Goal: Task Accomplishment & Management: Manage account settings

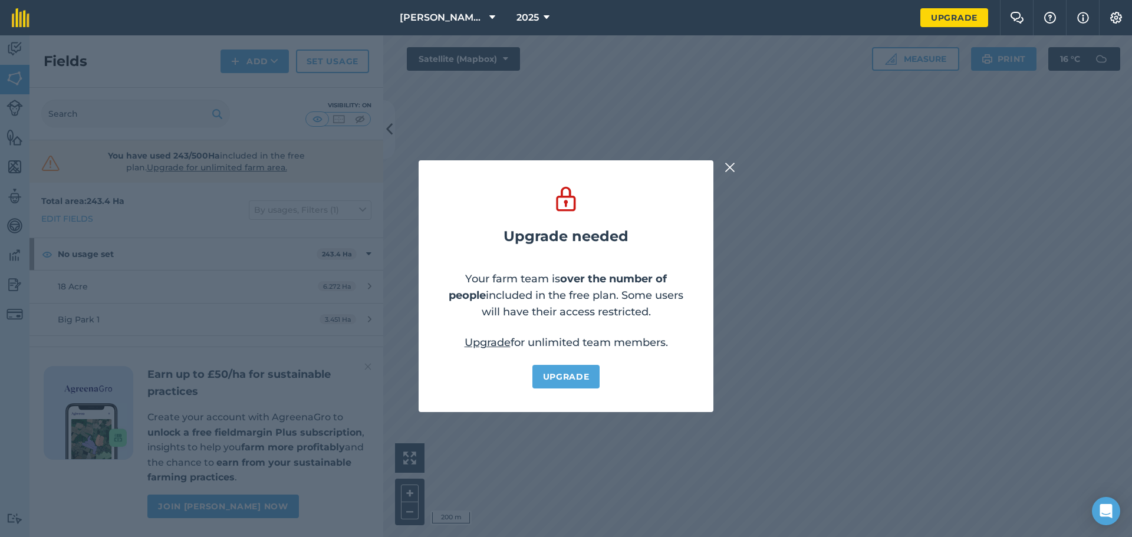
click at [732, 164] on img at bounding box center [730, 167] width 11 height 14
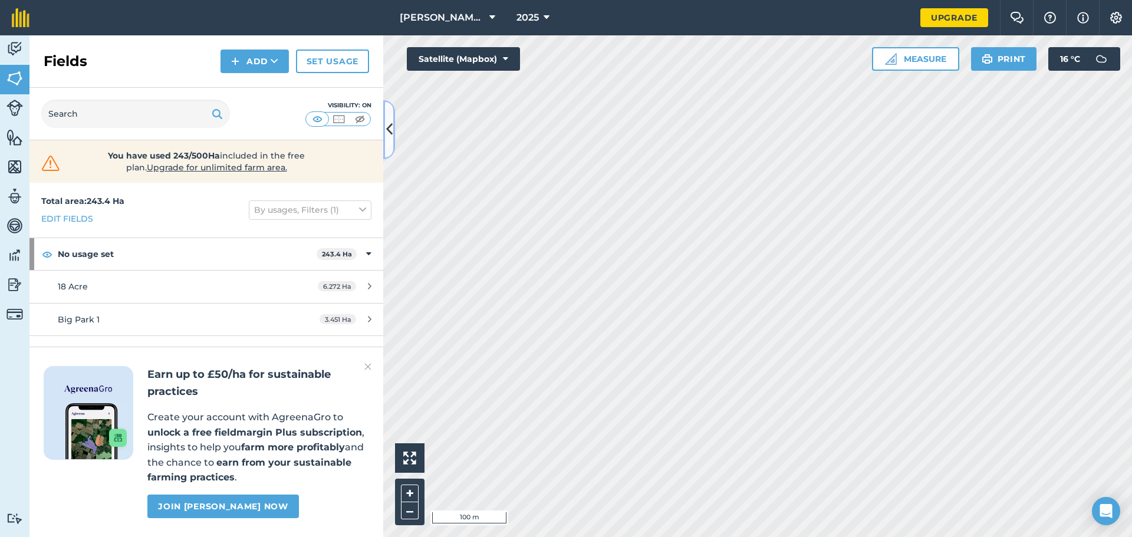
click at [391, 133] on icon at bounding box center [389, 129] width 6 height 21
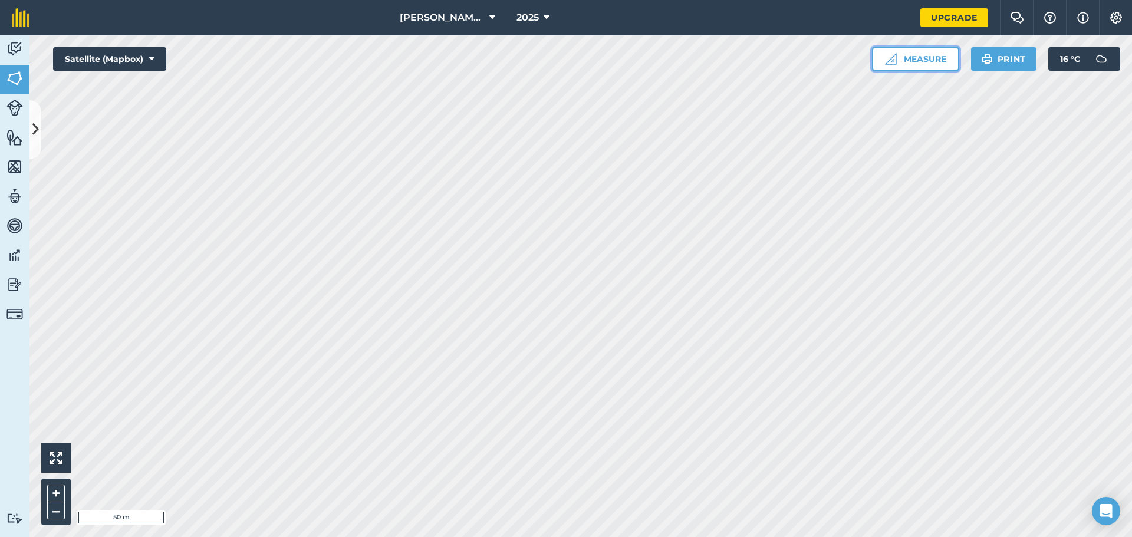
click at [908, 59] on button "Measure" at bounding box center [915, 59] width 87 height 24
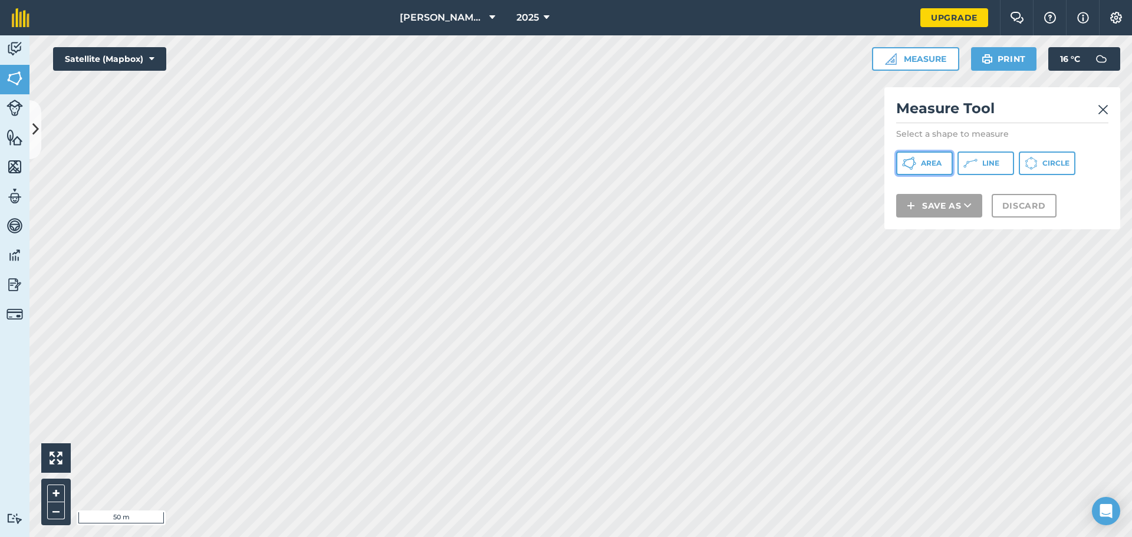
click at [934, 164] on span "Area" at bounding box center [931, 163] width 21 height 9
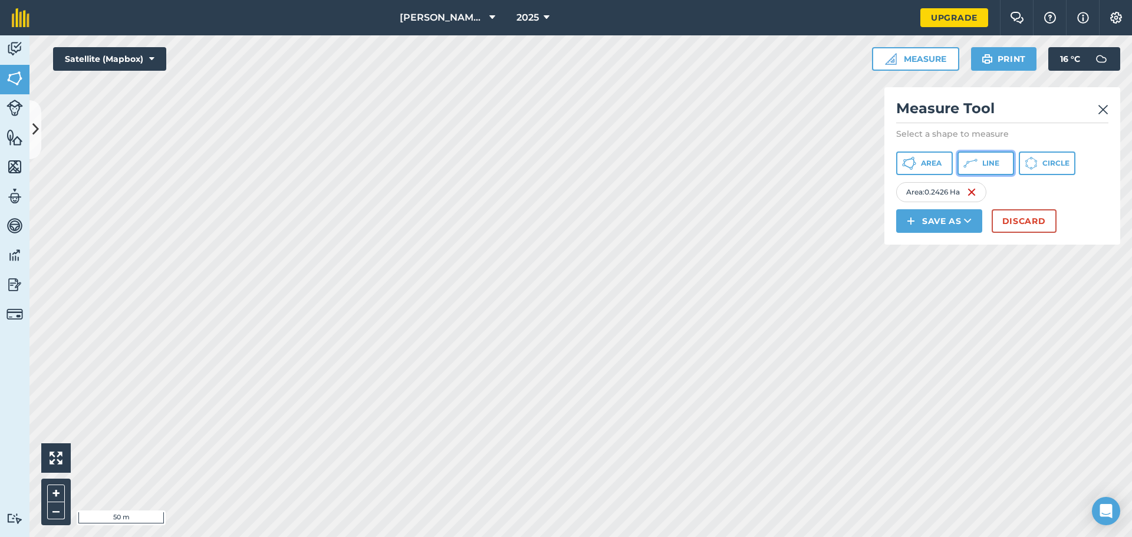
click at [985, 160] on span "Line" at bounding box center [990, 163] width 17 height 9
click at [419, 536] on html "[PERSON_NAME] Homefarm 2025 Upgrade Farm Chat Help Info Settings Map printing i…" at bounding box center [566, 268] width 1132 height 537
click at [1021, 216] on button "Discard" at bounding box center [1024, 221] width 65 height 24
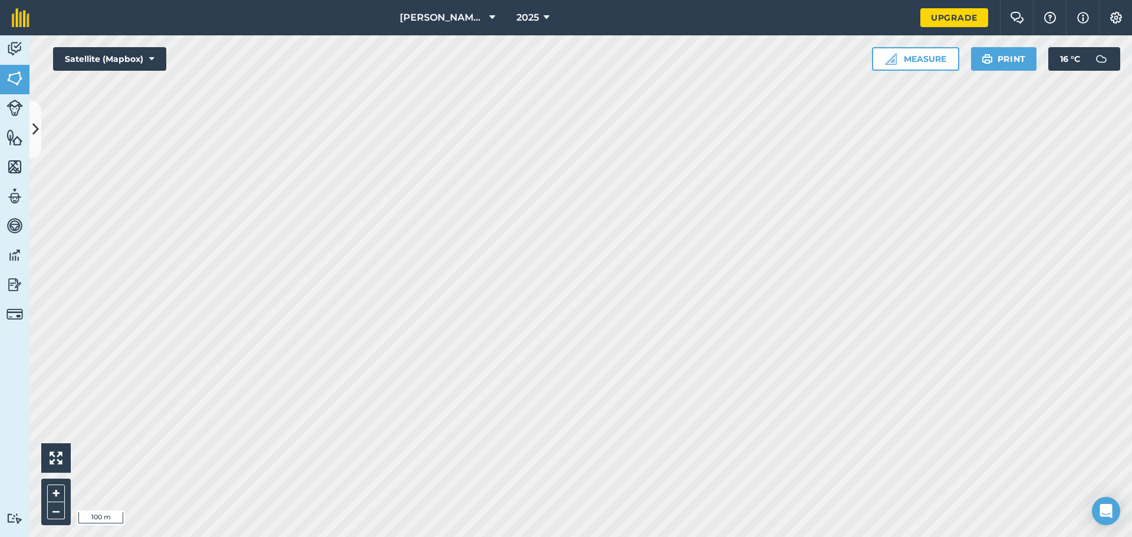
click at [371, 536] on html "[PERSON_NAME] Homefarm 2025 Upgrade Farm Chat Help Info Settings Map printing i…" at bounding box center [566, 268] width 1132 height 537
click at [995, 536] on html "[PERSON_NAME] Homefarm 2025 Upgrade Farm Chat Help Info Settings Map printing i…" at bounding box center [566, 268] width 1132 height 537
click at [923, 63] on button "Measure" at bounding box center [915, 59] width 87 height 24
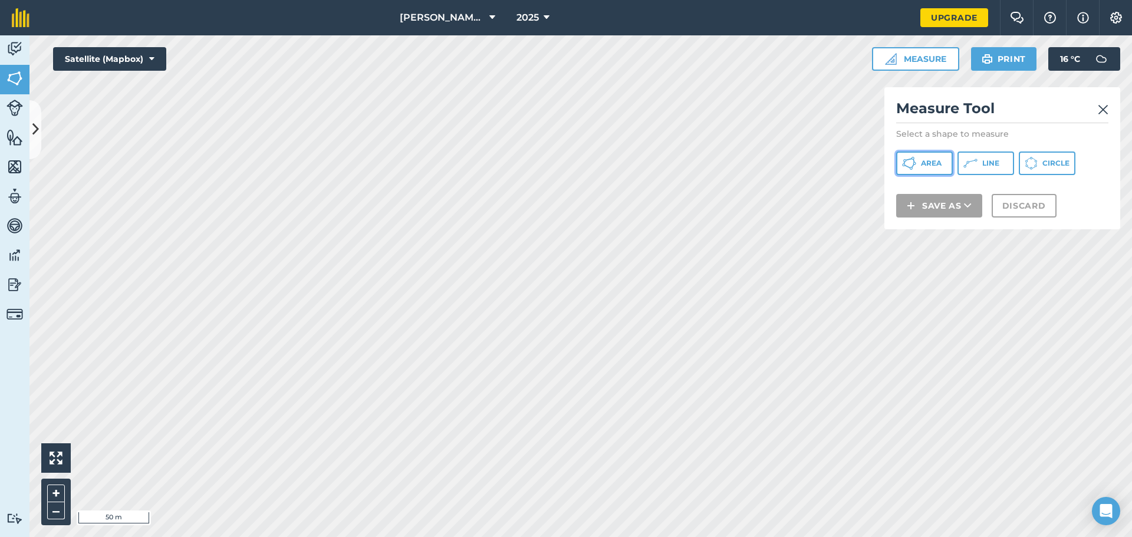
click at [919, 163] on button "Area" at bounding box center [924, 164] width 57 height 24
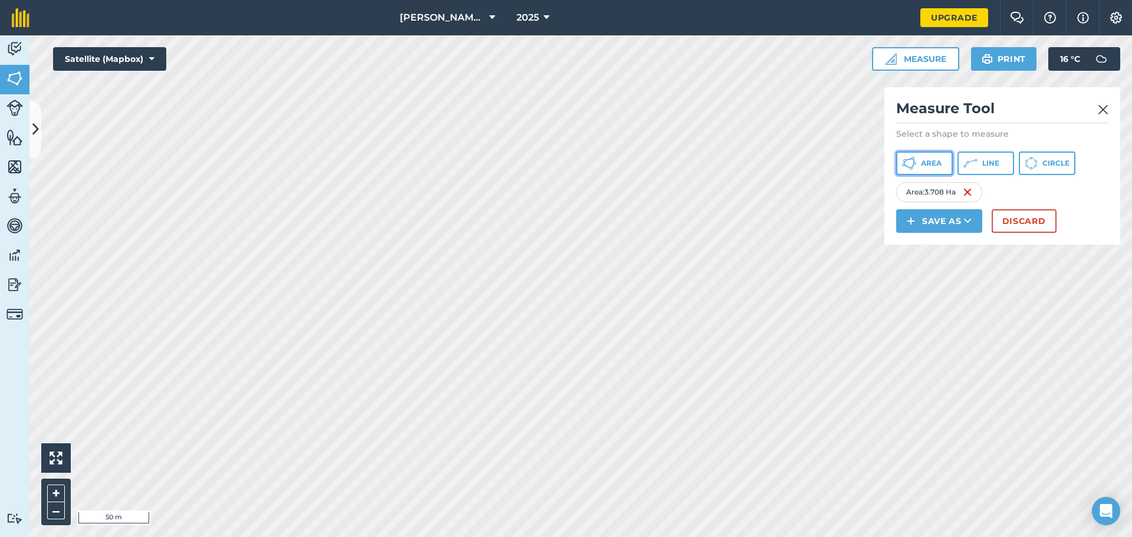
click at [933, 169] on button "Area" at bounding box center [924, 164] width 57 height 24
click at [1009, 222] on button "Discard" at bounding box center [1024, 221] width 65 height 24
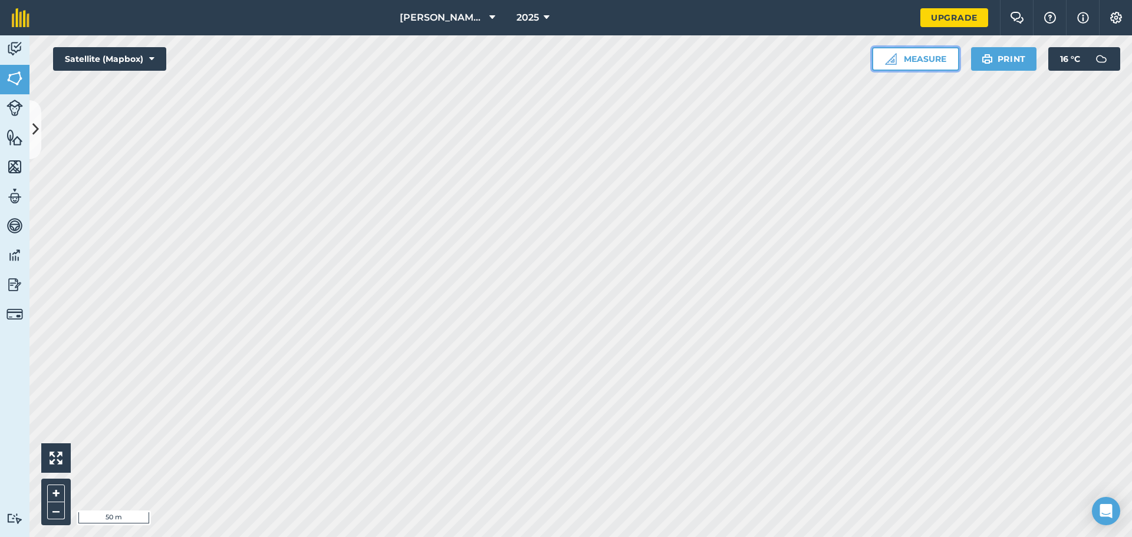
click at [910, 67] on button "Measure" at bounding box center [915, 59] width 87 height 24
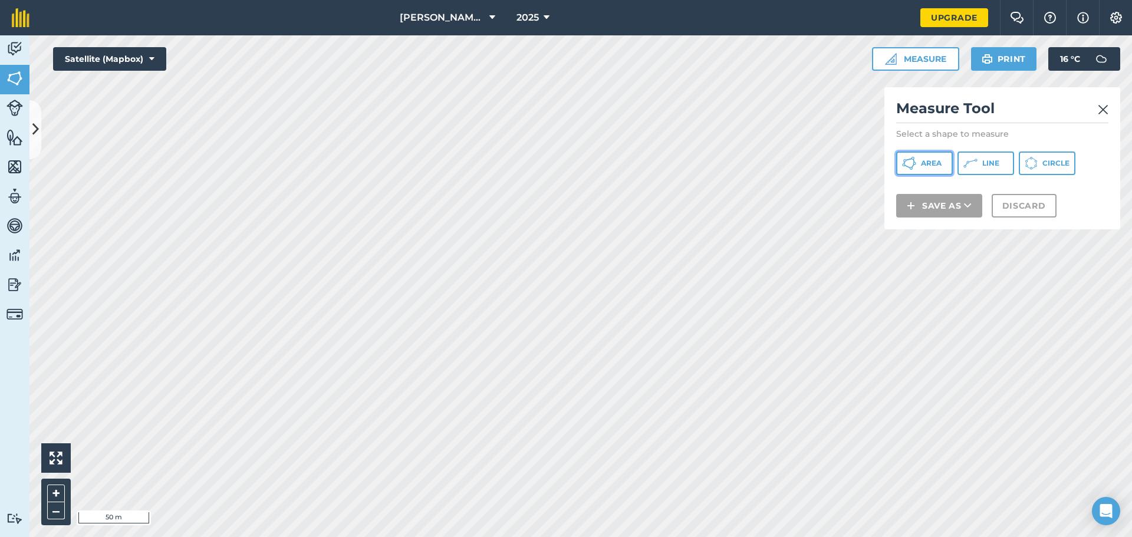
click at [944, 157] on button "Area" at bounding box center [924, 164] width 57 height 24
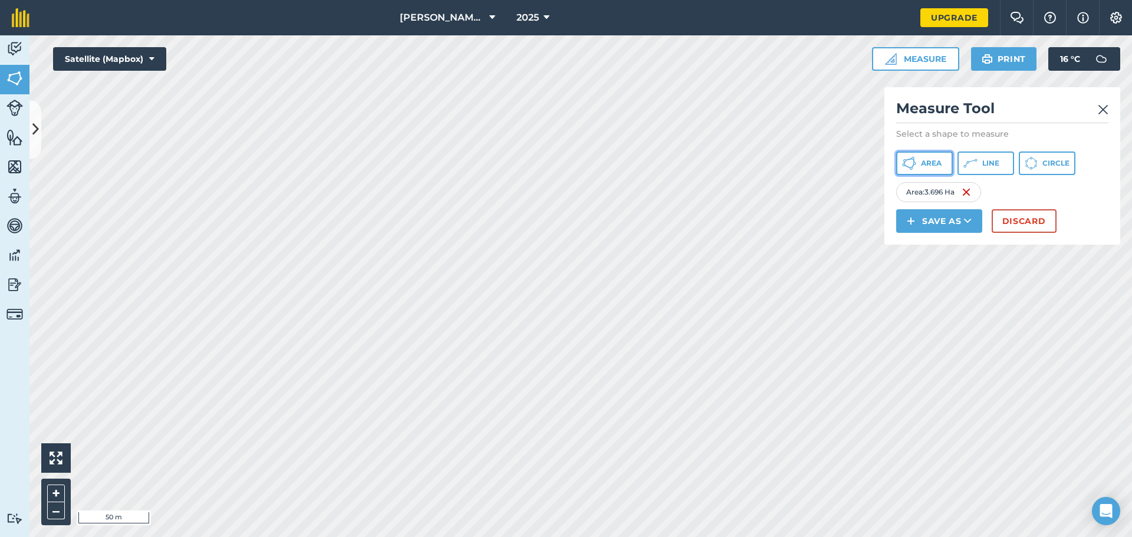
click at [918, 159] on button "Area" at bounding box center [924, 164] width 57 height 24
click at [1066, 195] on img at bounding box center [1062, 192] width 9 height 14
click at [925, 163] on span "Area" at bounding box center [931, 163] width 21 height 9
click at [947, 238] on div "Click to start drawing i 20 m + – Satellite (Mapbox) Measure Measure Tool Selec…" at bounding box center [580, 286] width 1102 height 502
click at [1077, 191] on img at bounding box center [1072, 192] width 9 height 14
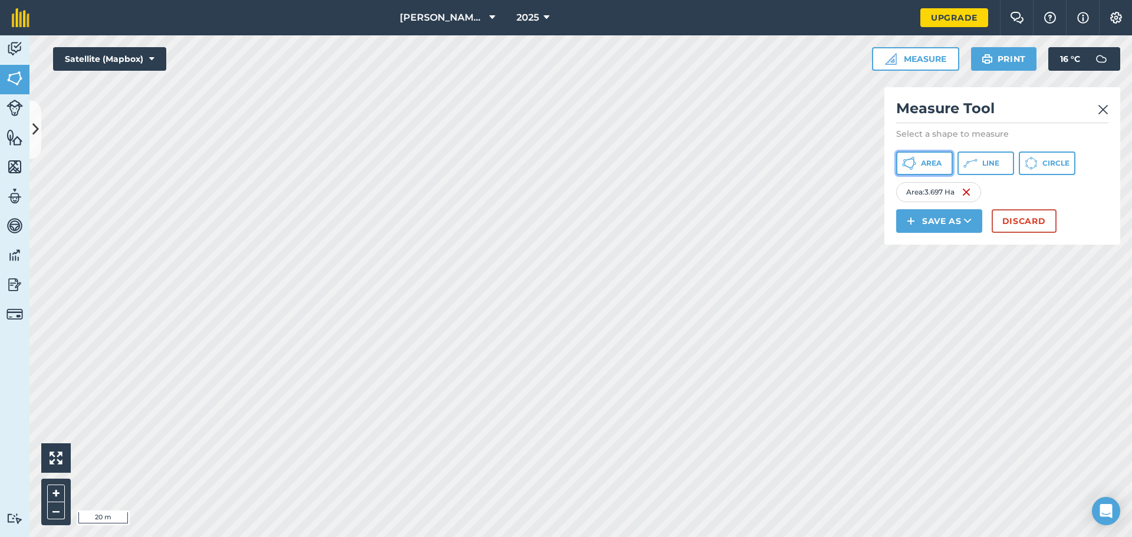
click at [918, 160] on button "Area" at bounding box center [924, 164] width 57 height 24
click at [1072, 190] on img at bounding box center [1066, 192] width 9 height 14
click at [927, 164] on span "Area" at bounding box center [931, 163] width 21 height 9
click at [925, 159] on span "Area" at bounding box center [931, 163] width 21 height 9
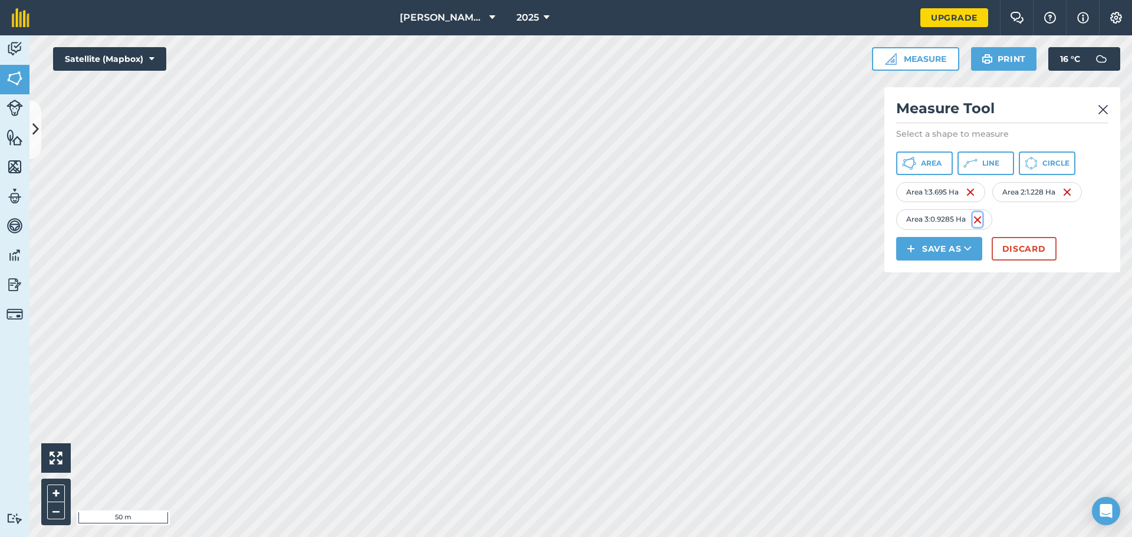
click at [979, 218] on img at bounding box center [977, 220] width 9 height 14
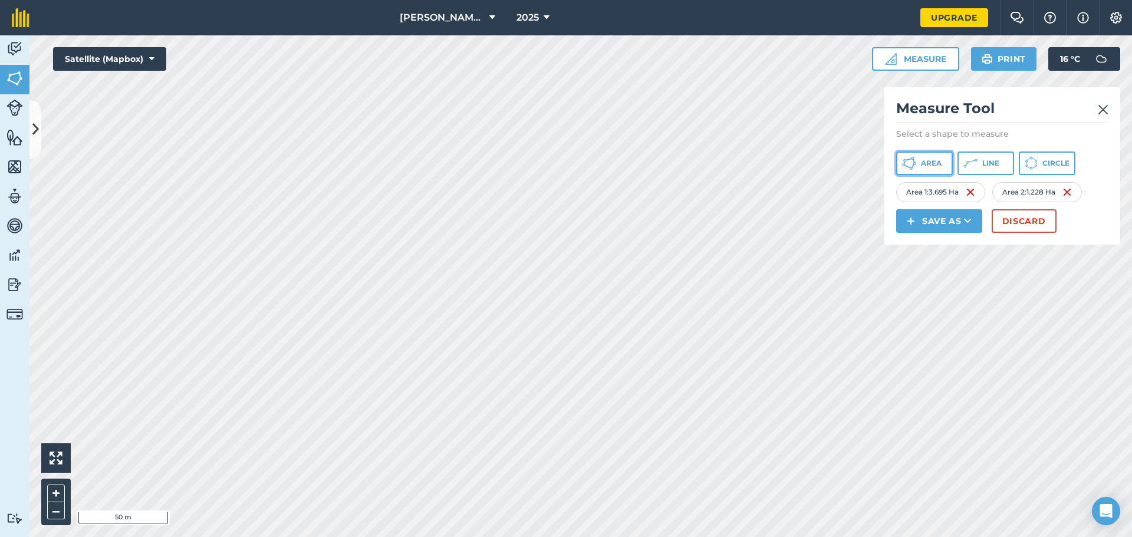
click at [921, 167] on span "Area" at bounding box center [931, 163] width 21 height 9
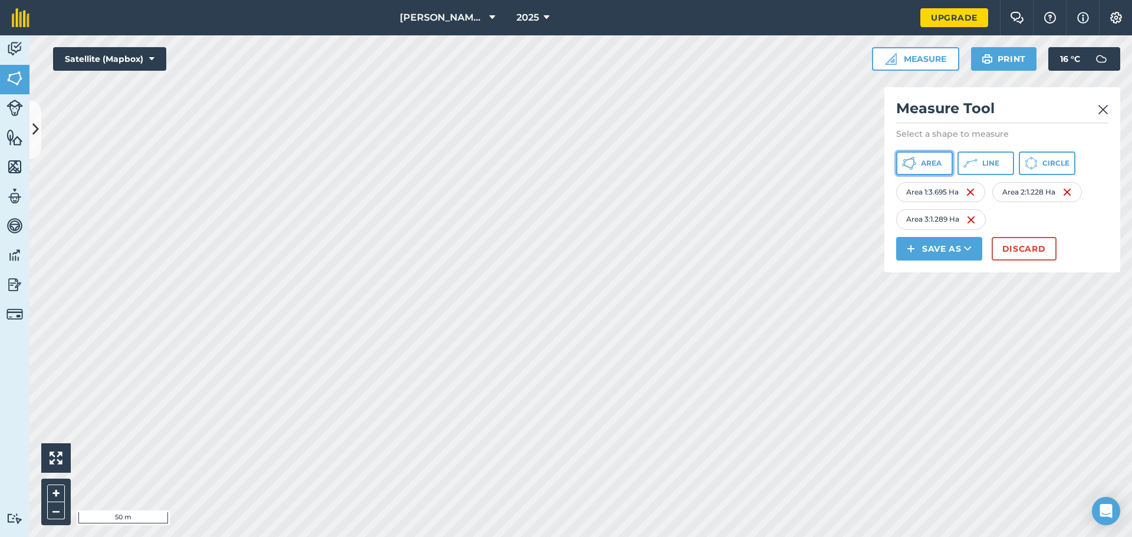
click at [919, 159] on button "Area" at bounding box center [924, 164] width 57 height 24
click at [939, 248] on button "Save as" at bounding box center [939, 249] width 86 height 24
click at [941, 330] on link "Note" at bounding box center [939, 328] width 83 height 26
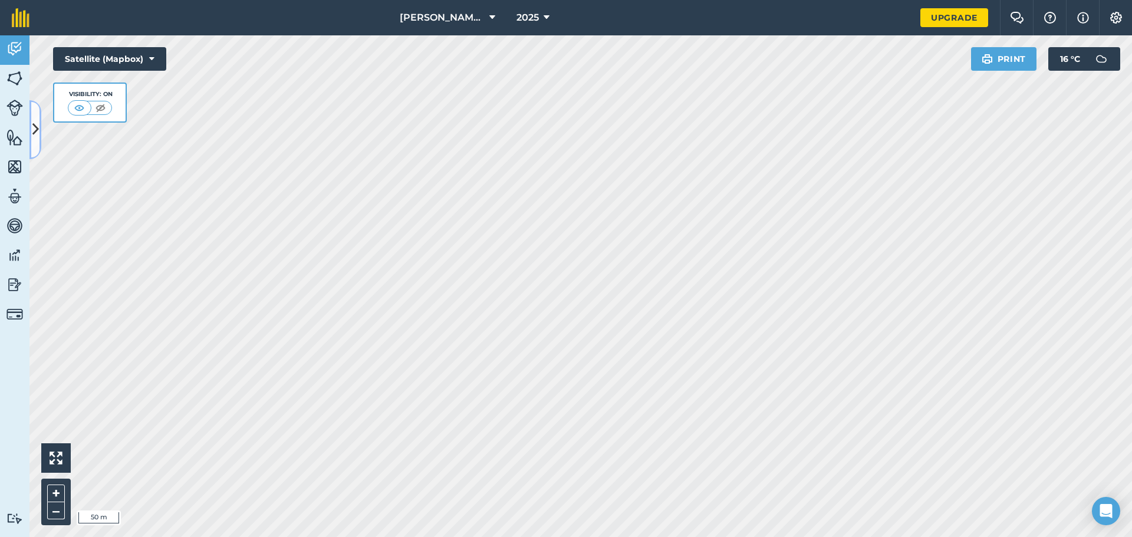
click at [39, 135] on button at bounding box center [35, 129] width 12 height 59
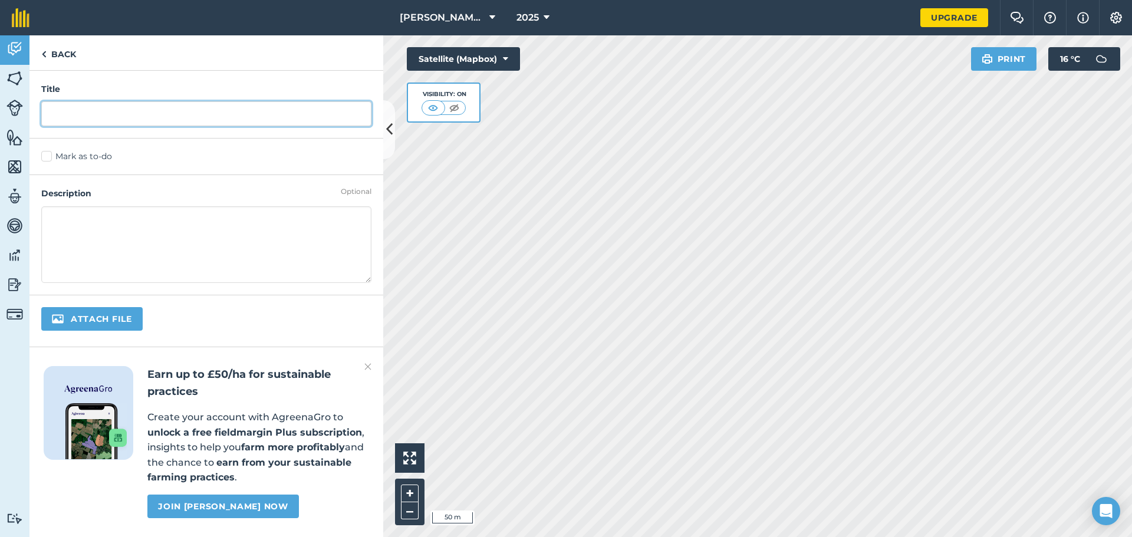
click at [107, 112] on input "text" at bounding box center [206, 113] width 330 height 25
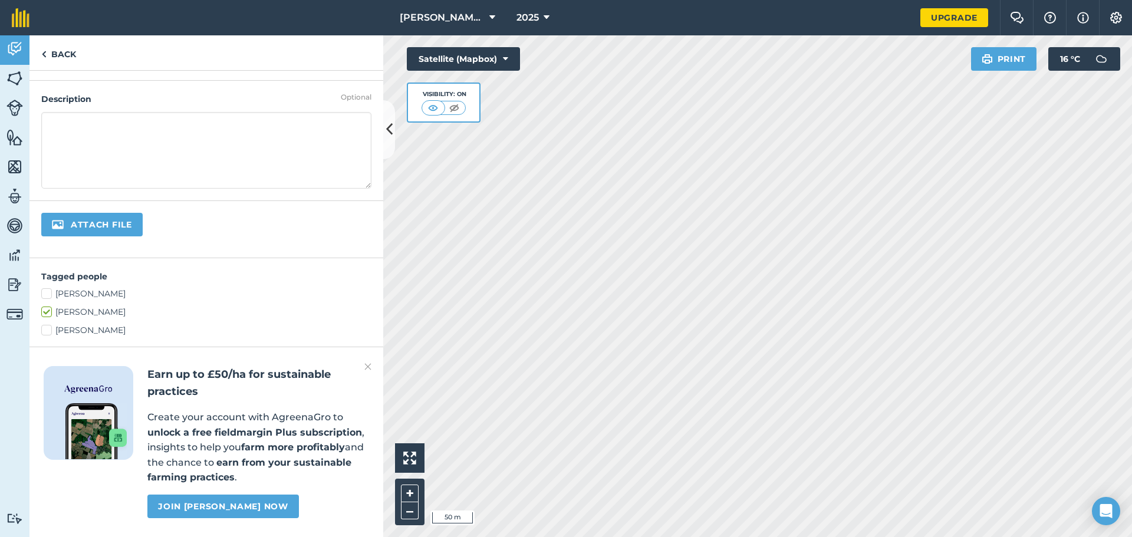
scroll to position [223, 0]
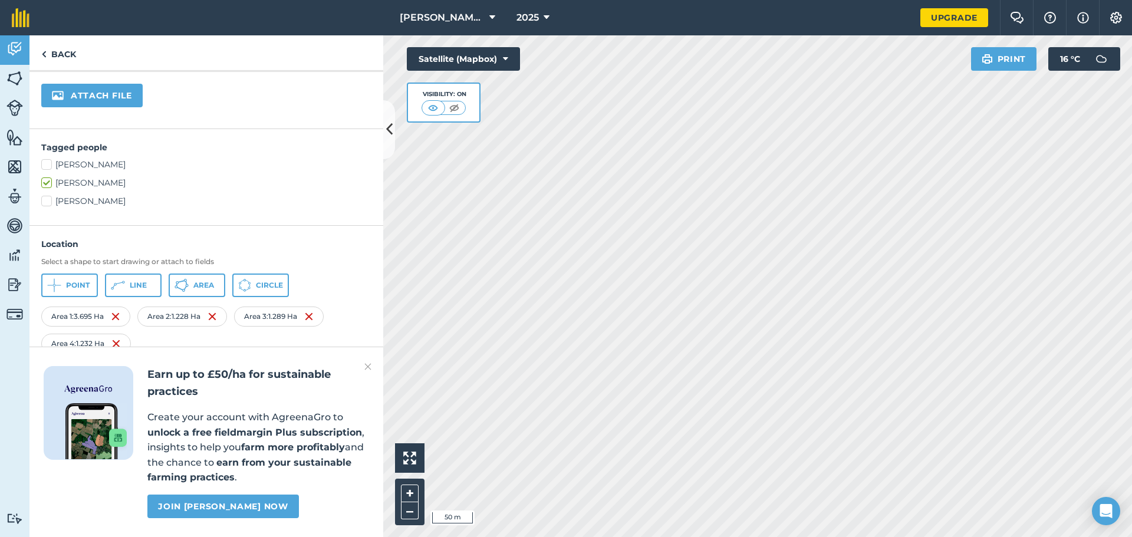
type input "j"
click at [366, 363] on img at bounding box center [367, 367] width 7 height 14
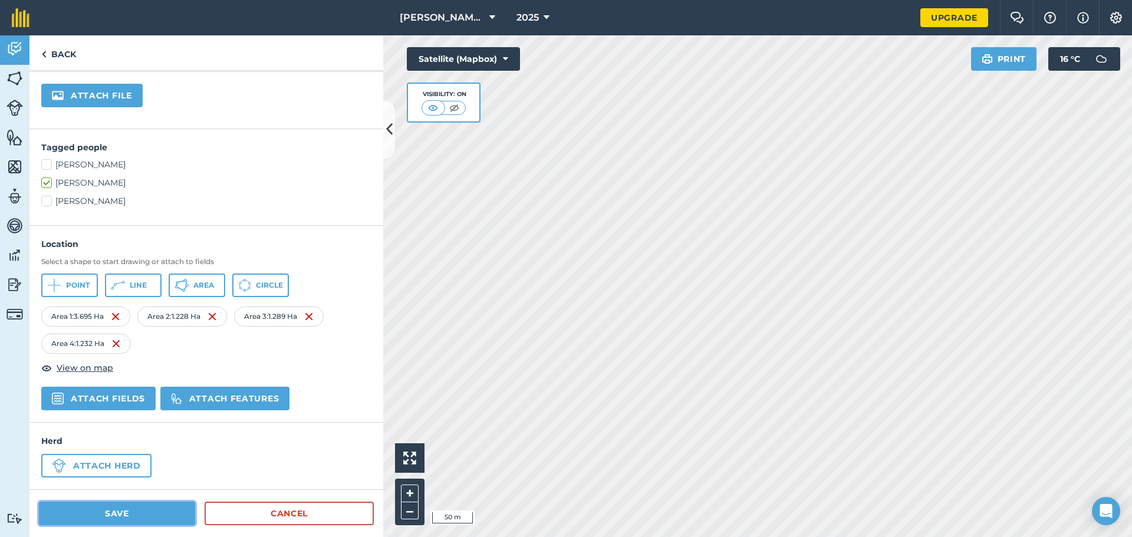
click at [122, 517] on button "Save" at bounding box center [117, 514] width 156 height 24
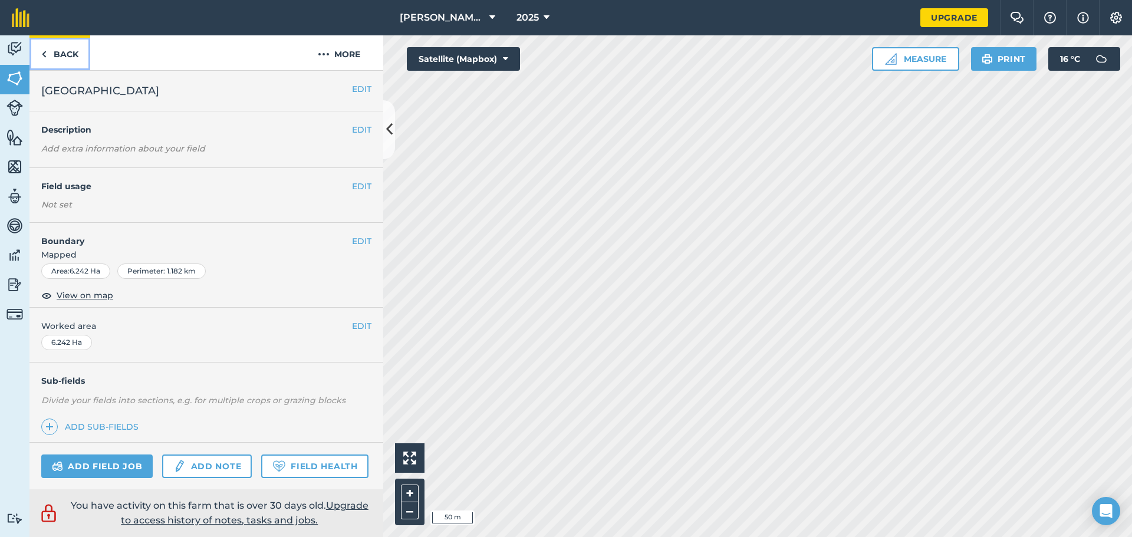
click at [53, 57] on link "Back" at bounding box center [59, 52] width 61 height 35
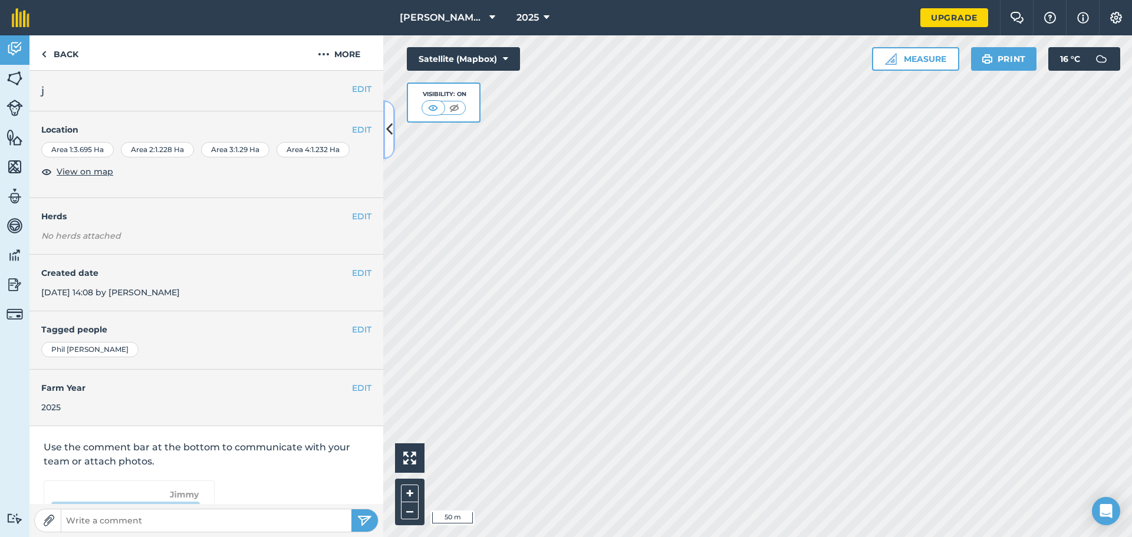
click at [389, 143] on button at bounding box center [389, 129] width 12 height 59
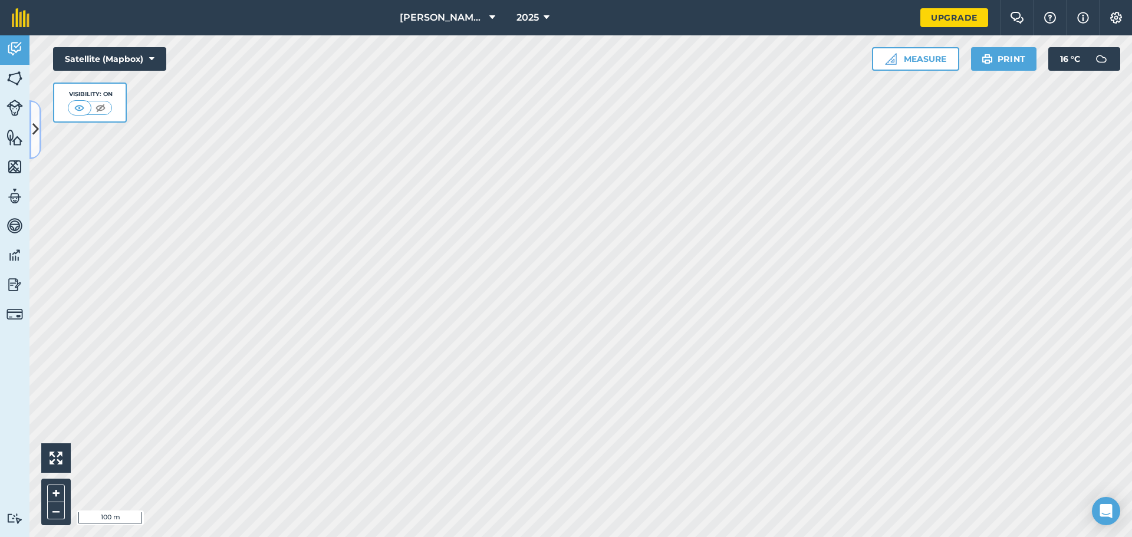
click at [35, 127] on icon at bounding box center [35, 129] width 6 height 21
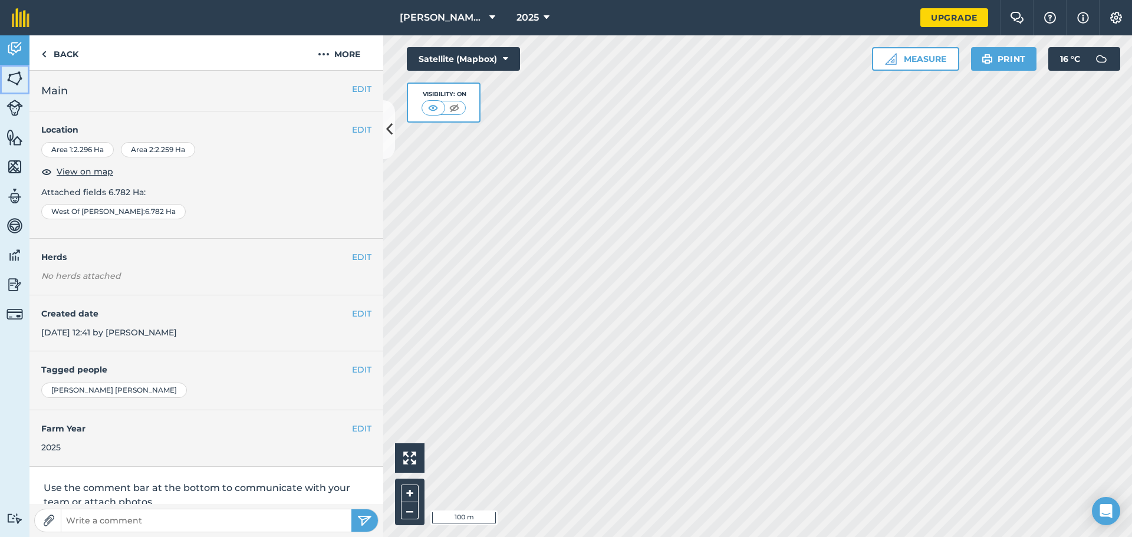
click at [12, 81] on img at bounding box center [14, 79] width 17 height 18
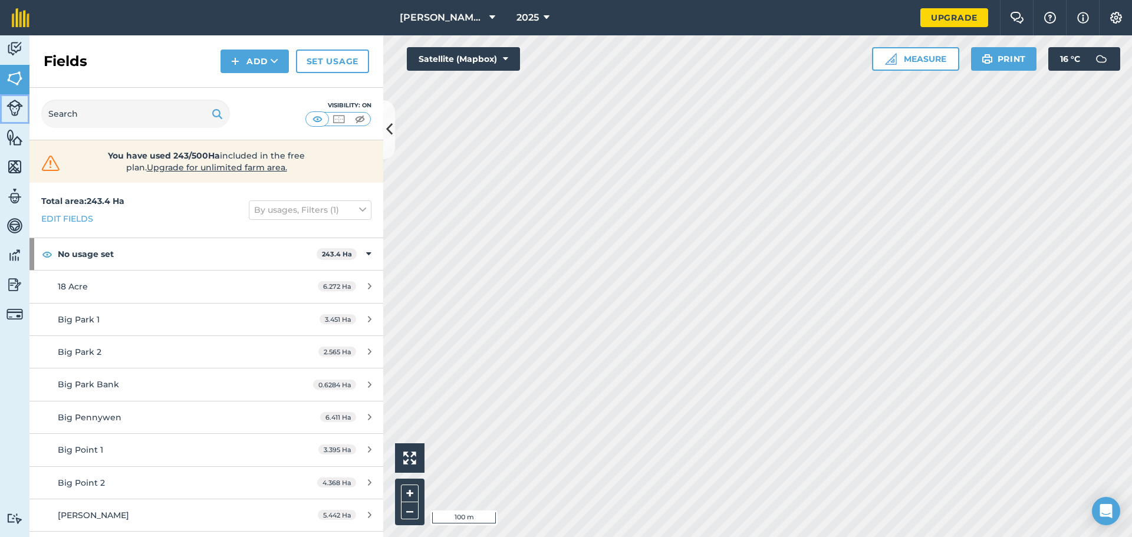
drag, startPoint x: 17, startPoint y: 103, endPoint x: 21, endPoint y: 109, distance: 7.4
click at [17, 103] on img at bounding box center [14, 108] width 17 height 17
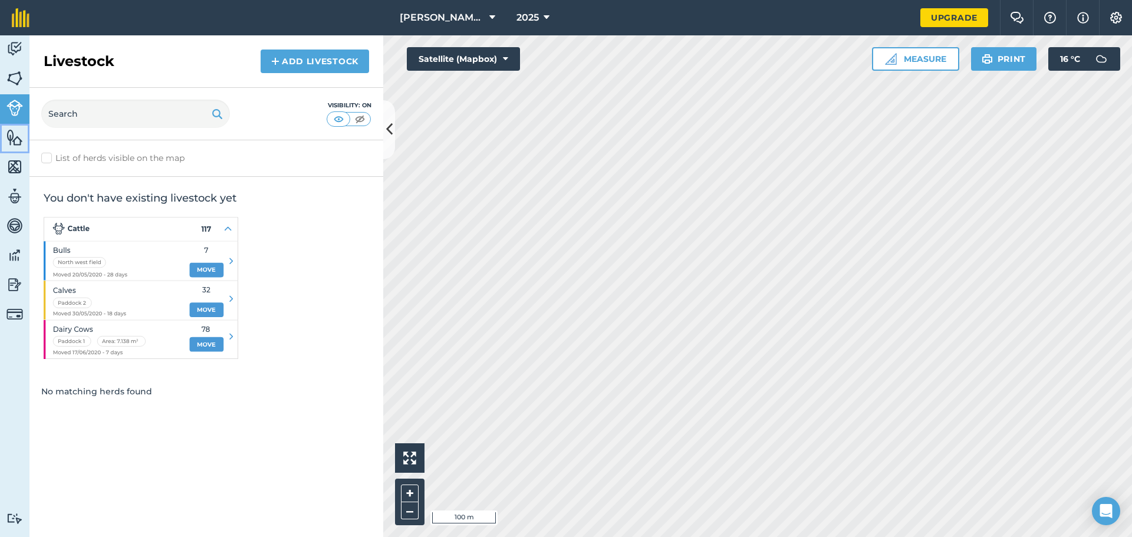
click at [7, 130] on img at bounding box center [14, 138] width 17 height 18
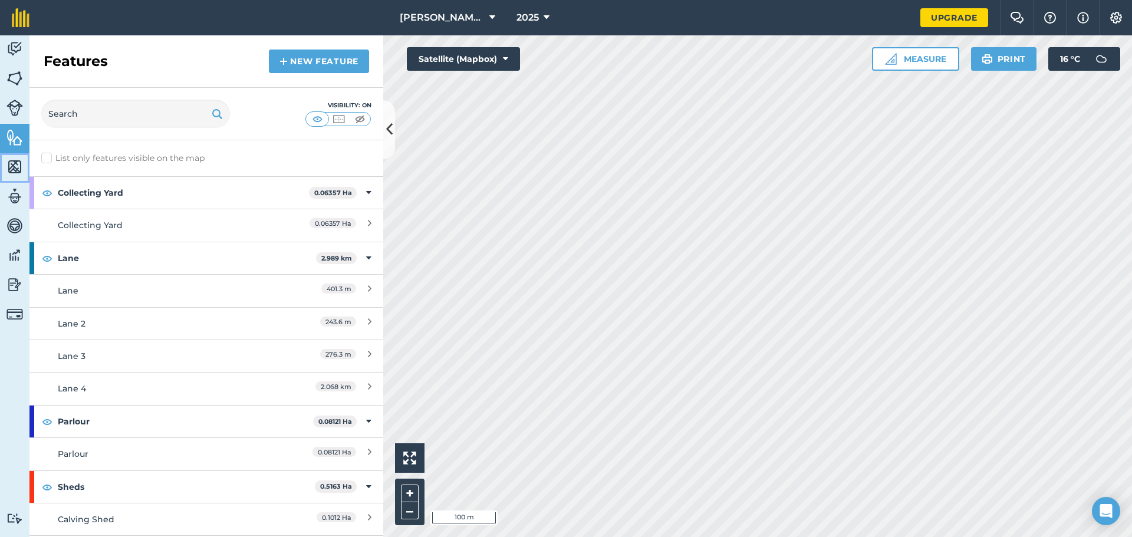
click at [9, 169] on img at bounding box center [14, 167] width 17 height 18
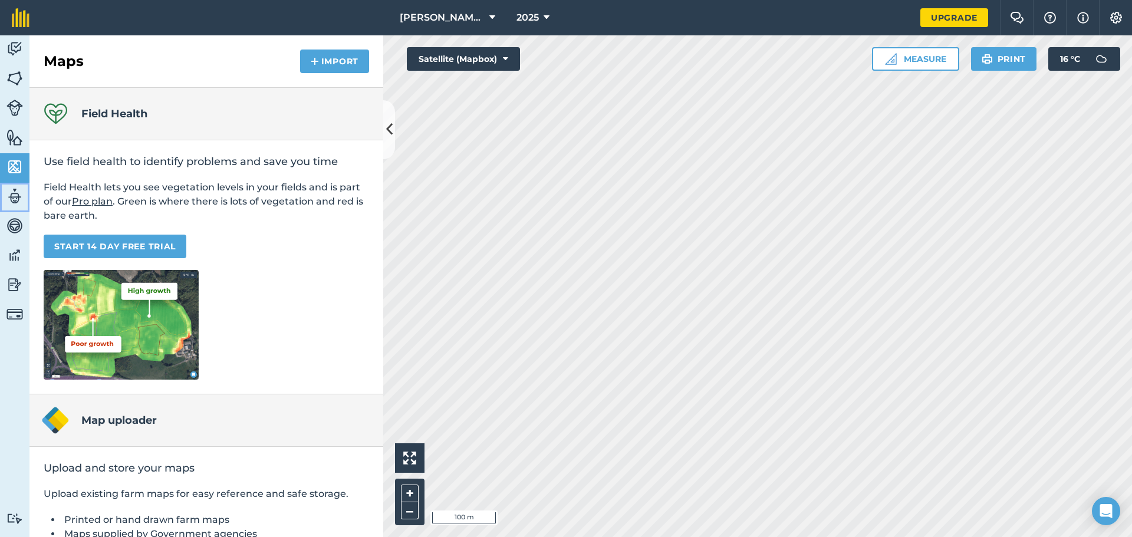
click at [21, 204] on img at bounding box center [14, 196] width 17 height 18
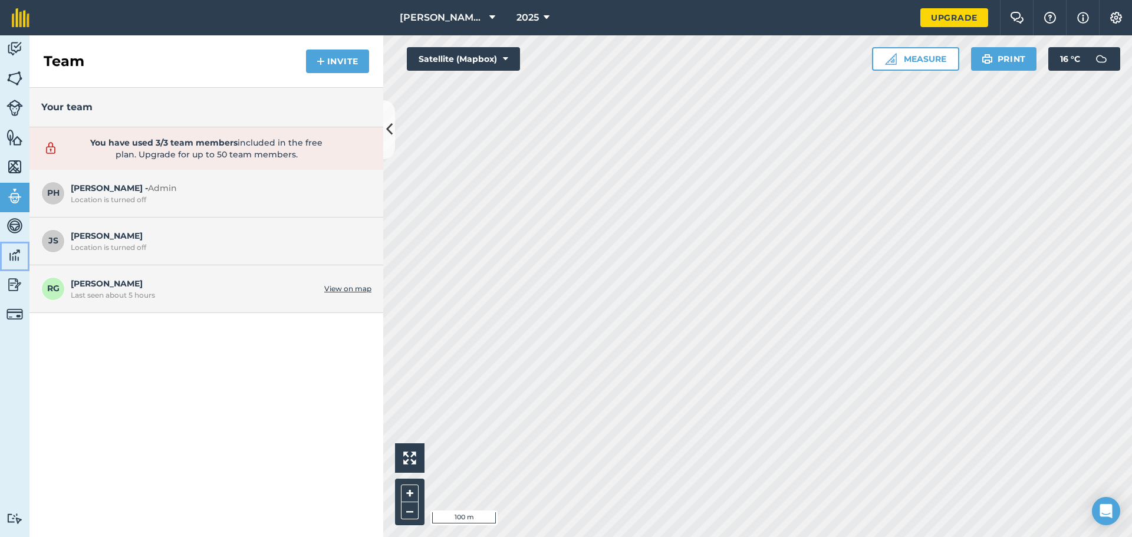
click at [9, 243] on link "Data" at bounding box center [14, 256] width 29 height 29
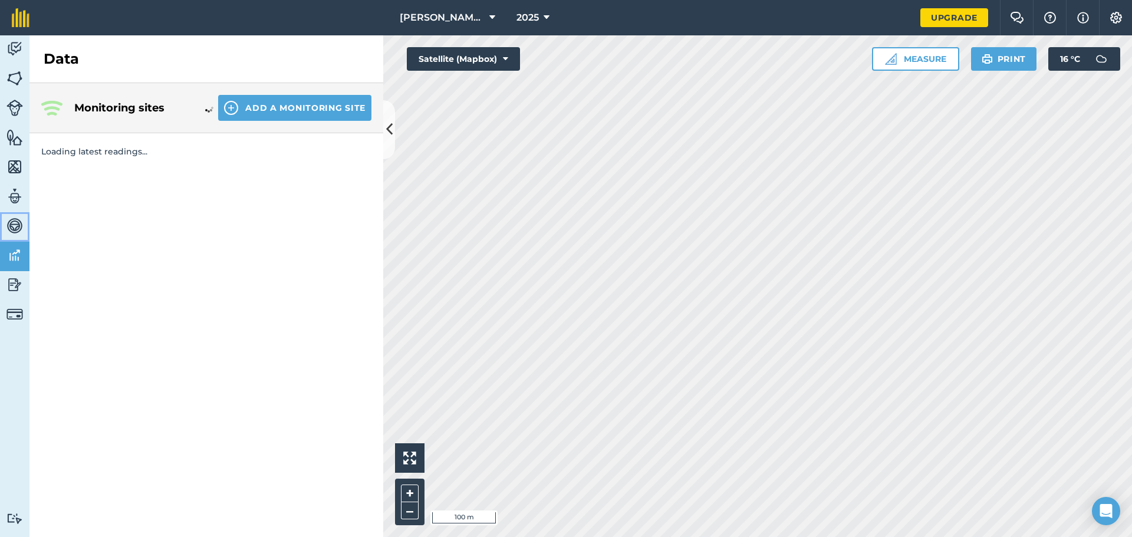
click at [15, 228] on img at bounding box center [14, 226] width 17 height 18
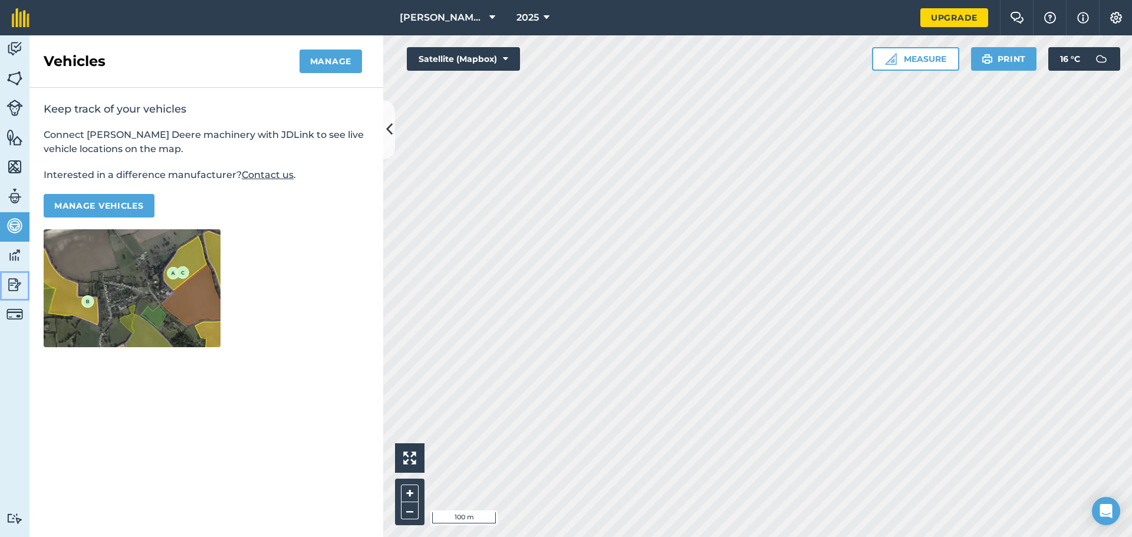
click at [11, 287] on img at bounding box center [14, 285] width 17 height 18
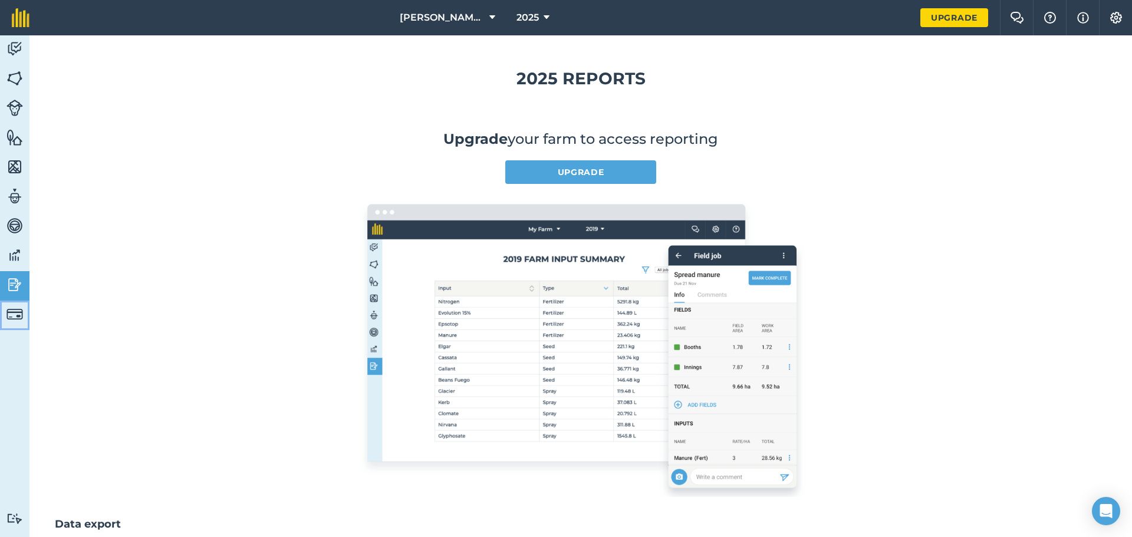
click at [15, 314] on img at bounding box center [14, 314] width 17 height 17
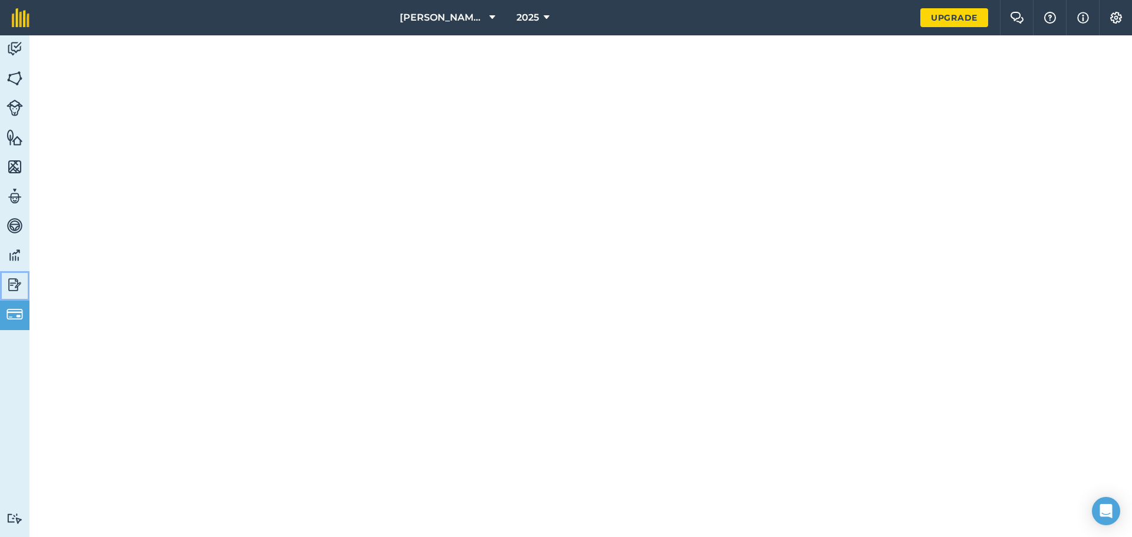
click at [15, 279] on img at bounding box center [14, 285] width 17 height 18
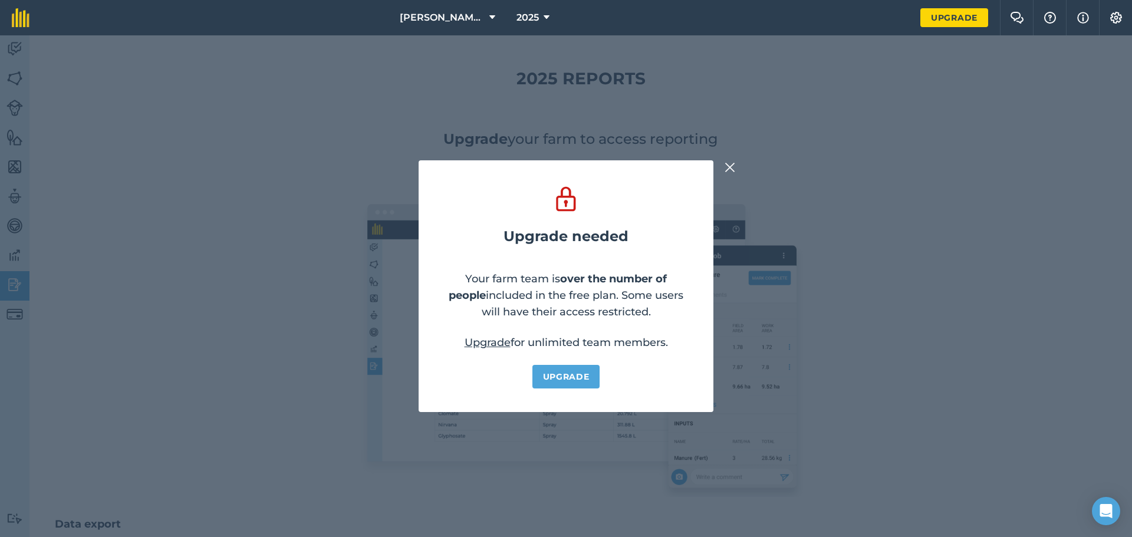
drag, startPoint x: 15, startPoint y: 74, endPoint x: 261, endPoint y: 170, distance: 263.2
click at [15, 75] on div "Upgrade needed Your farm team is over the number of people included in the free…" at bounding box center [566, 286] width 1132 height 502
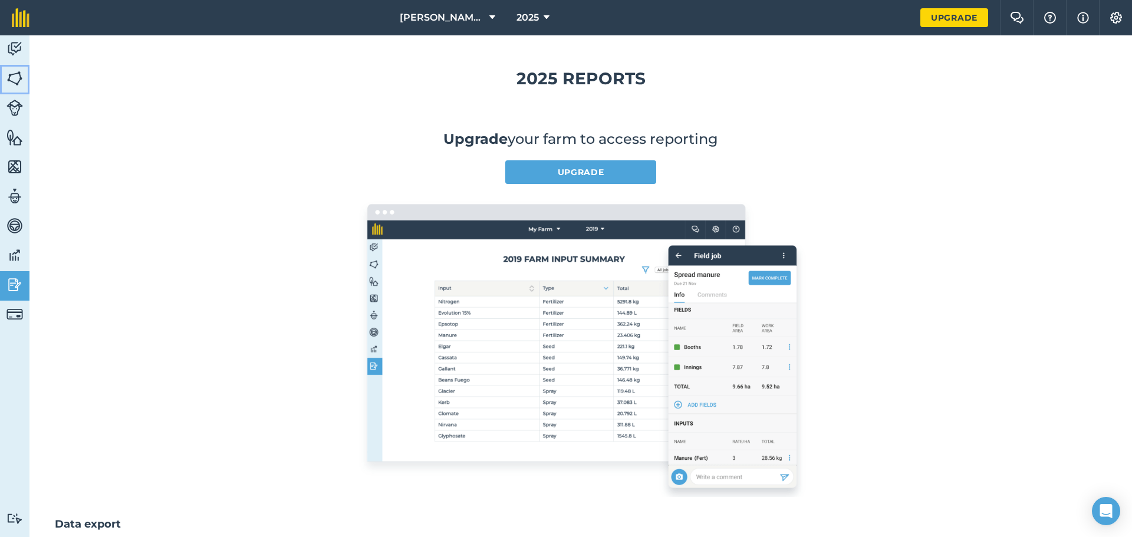
click at [18, 73] on img at bounding box center [14, 79] width 17 height 18
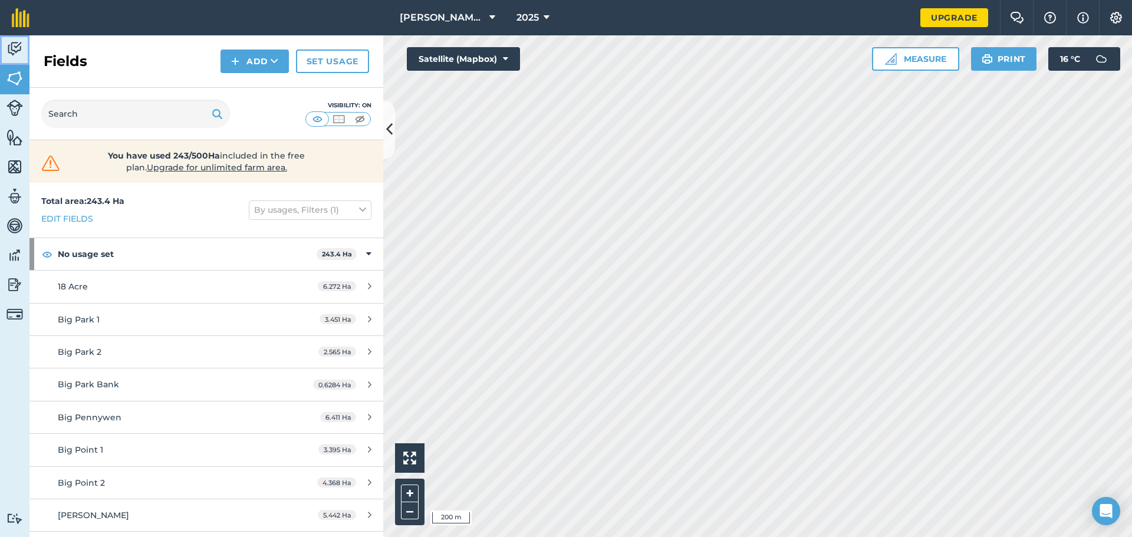
click at [15, 52] on img at bounding box center [14, 49] width 17 height 18
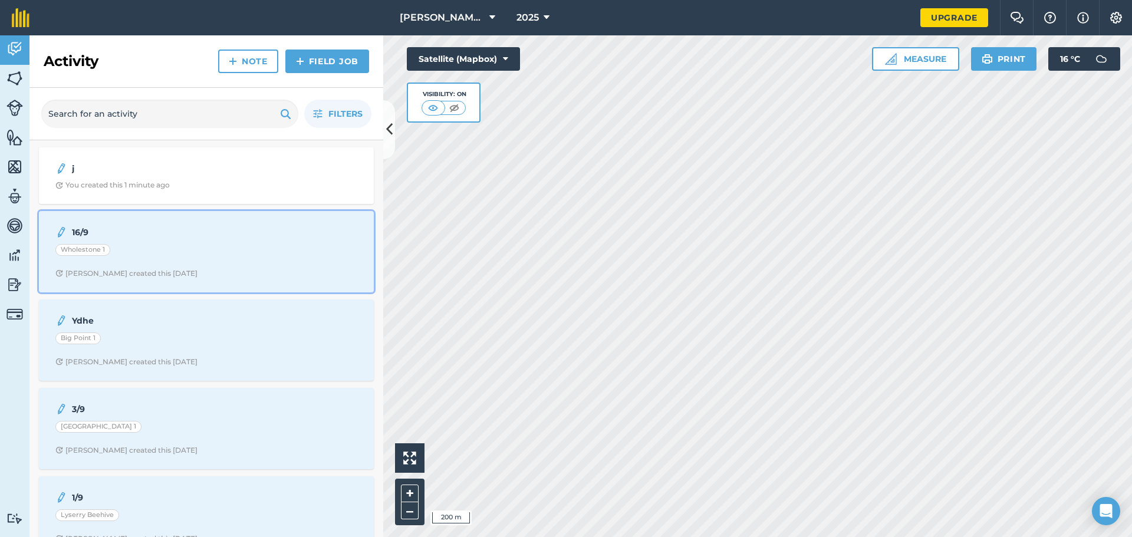
click at [200, 262] on div "16/9 Wholestone 1 [PERSON_NAME] created this [DATE]" at bounding box center [206, 251] width 321 height 67
click at [178, 259] on div "Wholestone 1" at bounding box center [206, 251] width 302 height 15
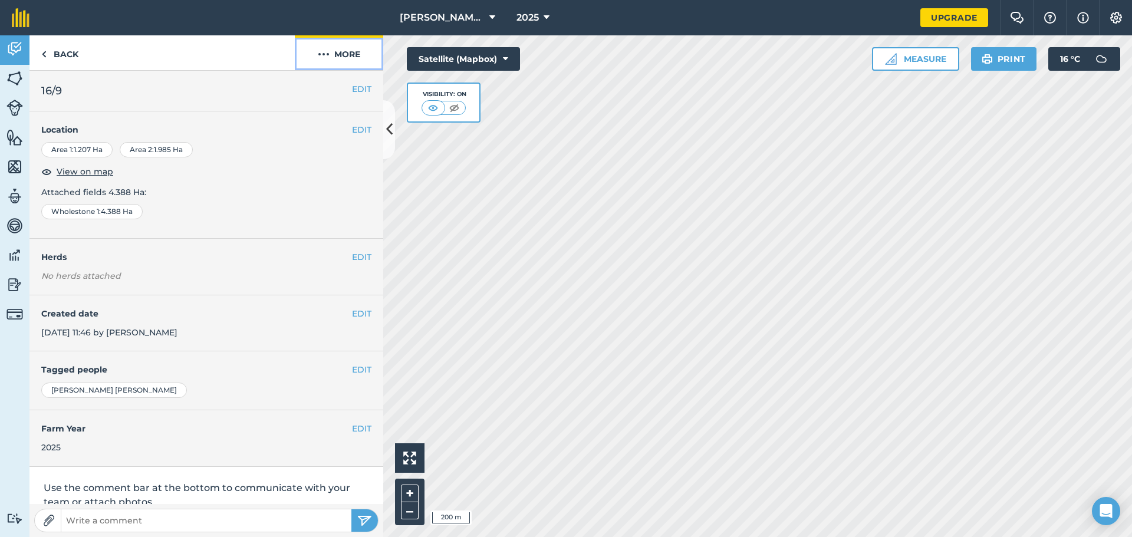
click at [340, 55] on button "More" at bounding box center [339, 52] width 88 height 35
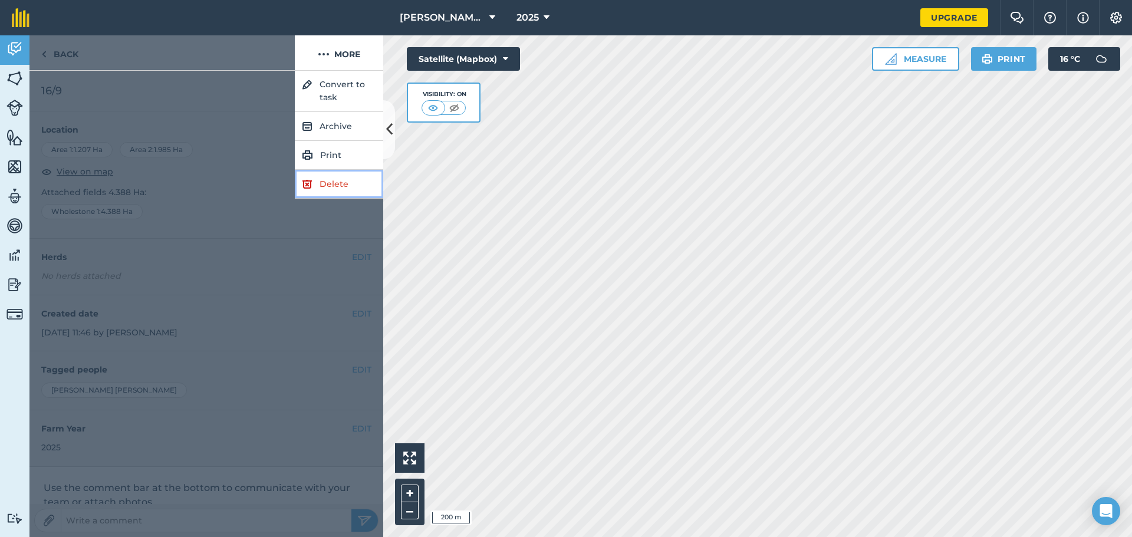
click at [341, 179] on link "Delete" at bounding box center [339, 184] width 88 height 29
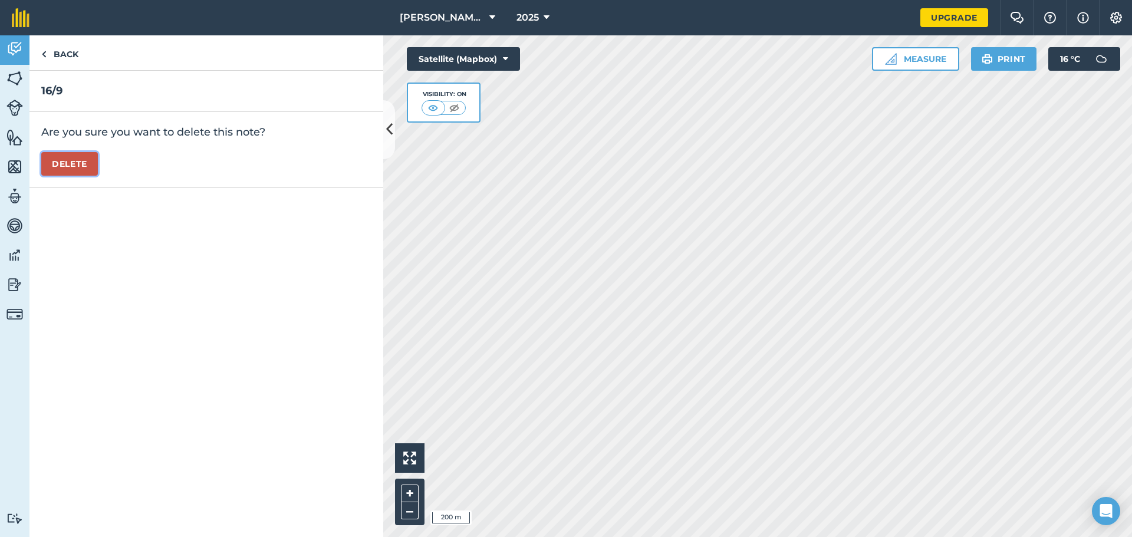
click at [81, 160] on button "Delete" at bounding box center [69, 164] width 57 height 24
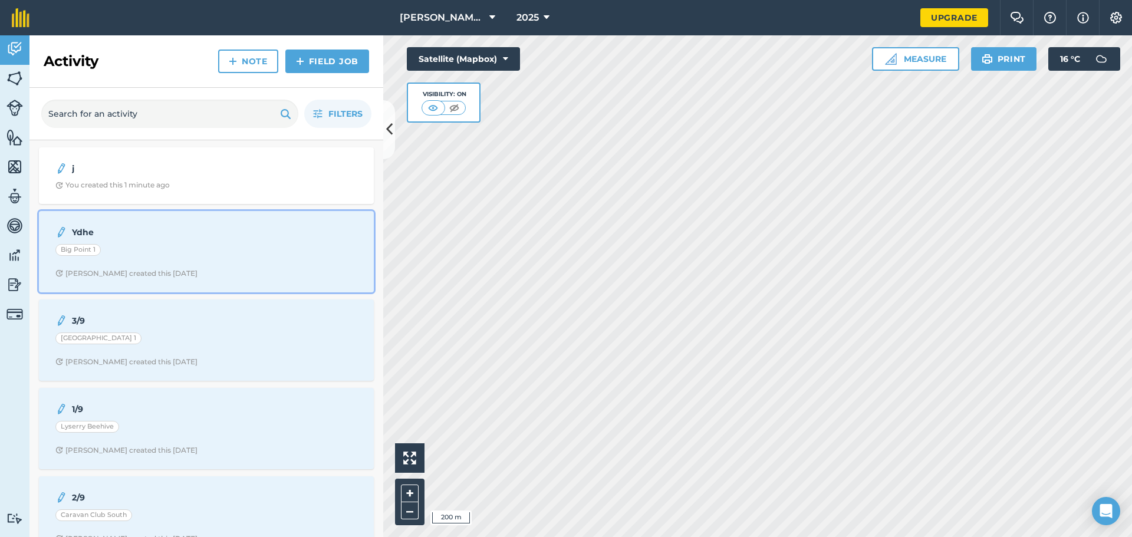
click at [249, 262] on div "Ydhe Big Point 1 [PERSON_NAME] created this [DATE]" at bounding box center [206, 251] width 321 height 67
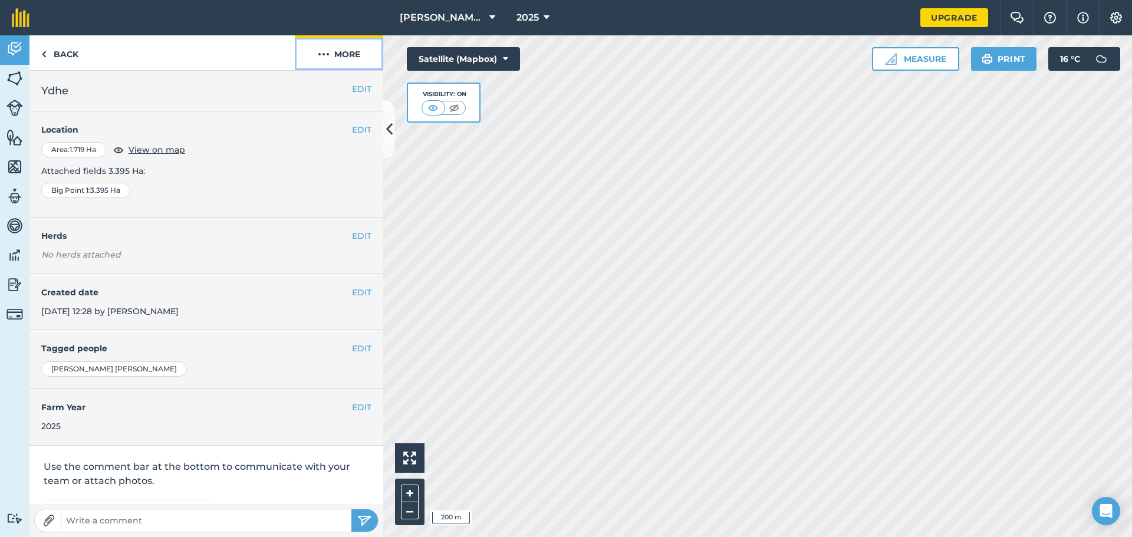
drag, startPoint x: 345, startPoint y: 54, endPoint x: 341, endPoint y: 59, distance: 6.7
click at [345, 54] on button "More" at bounding box center [339, 52] width 88 height 35
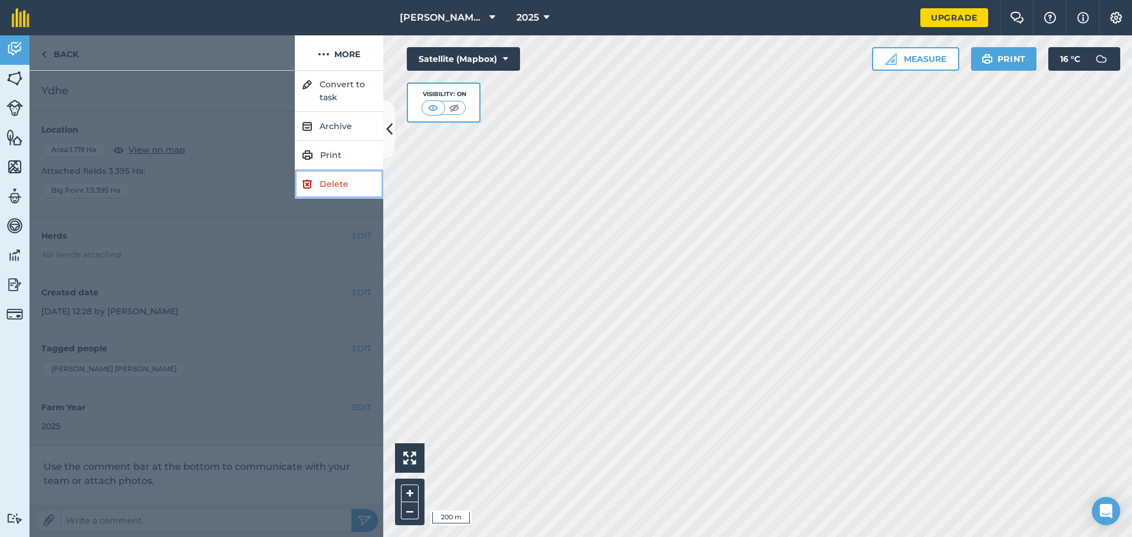
click at [312, 183] on img at bounding box center [307, 184] width 11 height 14
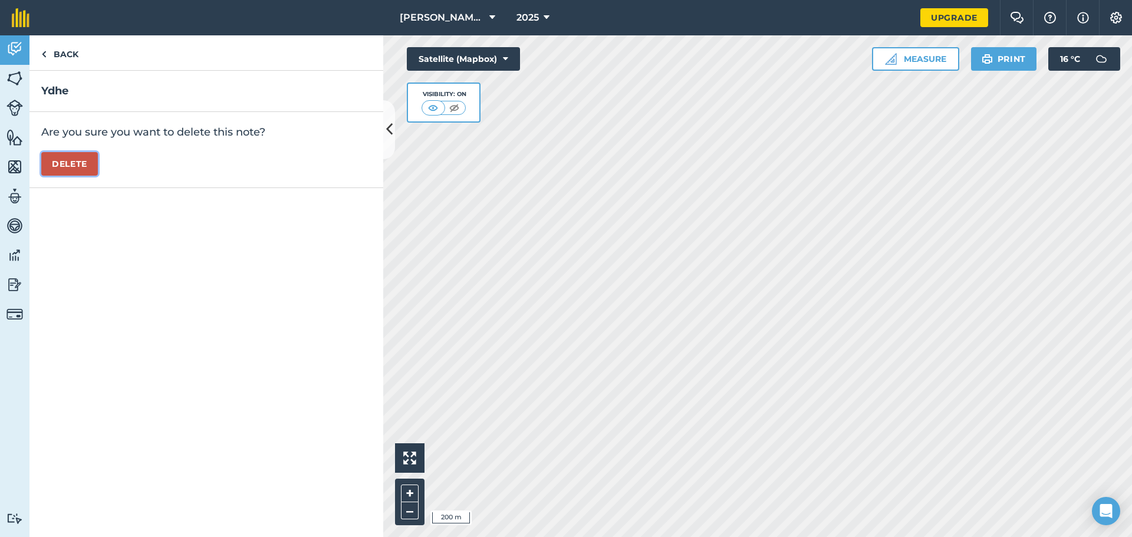
drag, startPoint x: 82, startPoint y: 169, endPoint x: 84, endPoint y: 184, distance: 15.4
click at [82, 169] on button "Delete" at bounding box center [69, 164] width 57 height 24
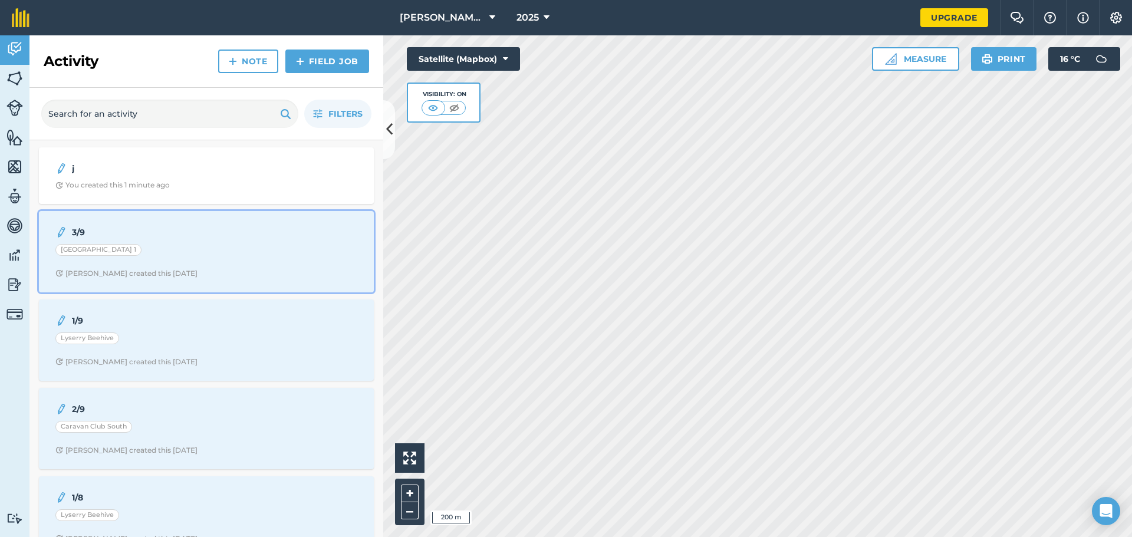
click at [166, 254] on div "[GEOGRAPHIC_DATA] 1" at bounding box center [206, 251] width 302 height 15
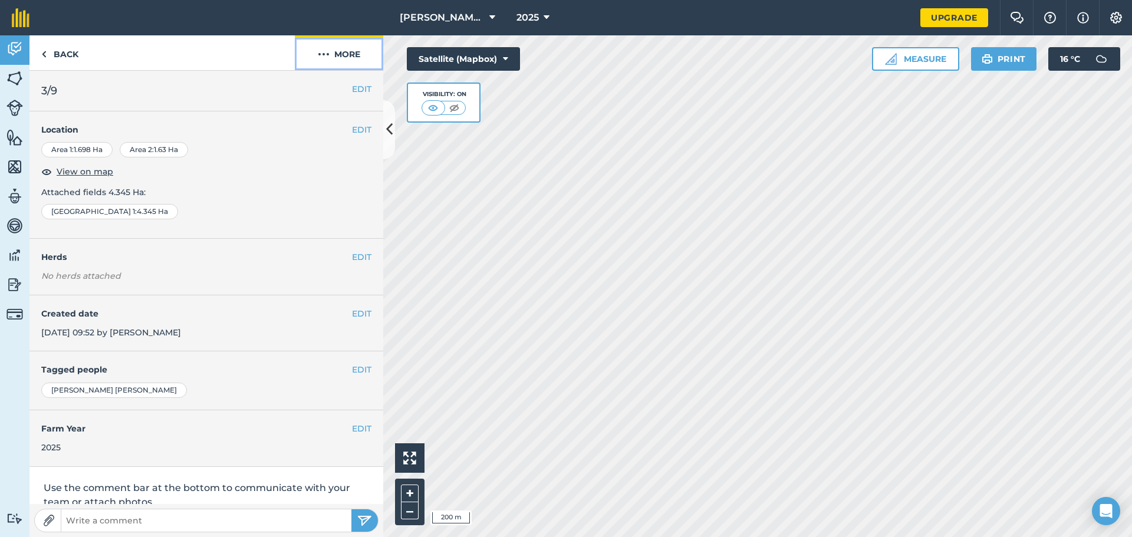
click at [338, 60] on button "More" at bounding box center [339, 52] width 88 height 35
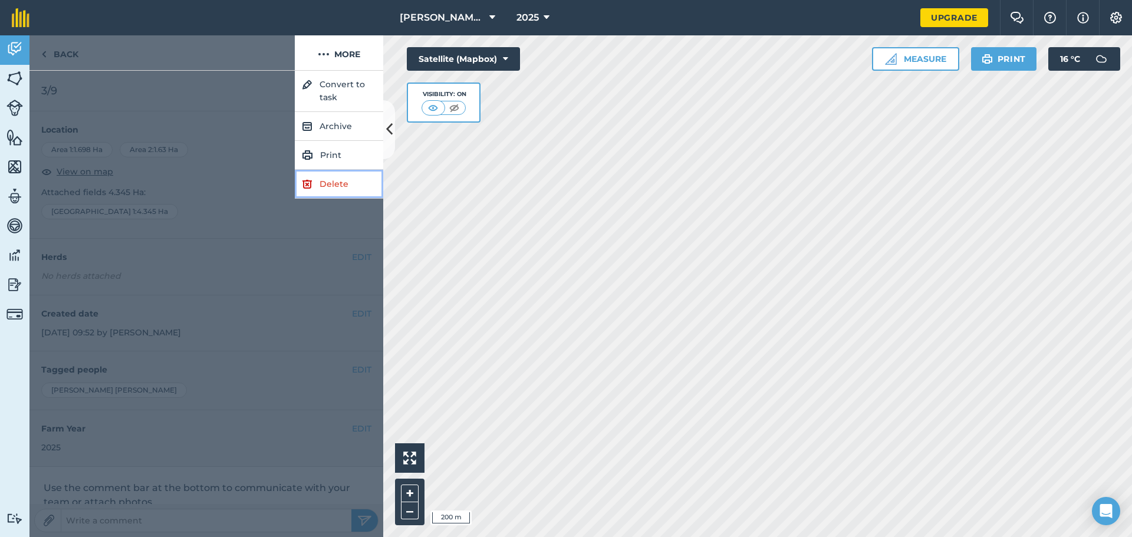
click at [326, 187] on link "Delete" at bounding box center [339, 184] width 88 height 29
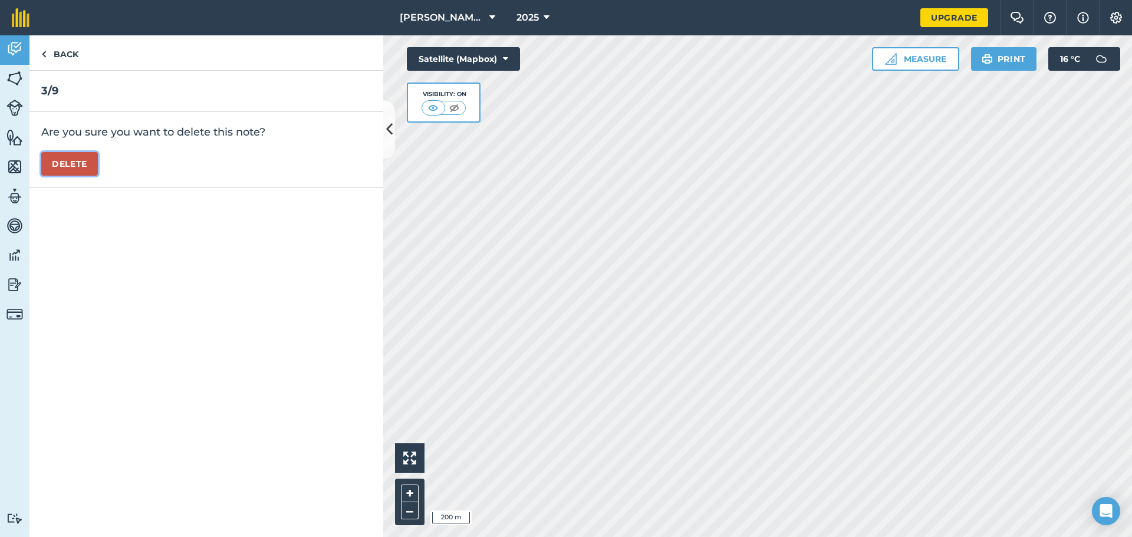
click at [64, 164] on button "Delete" at bounding box center [69, 164] width 57 height 24
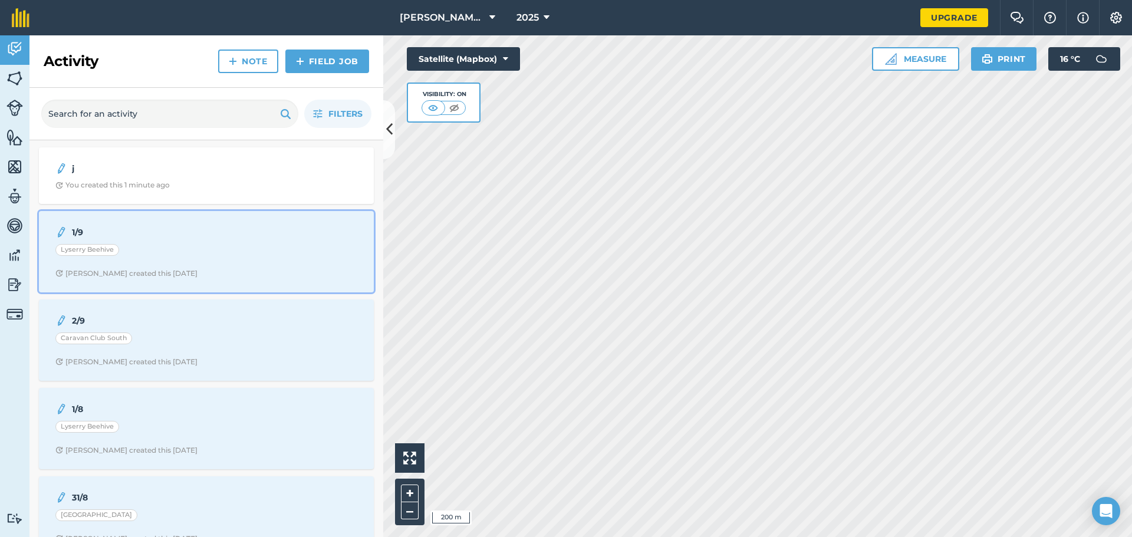
click at [172, 261] on div "1/9 [PERSON_NAME] [PERSON_NAME] created this [DATE]" at bounding box center [206, 251] width 321 height 67
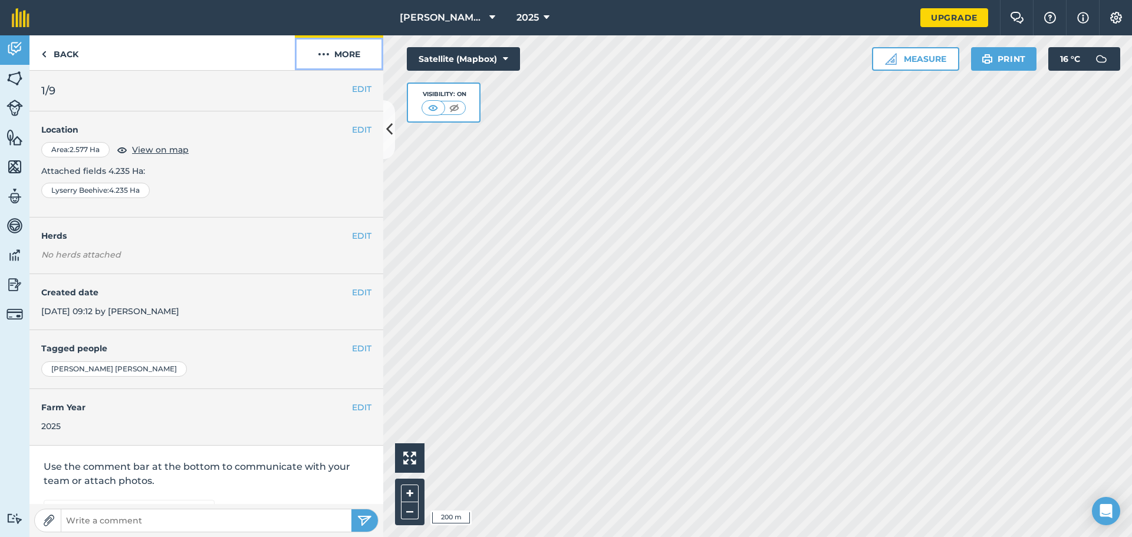
click at [333, 52] on button "More" at bounding box center [339, 52] width 88 height 35
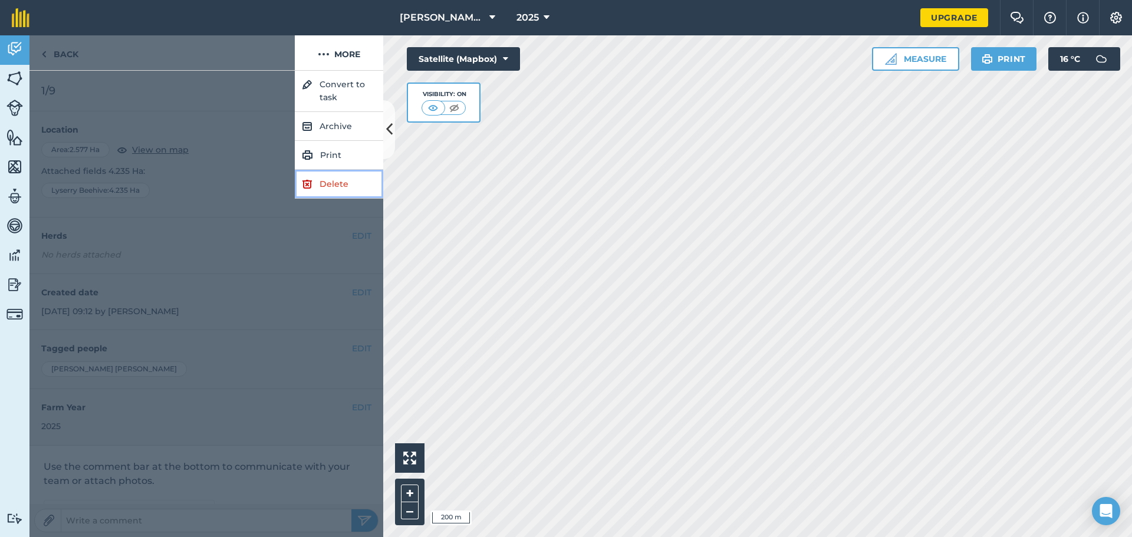
click at [305, 182] on img at bounding box center [307, 184] width 11 height 14
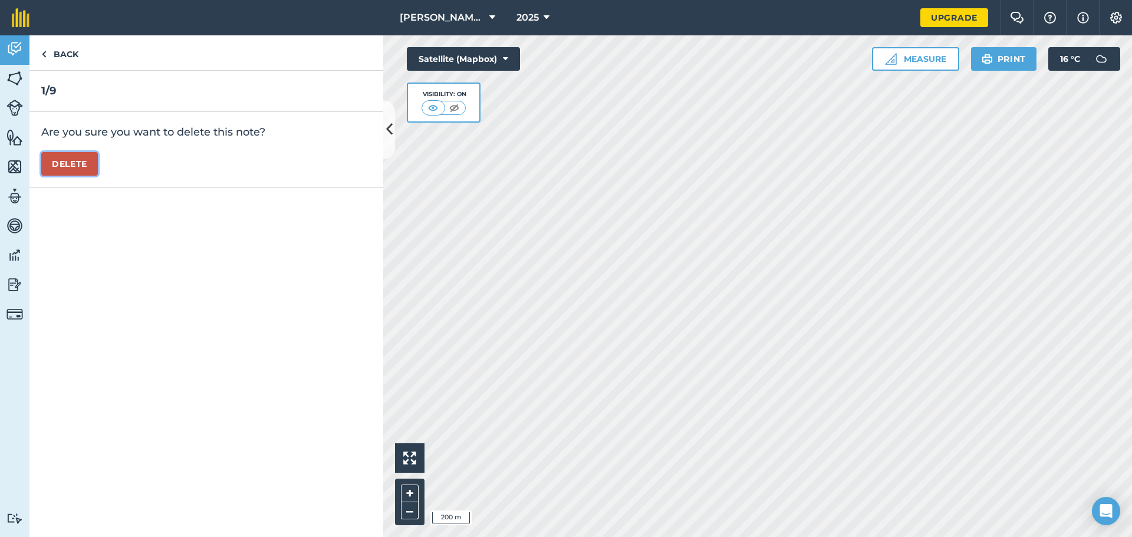
click at [74, 167] on button "Delete" at bounding box center [69, 164] width 57 height 24
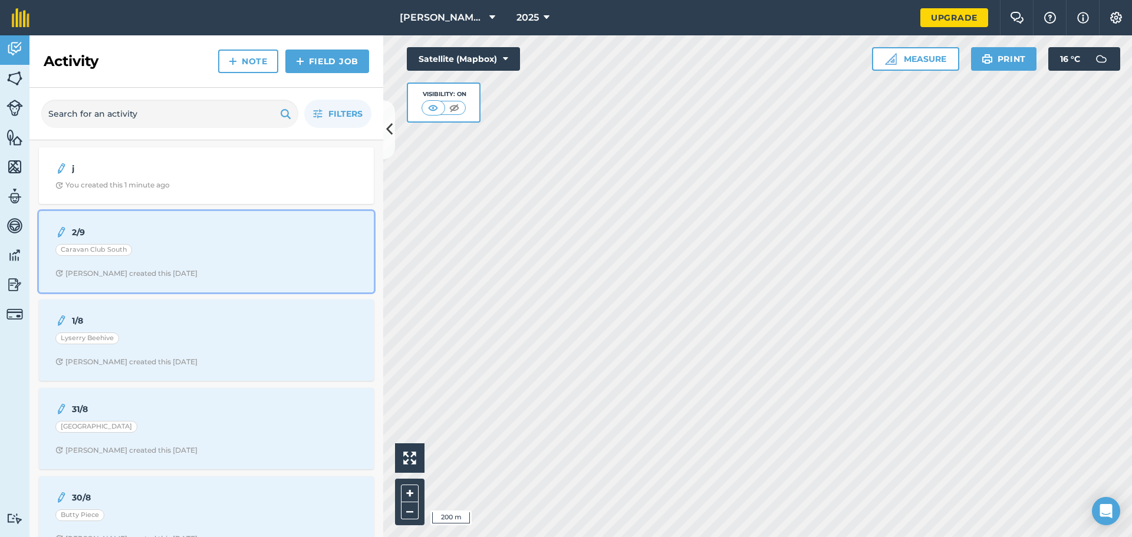
click at [161, 276] on div "[PERSON_NAME] created this [DATE]" at bounding box center [126, 273] width 142 height 9
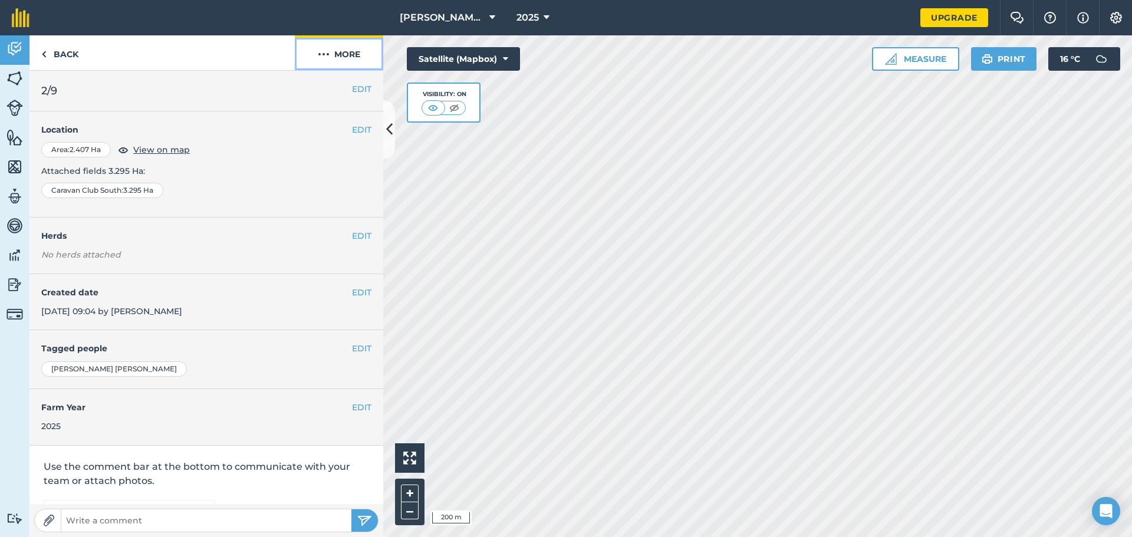
click at [330, 52] on button "More" at bounding box center [339, 52] width 88 height 35
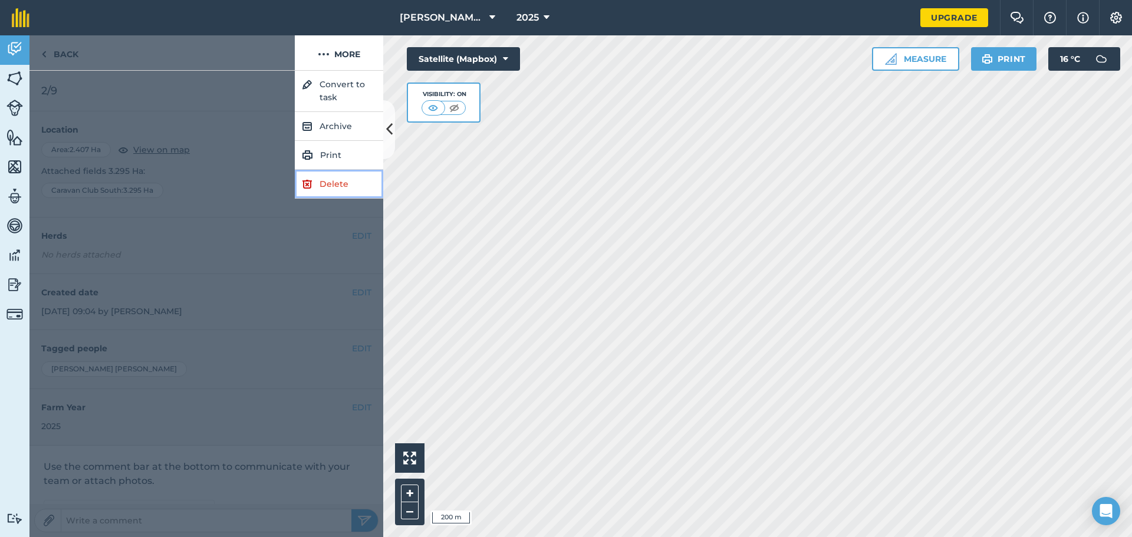
click at [315, 179] on link "Delete" at bounding box center [339, 184] width 88 height 29
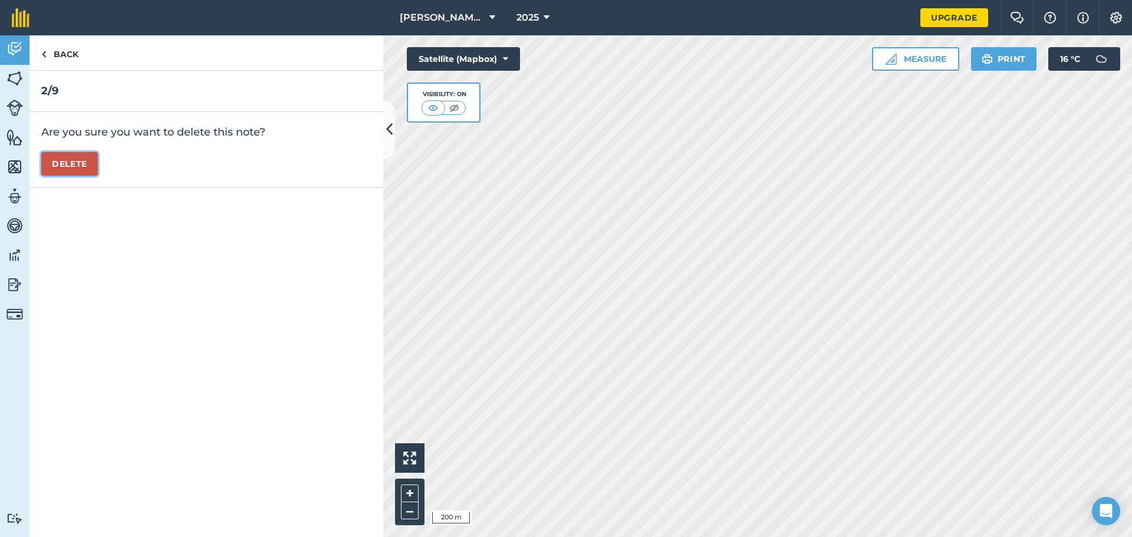
click at [74, 166] on button "Delete" at bounding box center [69, 164] width 57 height 24
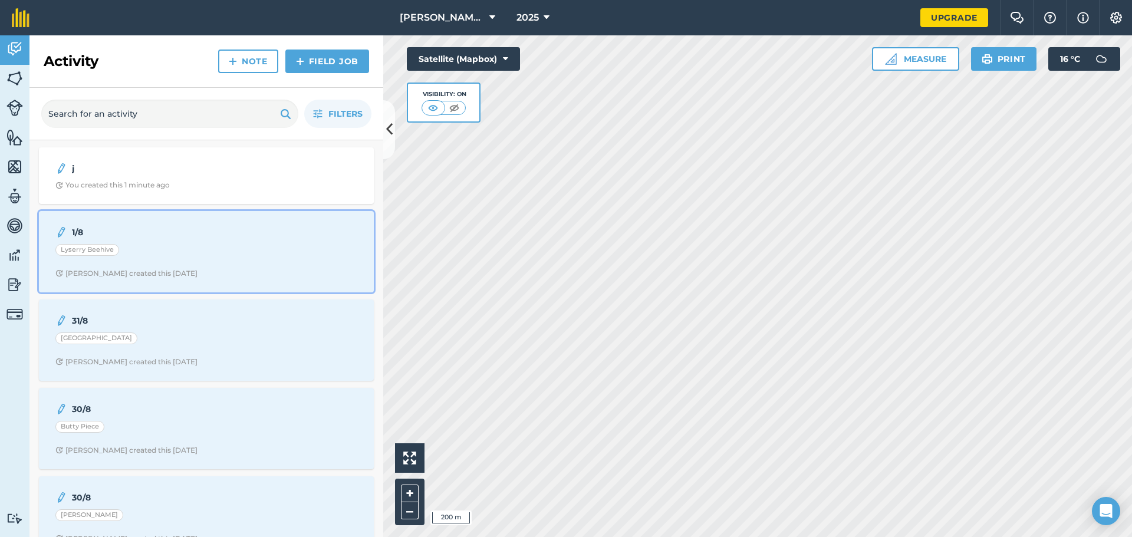
click at [180, 256] on div "Lyserry Beehive" at bounding box center [206, 251] width 302 height 15
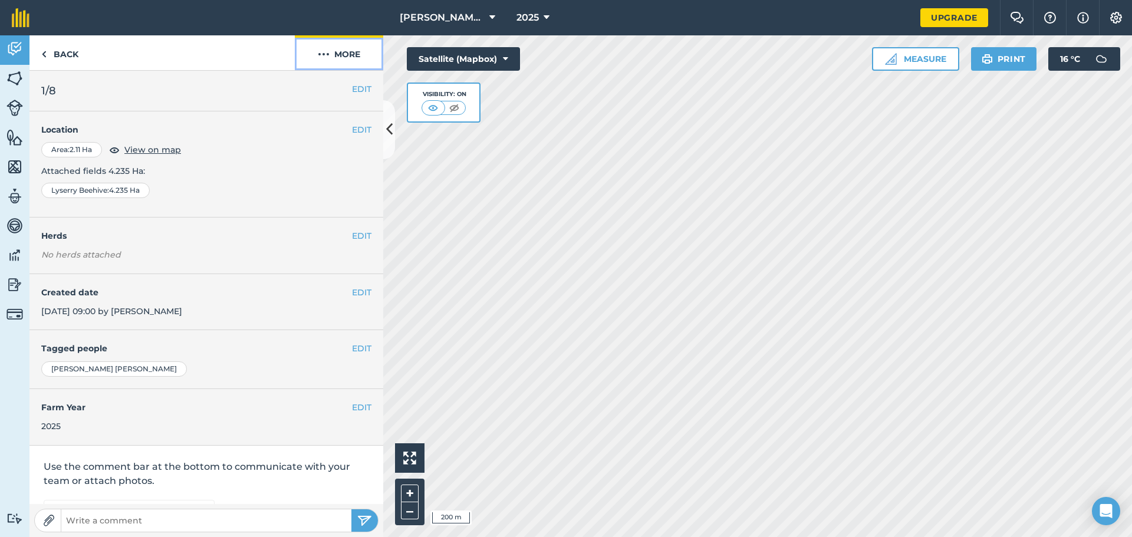
drag, startPoint x: 337, startPoint y: 54, endPoint x: 327, endPoint y: 67, distance: 16.3
click at [337, 54] on button "More" at bounding box center [339, 52] width 88 height 35
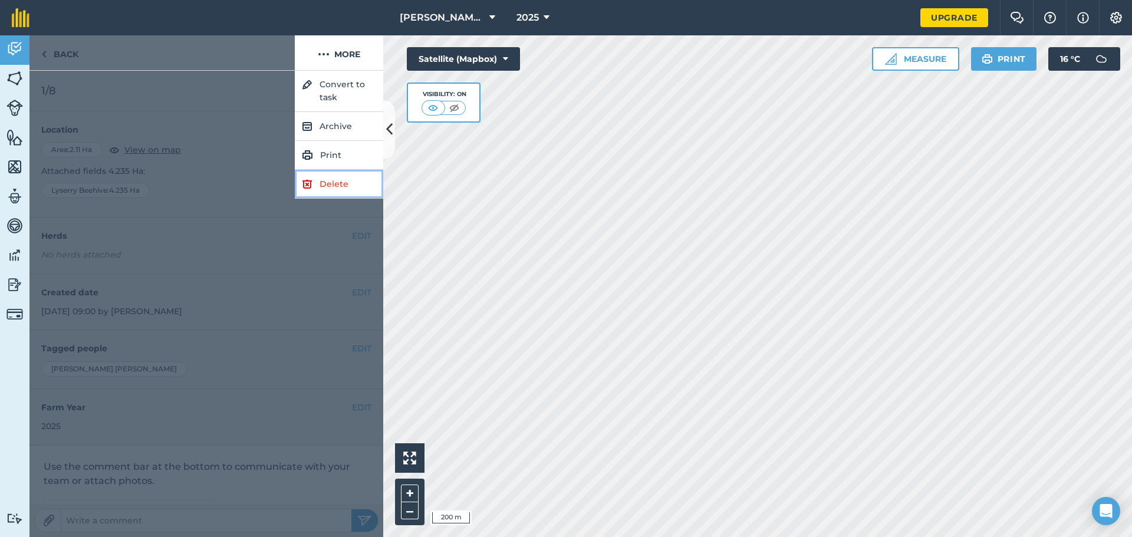
click at [341, 186] on link "Delete" at bounding box center [339, 184] width 88 height 29
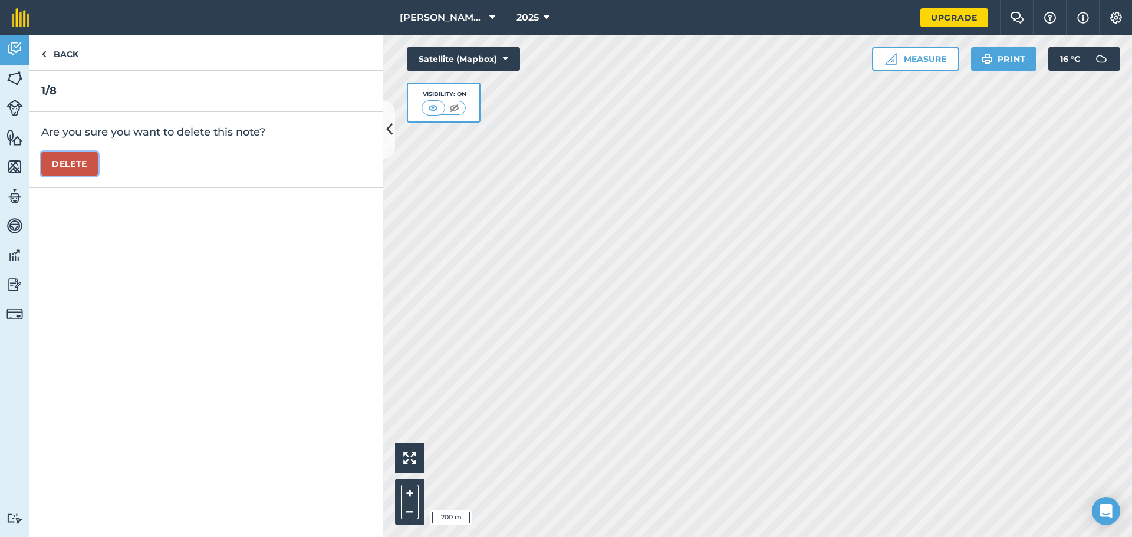
click at [95, 163] on button "Delete" at bounding box center [69, 164] width 57 height 24
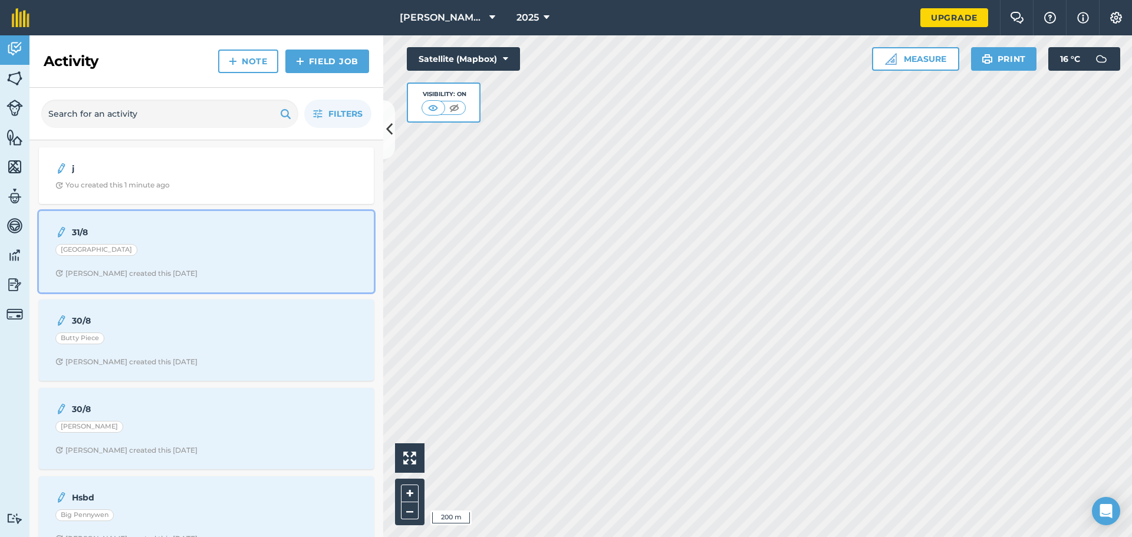
click at [215, 266] on div "31/8 Garden Field [PERSON_NAME] created this [DATE]" at bounding box center [206, 251] width 321 height 67
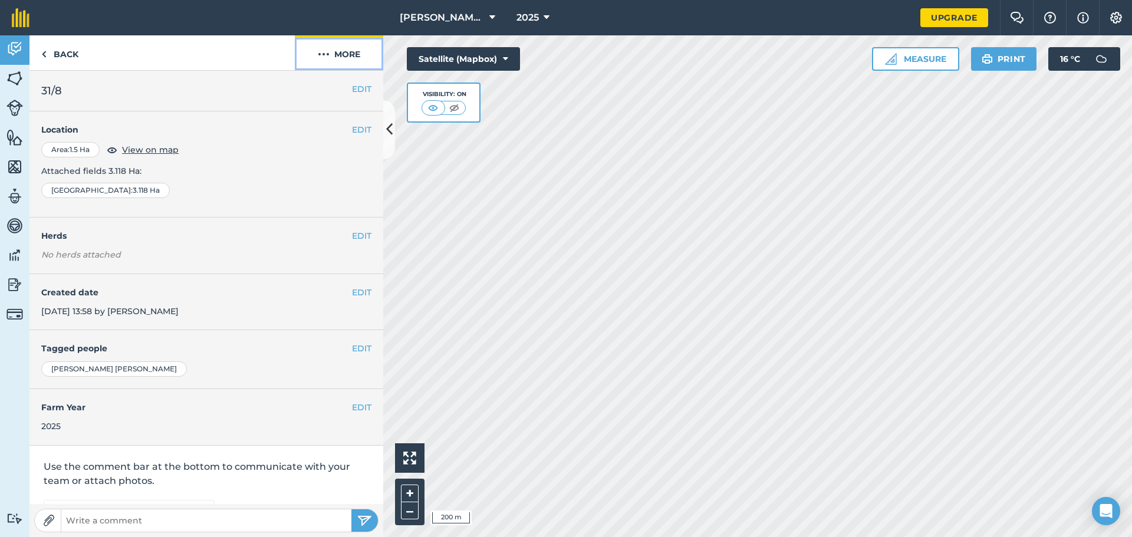
click at [330, 52] on button "More" at bounding box center [339, 52] width 88 height 35
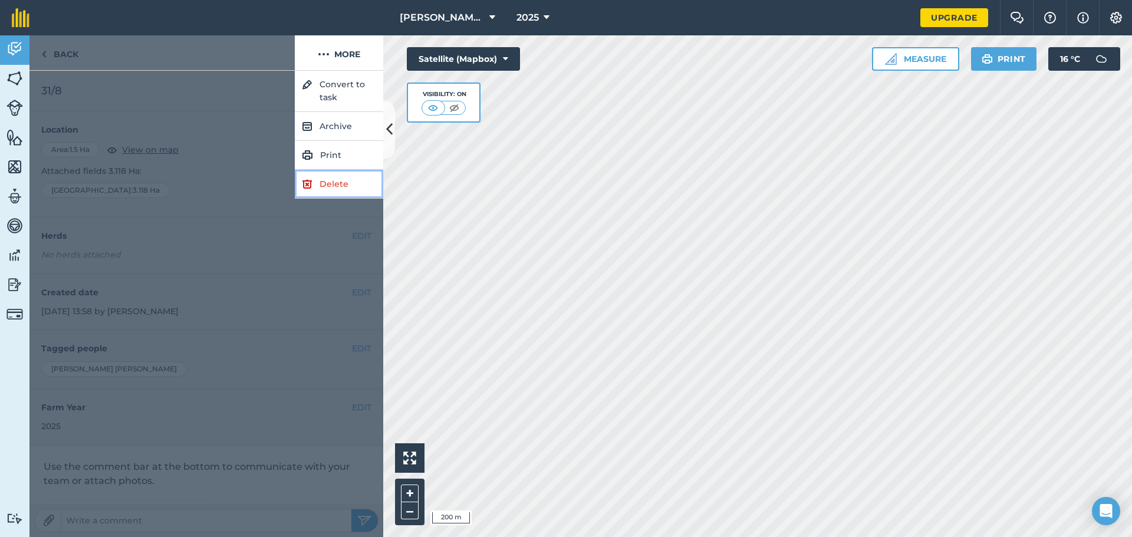
click at [319, 182] on link "Delete" at bounding box center [339, 184] width 88 height 29
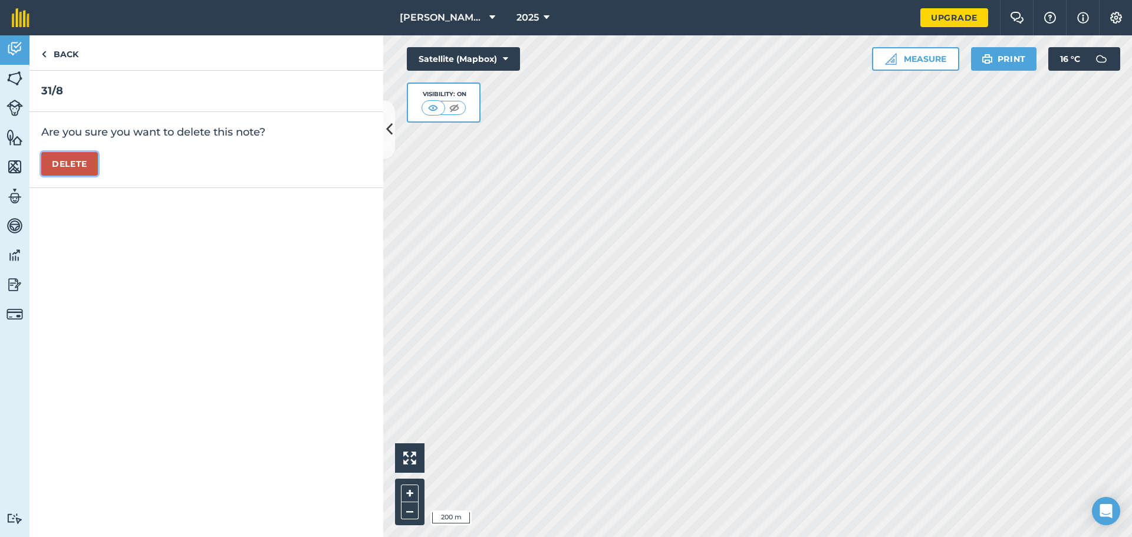
click at [65, 163] on button "Delete" at bounding box center [69, 164] width 57 height 24
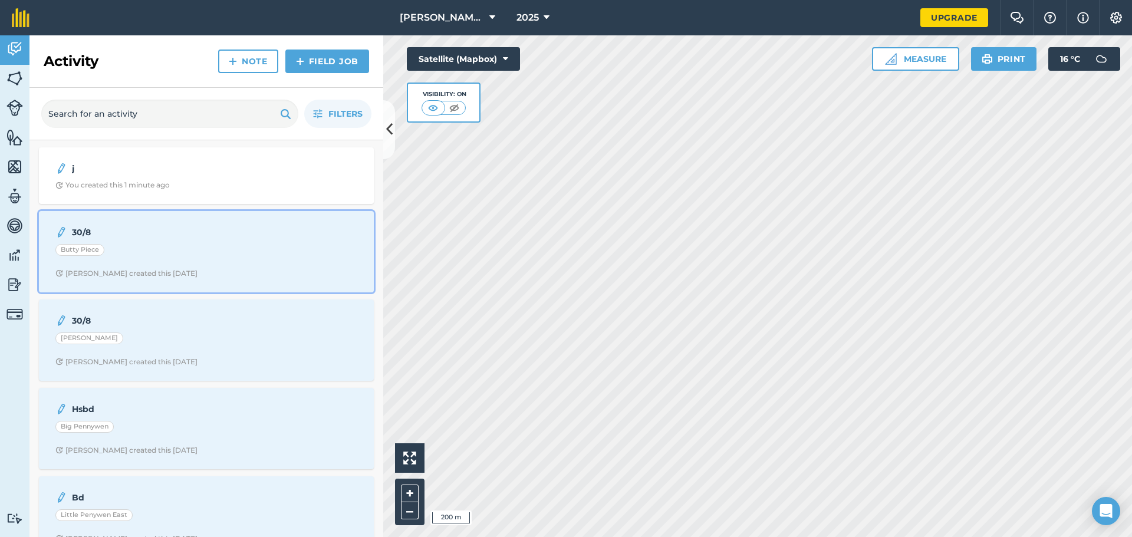
click at [182, 245] on div "Butty Piece" at bounding box center [206, 251] width 302 height 15
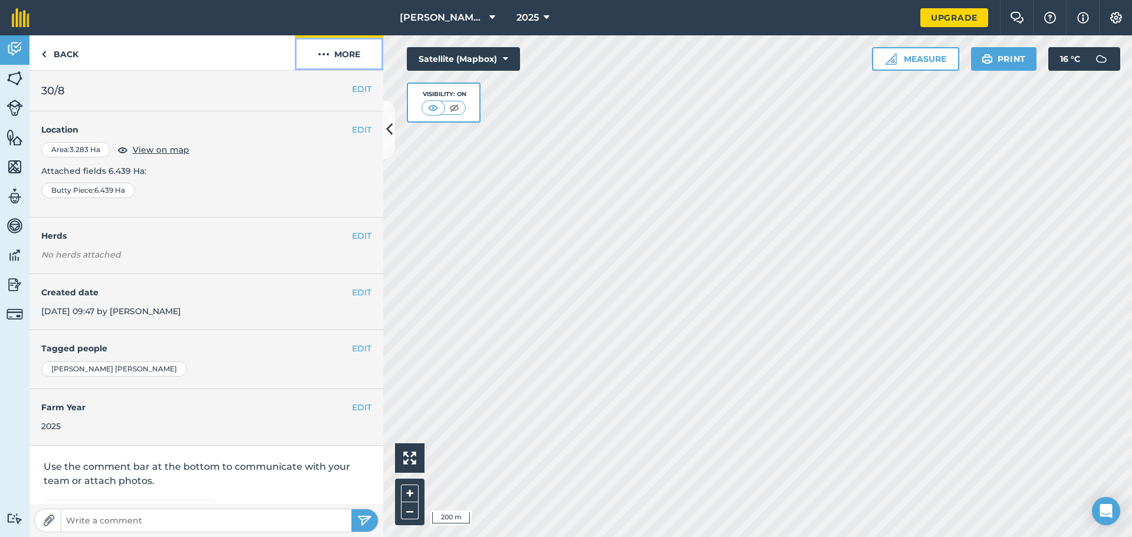
click at [332, 51] on button "More" at bounding box center [339, 52] width 88 height 35
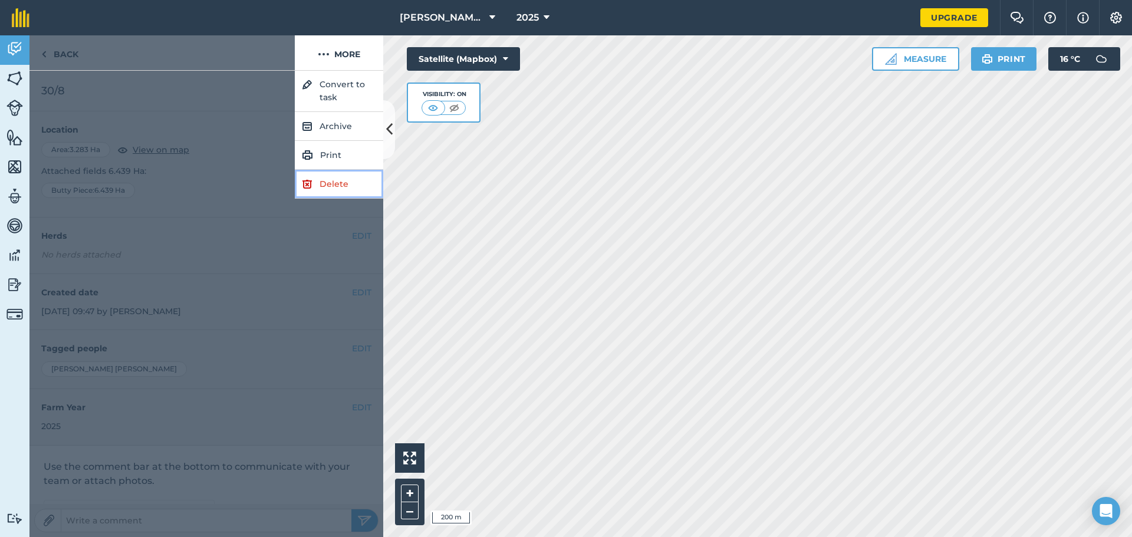
click at [341, 185] on link "Delete" at bounding box center [339, 184] width 88 height 29
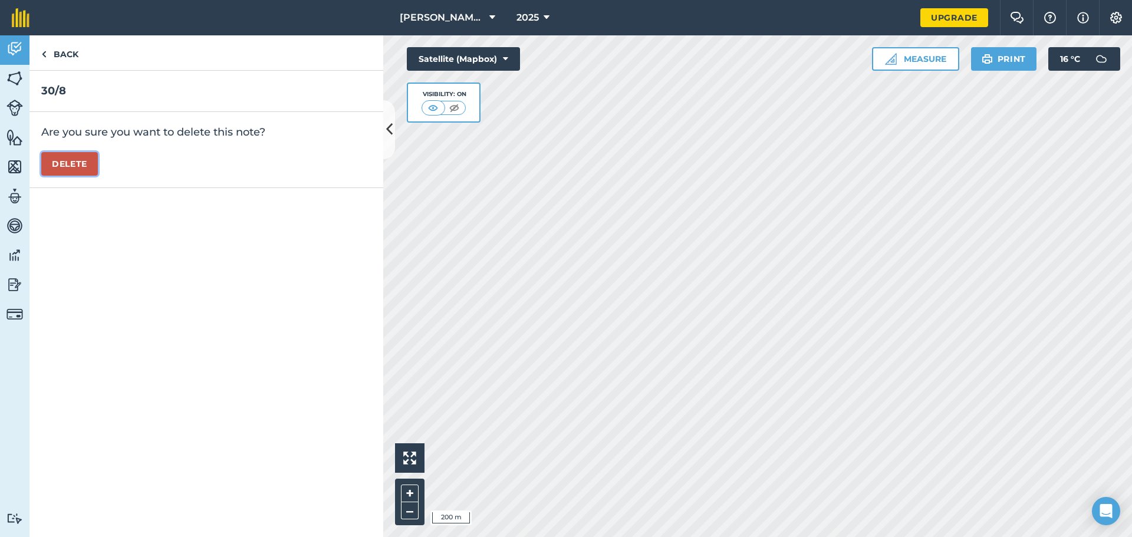
click at [61, 163] on button "Delete" at bounding box center [69, 164] width 57 height 24
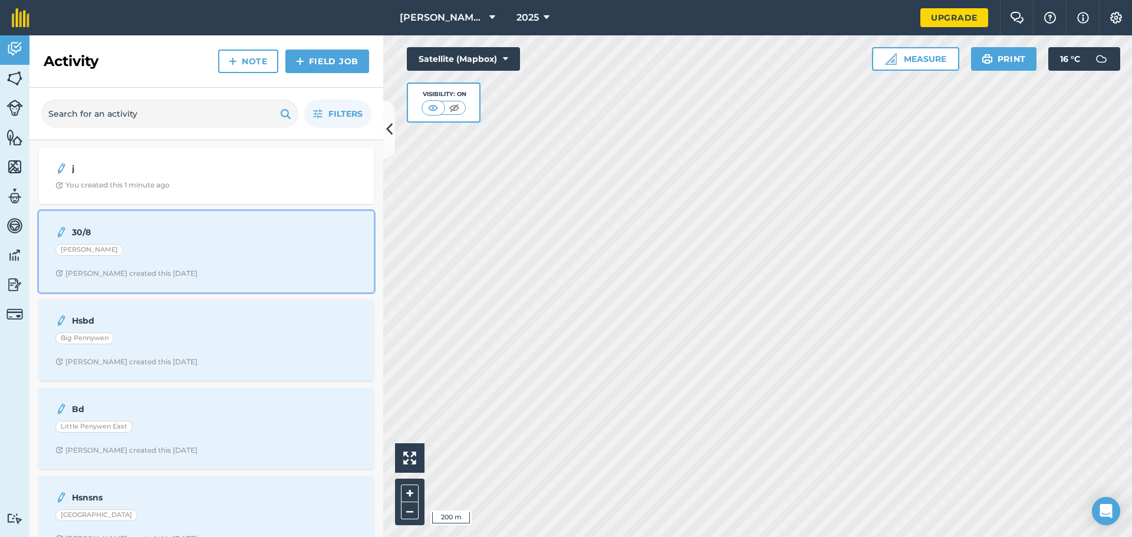
click at [174, 264] on div "30/8 [PERSON_NAME] [PERSON_NAME] S created this [DATE]" at bounding box center [206, 251] width 321 height 67
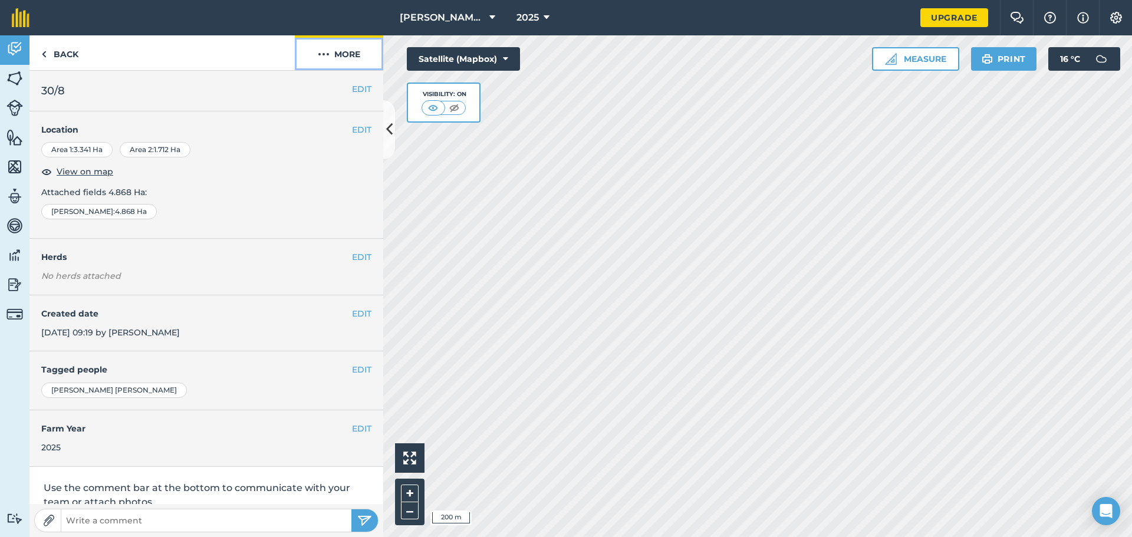
click at [334, 52] on button "More" at bounding box center [339, 52] width 88 height 35
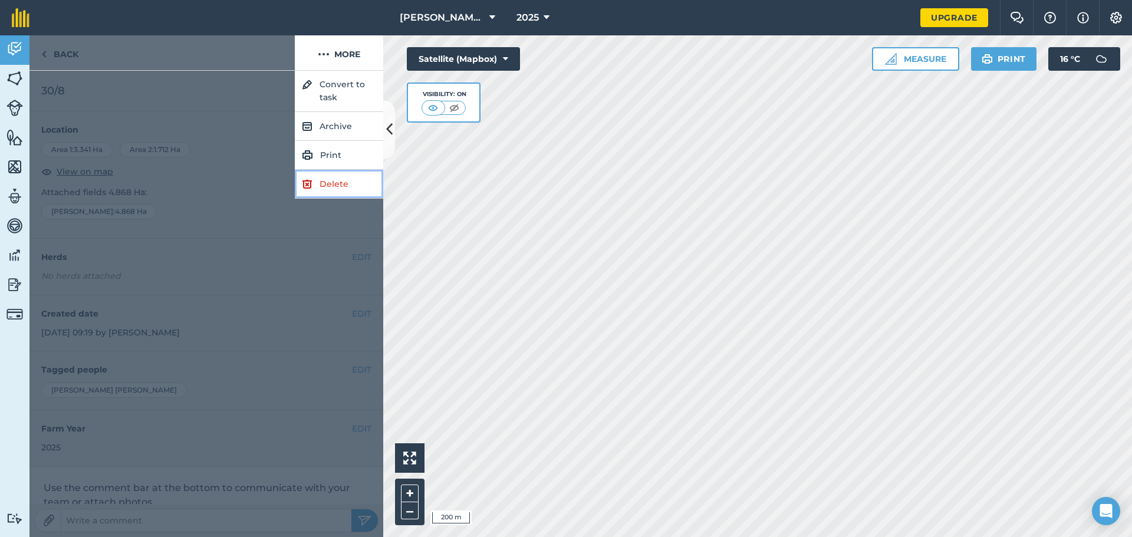
click at [333, 179] on link "Delete" at bounding box center [339, 184] width 88 height 29
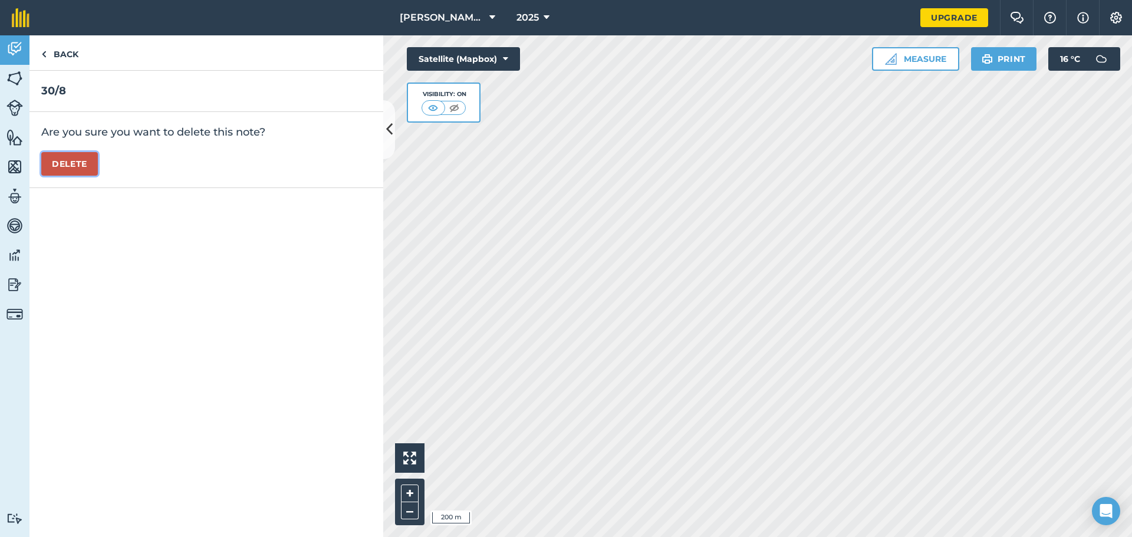
click at [68, 161] on button "Delete" at bounding box center [69, 164] width 57 height 24
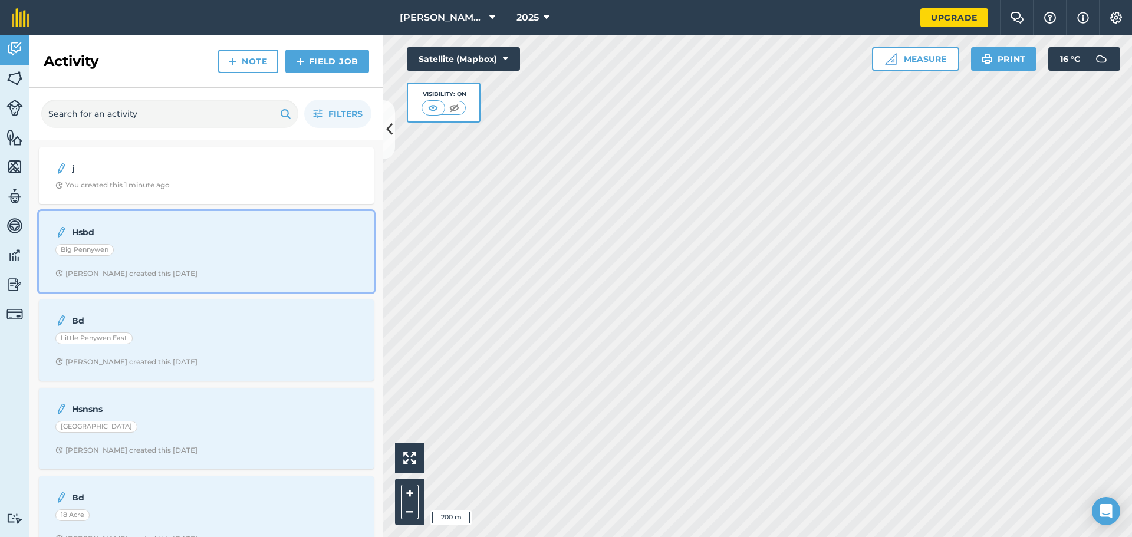
click at [200, 240] on div "Hsbd Big [PERSON_NAME] created this [DATE]" at bounding box center [206, 251] width 321 height 67
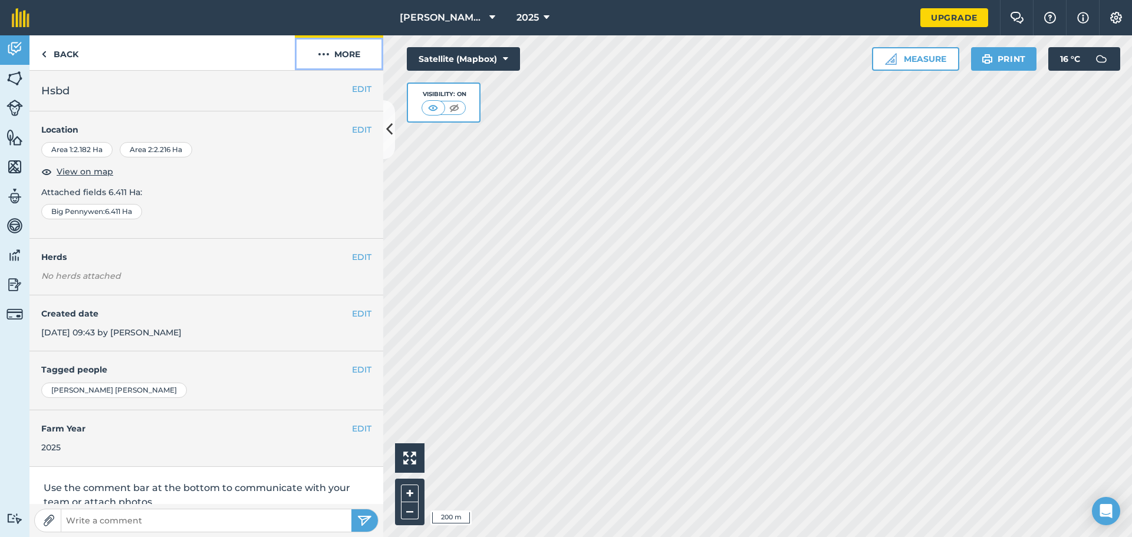
click at [330, 53] on button "More" at bounding box center [339, 52] width 88 height 35
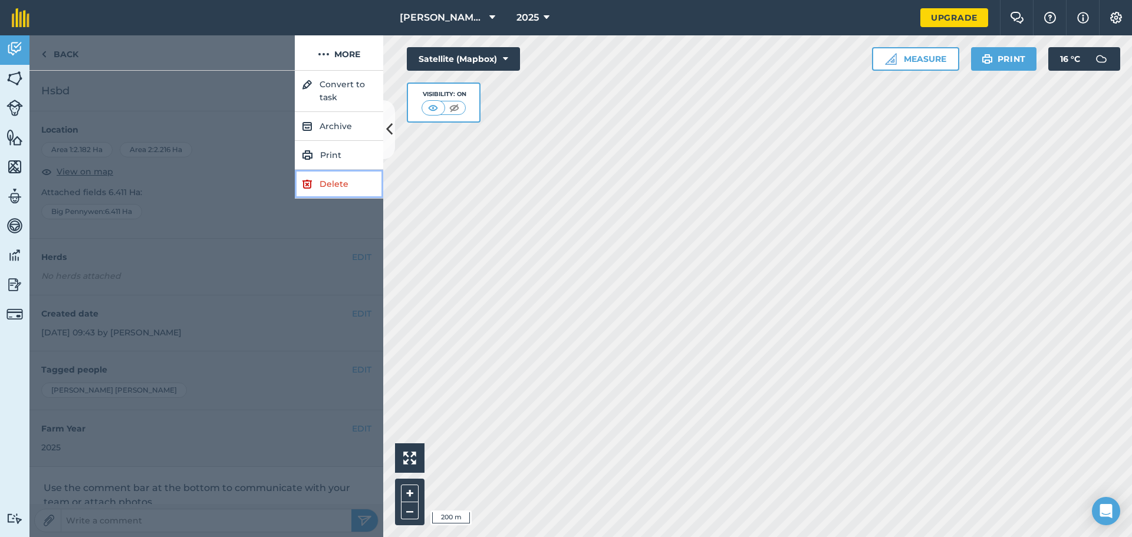
click at [314, 183] on link "Delete" at bounding box center [339, 184] width 88 height 29
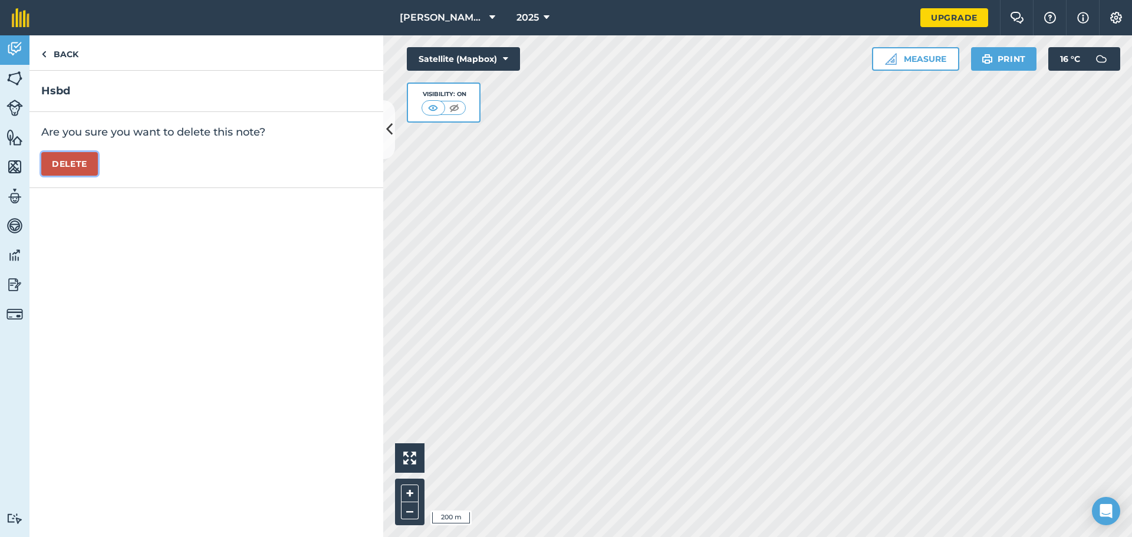
click at [47, 166] on button "Delete" at bounding box center [69, 164] width 57 height 24
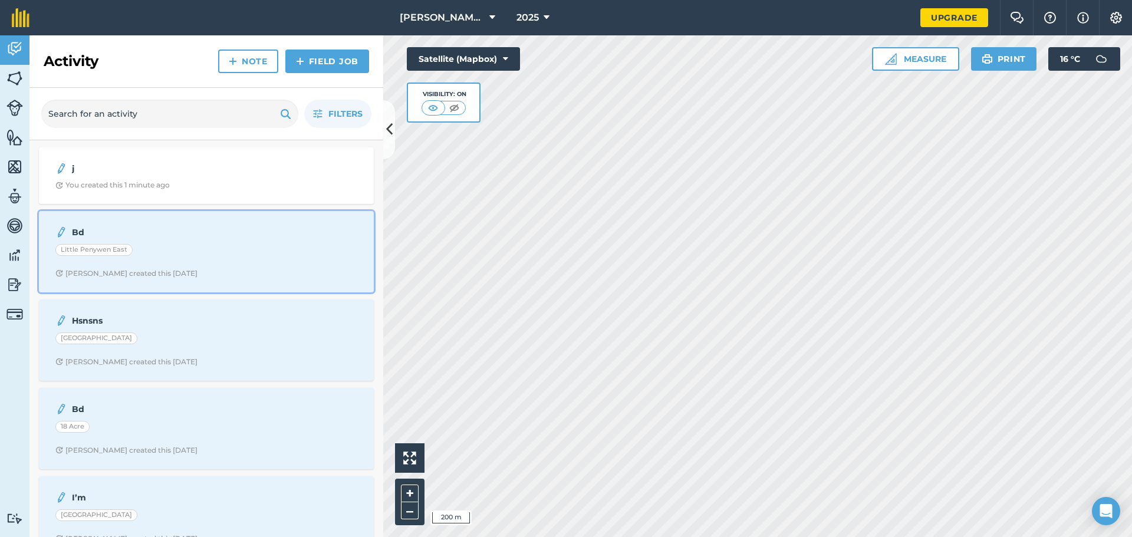
click at [226, 271] on span "[PERSON_NAME] created this [DATE]" at bounding box center [206, 273] width 302 height 9
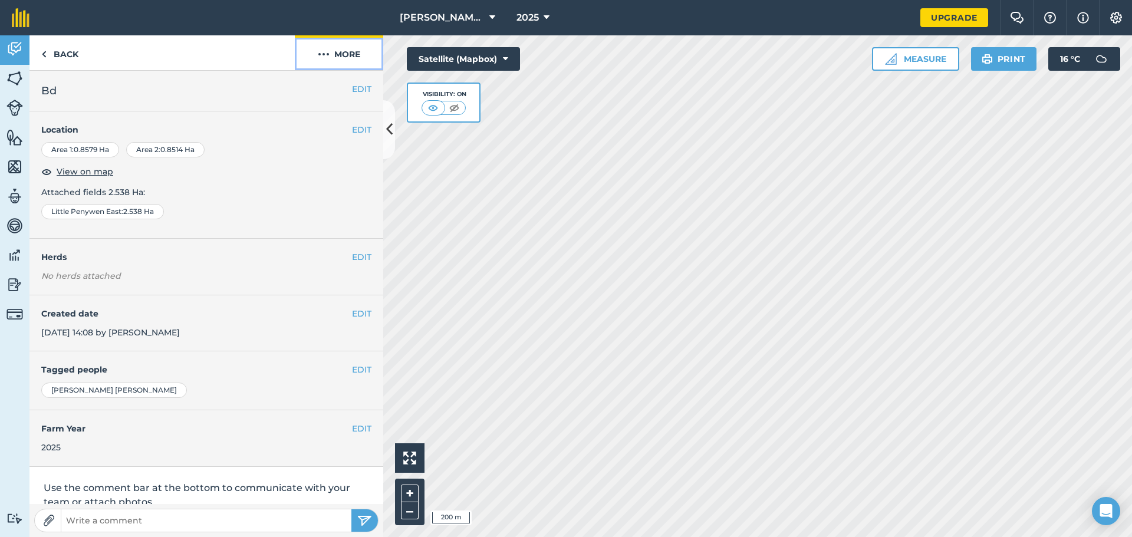
click at [342, 52] on button "More" at bounding box center [339, 52] width 88 height 35
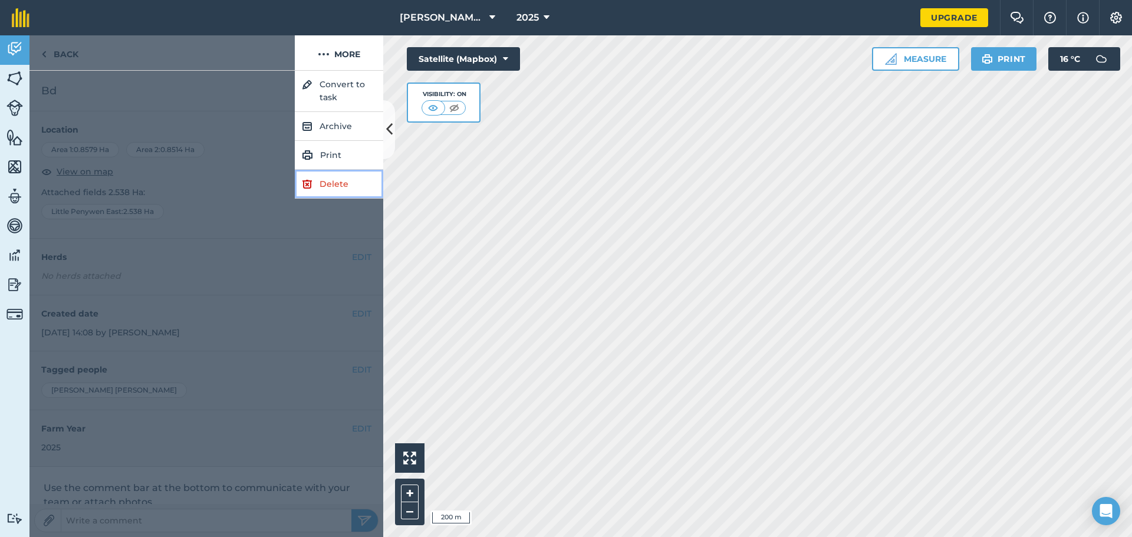
click at [323, 197] on link "Delete" at bounding box center [339, 184] width 88 height 29
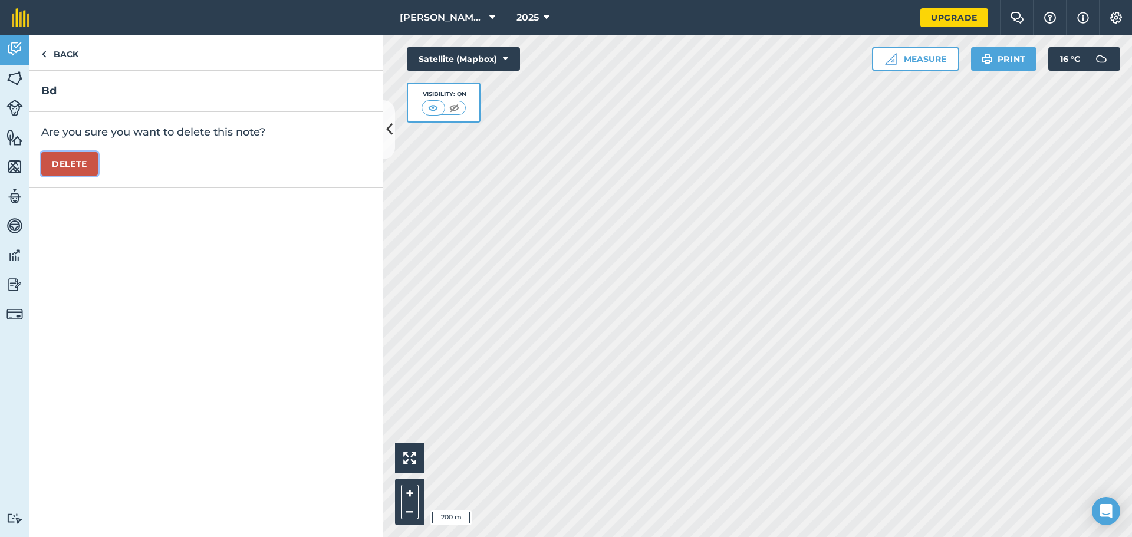
click at [67, 156] on button "Delete" at bounding box center [69, 164] width 57 height 24
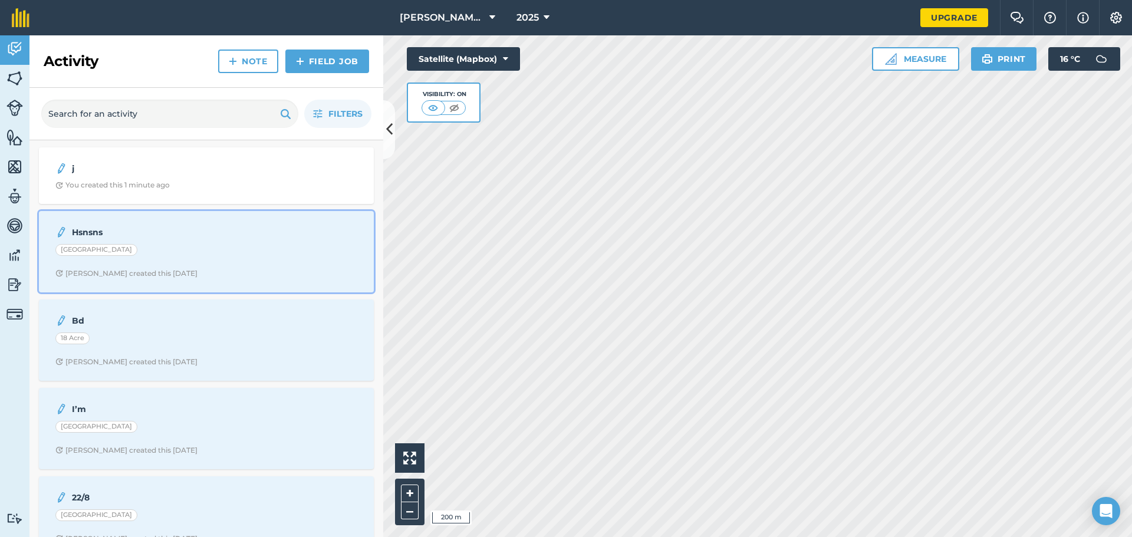
click at [203, 276] on span "[PERSON_NAME] created this [DATE]" at bounding box center [206, 273] width 302 height 9
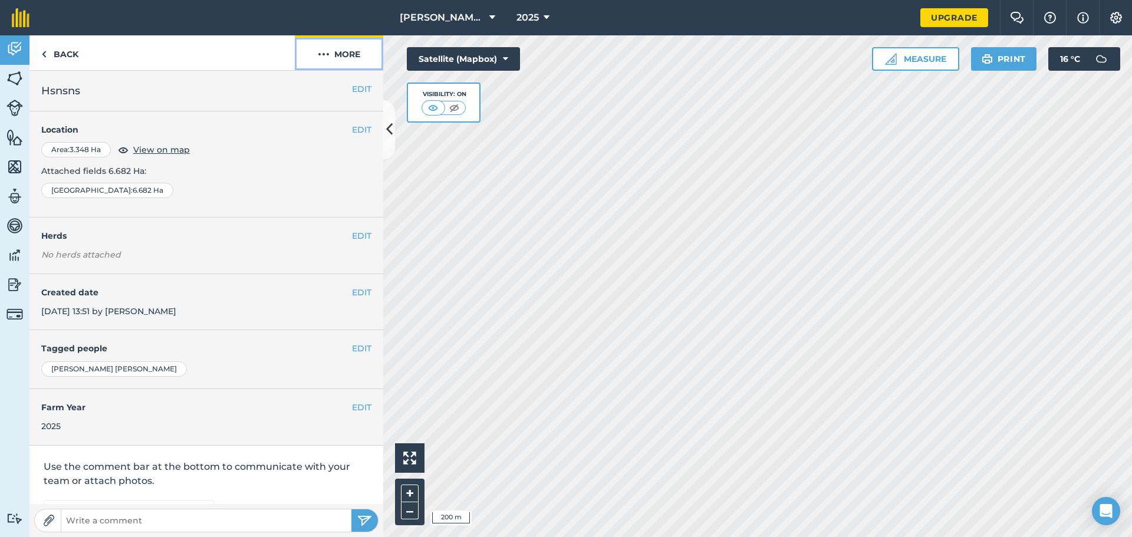
click at [322, 60] on img at bounding box center [324, 54] width 12 height 14
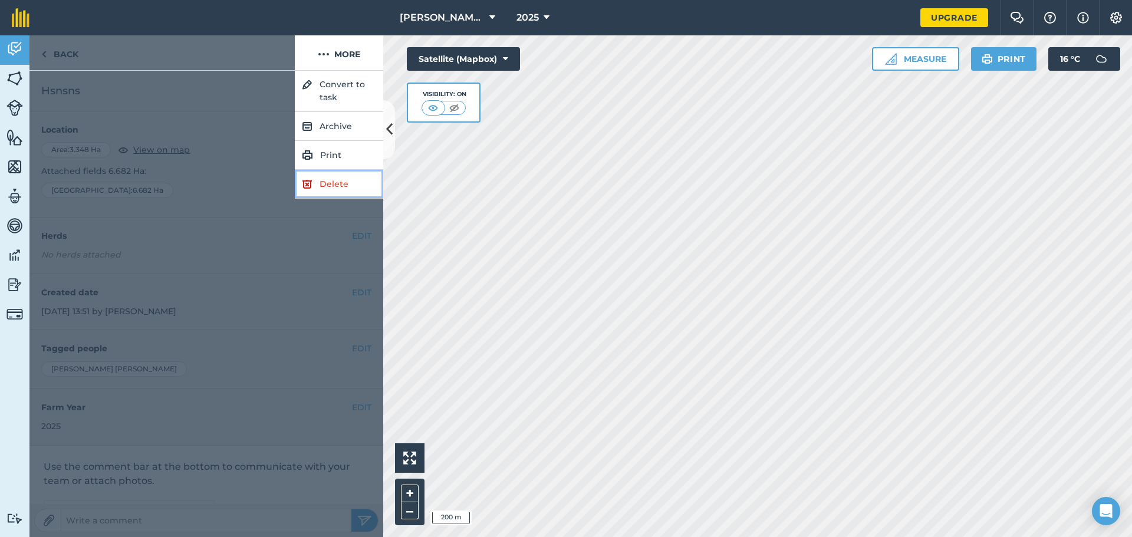
click at [323, 182] on link "Delete" at bounding box center [339, 184] width 88 height 29
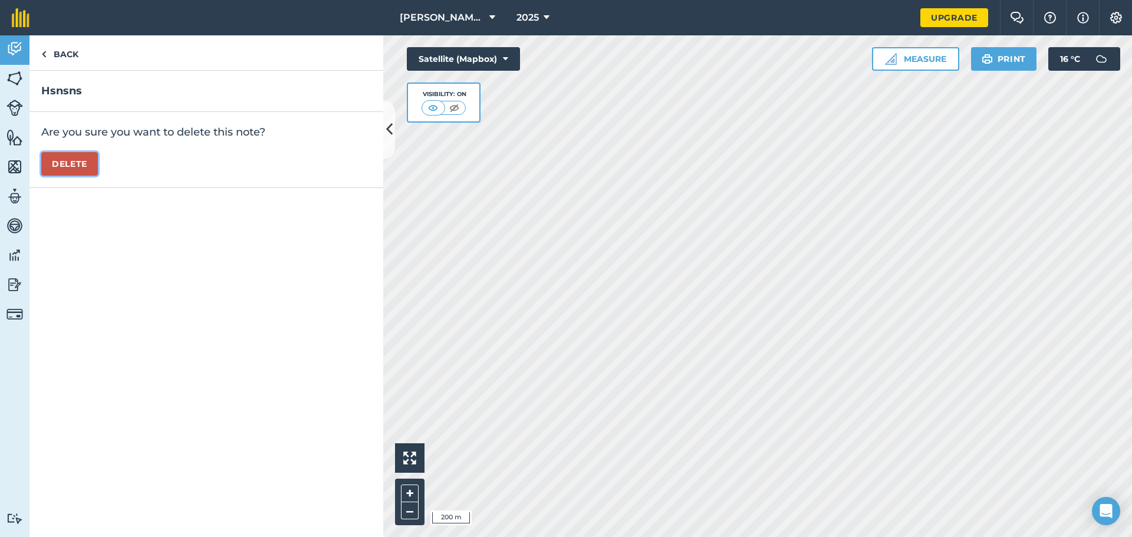
click at [61, 153] on button "Delete" at bounding box center [69, 164] width 57 height 24
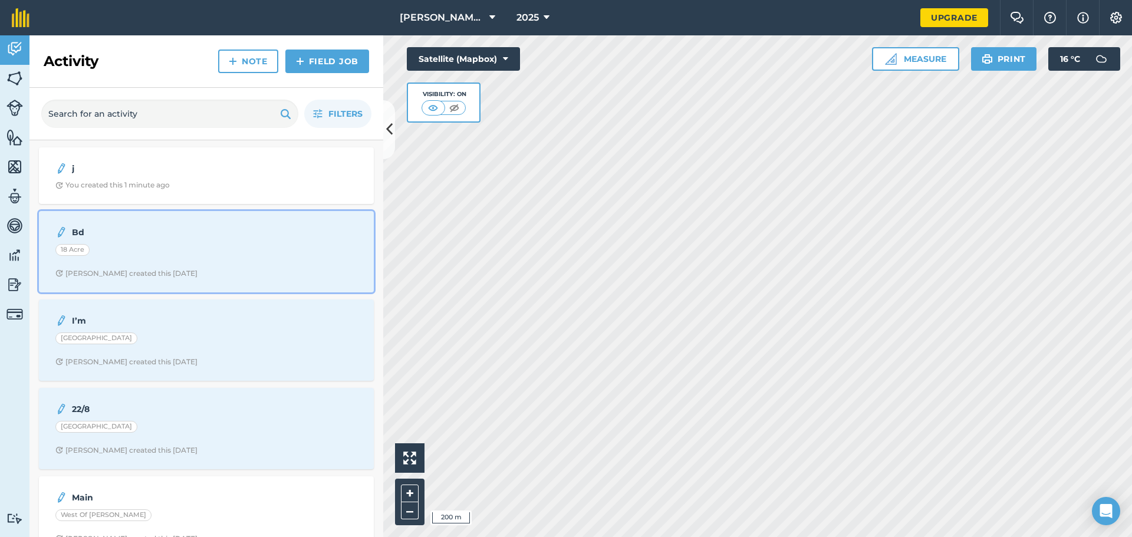
click at [188, 261] on div "Bd 18 Acre [PERSON_NAME] created this [DATE]" at bounding box center [206, 251] width 321 height 67
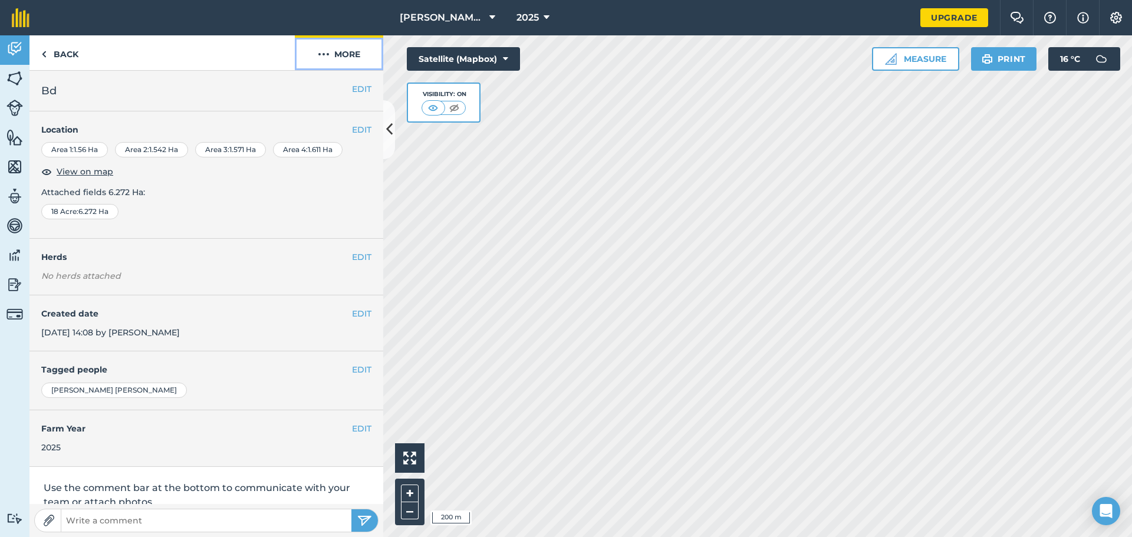
click at [340, 65] on button "More" at bounding box center [339, 52] width 88 height 35
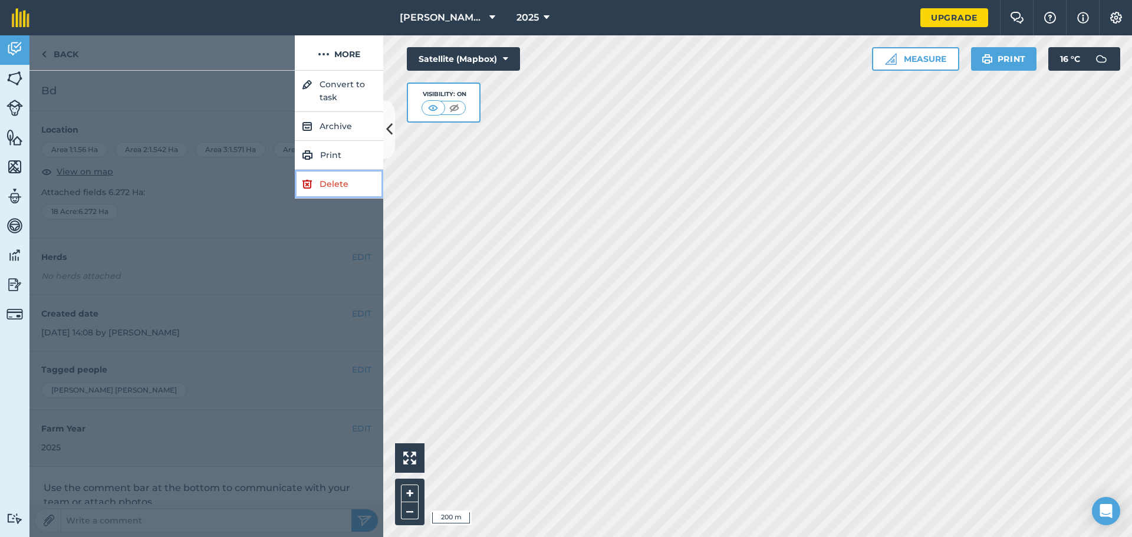
click at [323, 180] on link "Delete" at bounding box center [339, 184] width 88 height 29
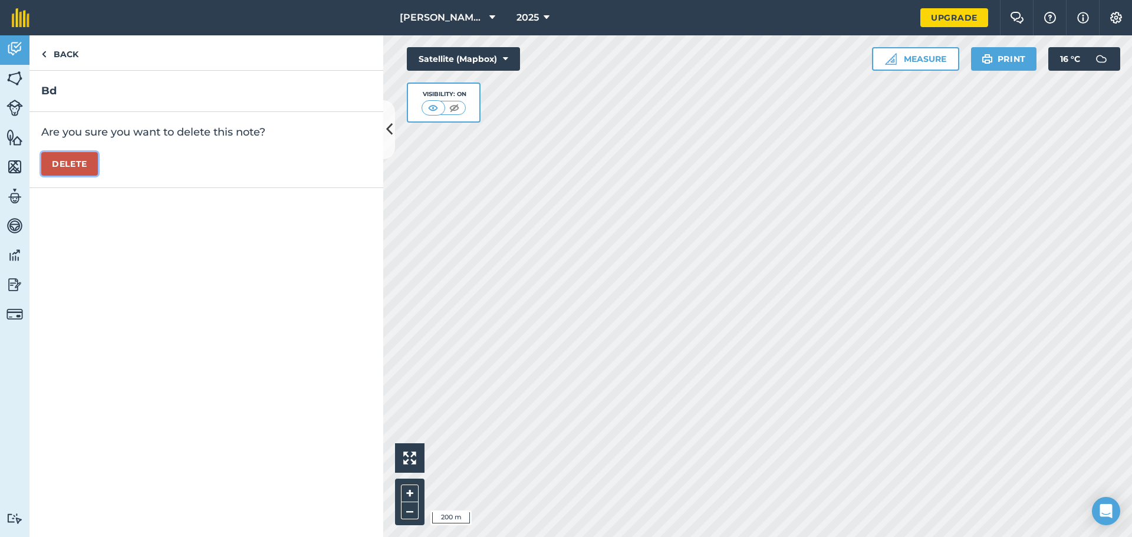
click at [78, 159] on button "Delete" at bounding box center [69, 164] width 57 height 24
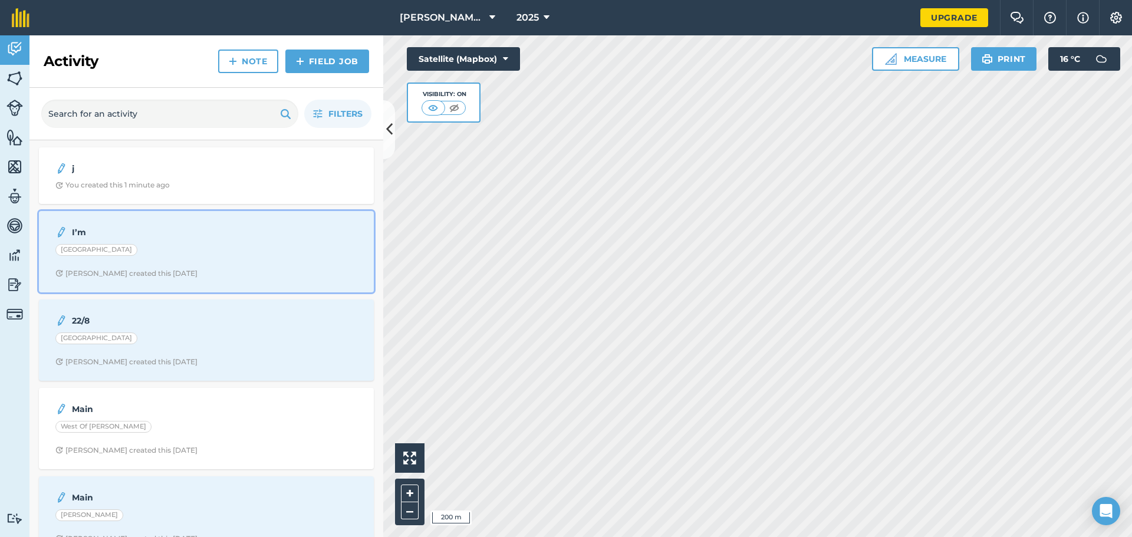
click at [186, 235] on strong "I’m" at bounding box center [165, 232] width 187 height 13
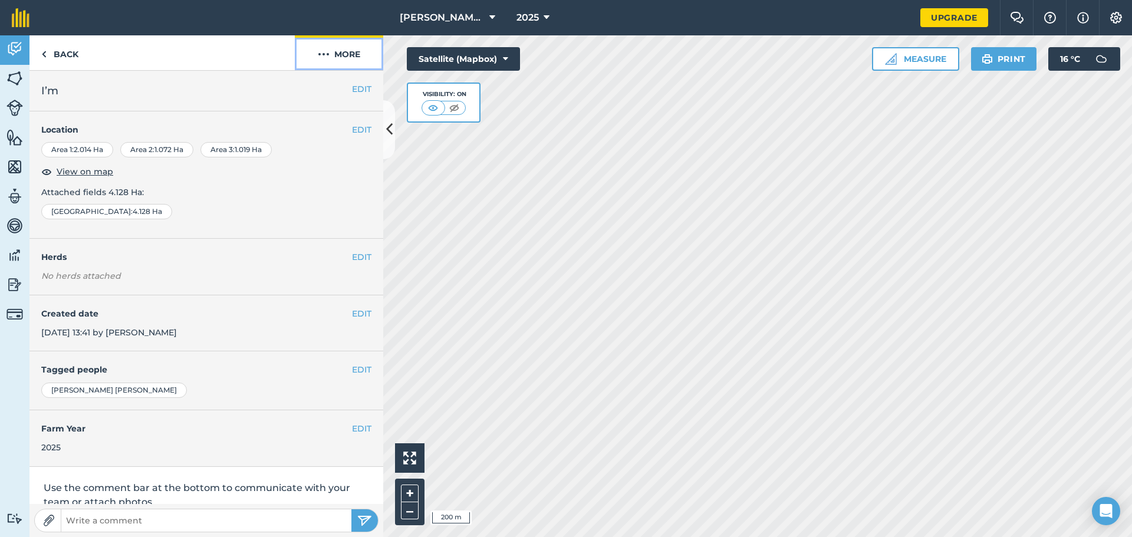
click at [347, 48] on button "More" at bounding box center [339, 52] width 88 height 35
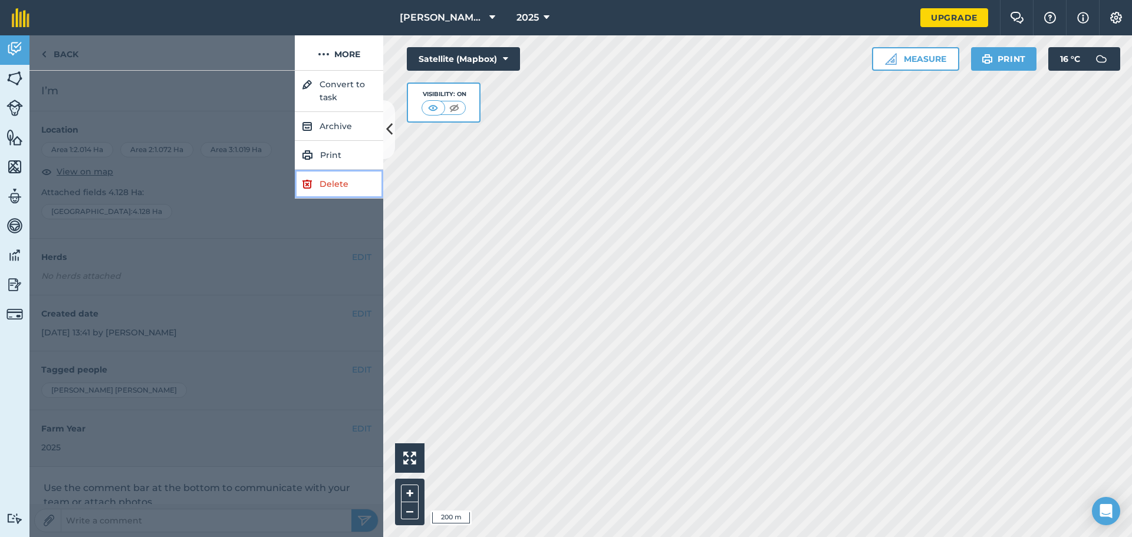
click at [338, 179] on link "Delete" at bounding box center [339, 184] width 88 height 29
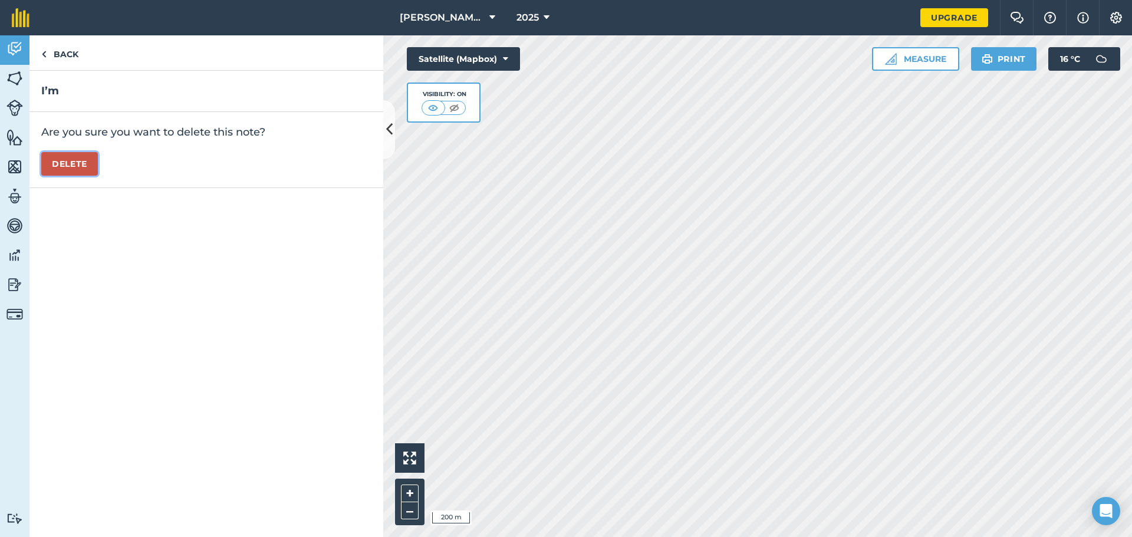
click at [67, 153] on button "Delete" at bounding box center [69, 164] width 57 height 24
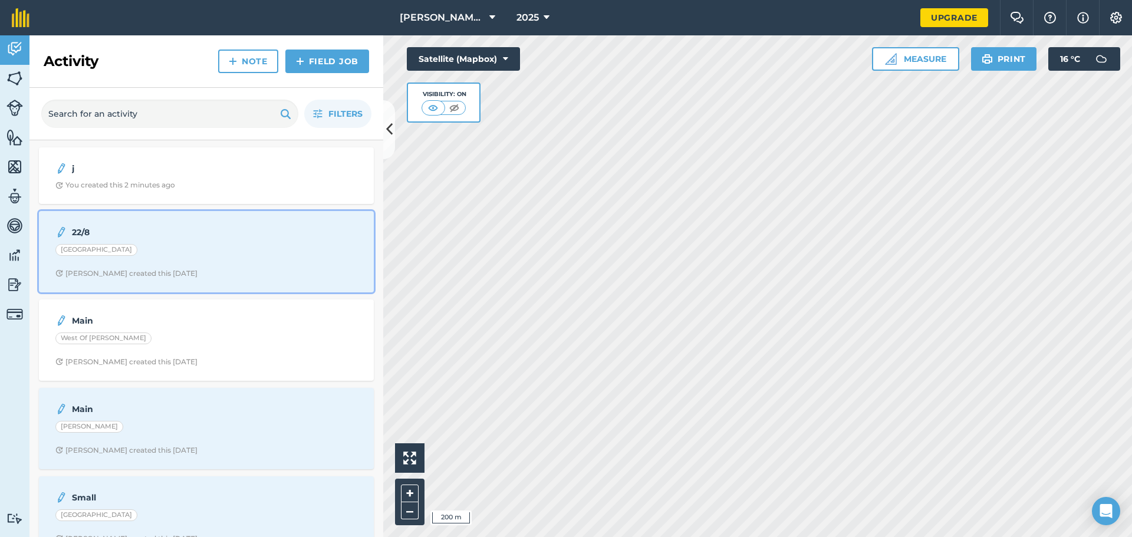
click at [200, 264] on div "22/8 Long Field East [PERSON_NAME] created this [DATE]" at bounding box center [206, 251] width 321 height 67
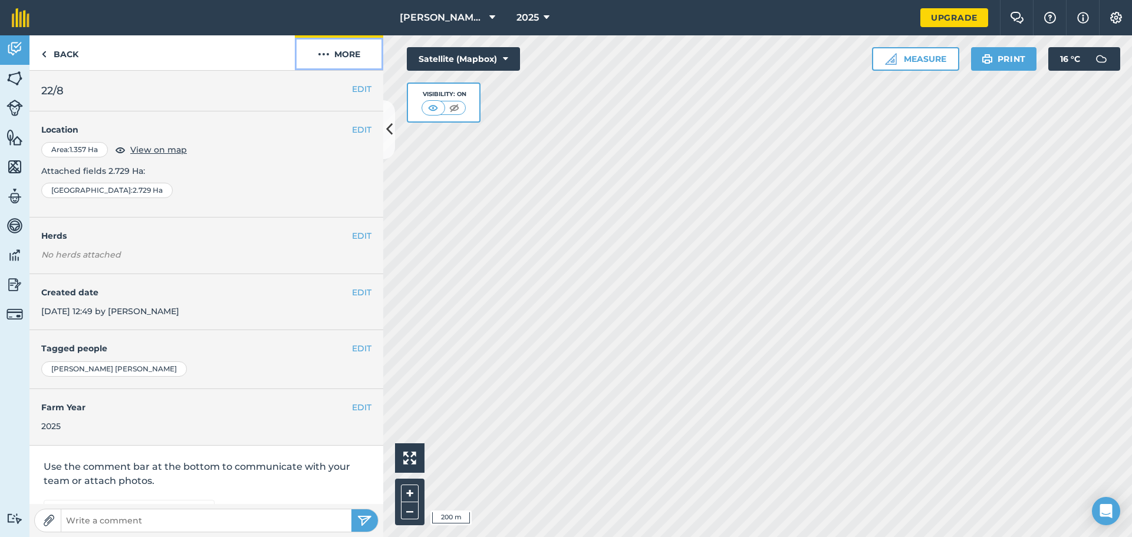
click at [338, 52] on button "More" at bounding box center [339, 52] width 88 height 35
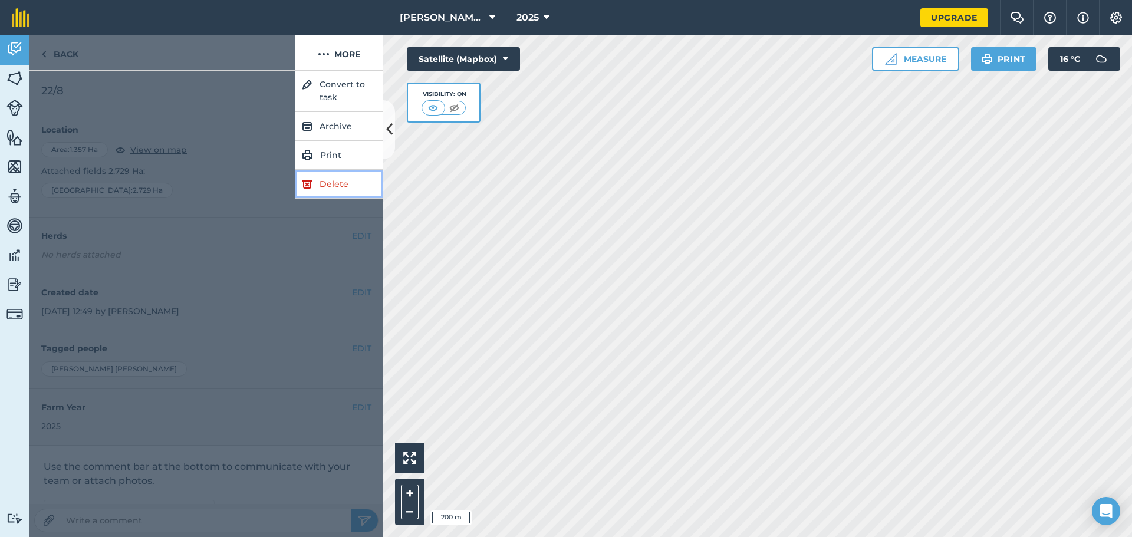
click at [318, 177] on link "Delete" at bounding box center [339, 184] width 88 height 29
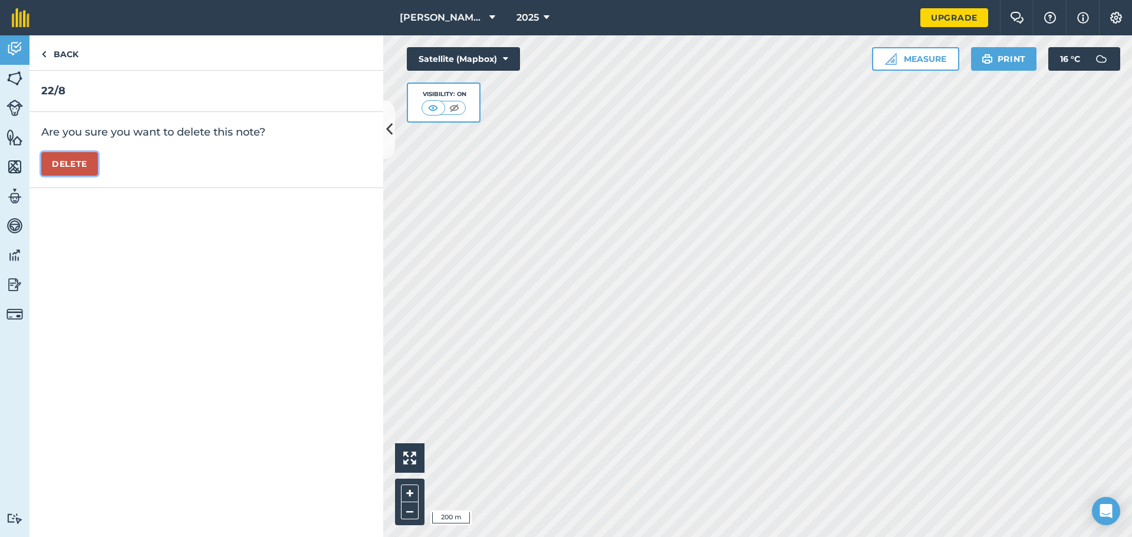
click at [46, 170] on button "Delete" at bounding box center [69, 164] width 57 height 24
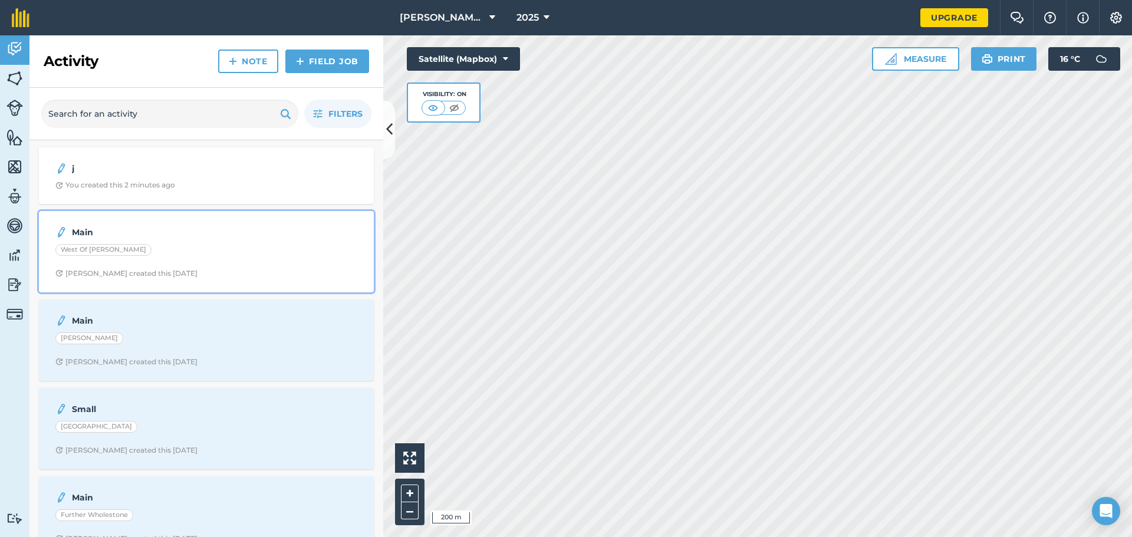
click at [219, 272] on span "[PERSON_NAME] created this [DATE]" at bounding box center [206, 273] width 302 height 9
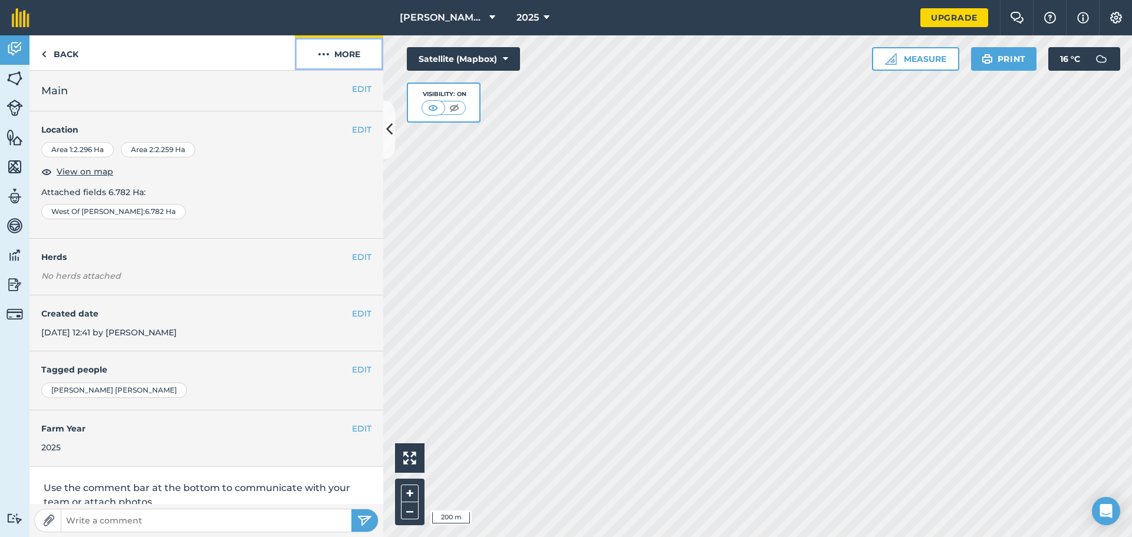
click at [344, 55] on button "More" at bounding box center [339, 52] width 88 height 35
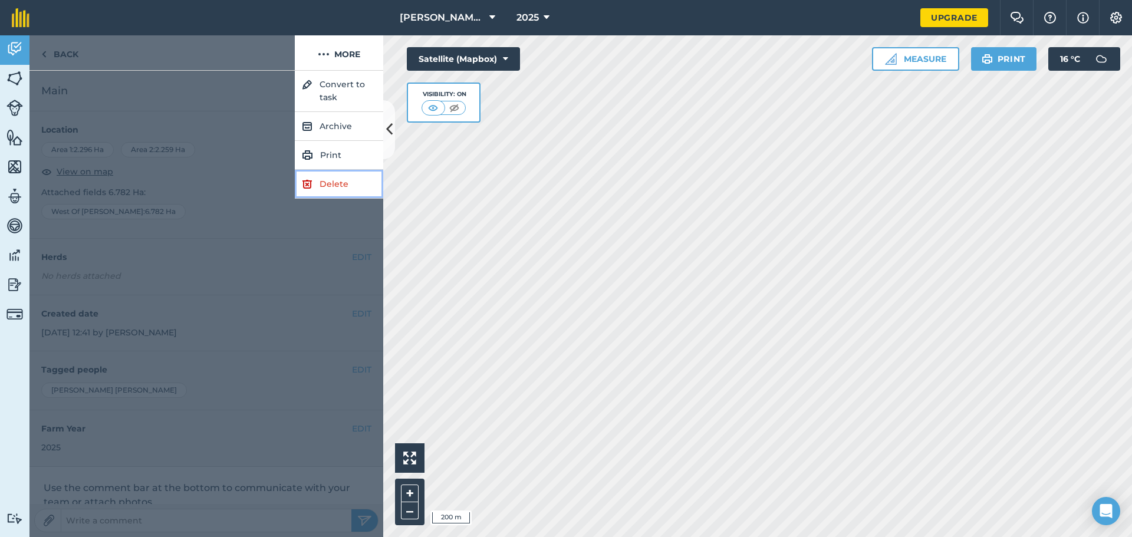
click at [320, 185] on link "Delete" at bounding box center [339, 184] width 88 height 29
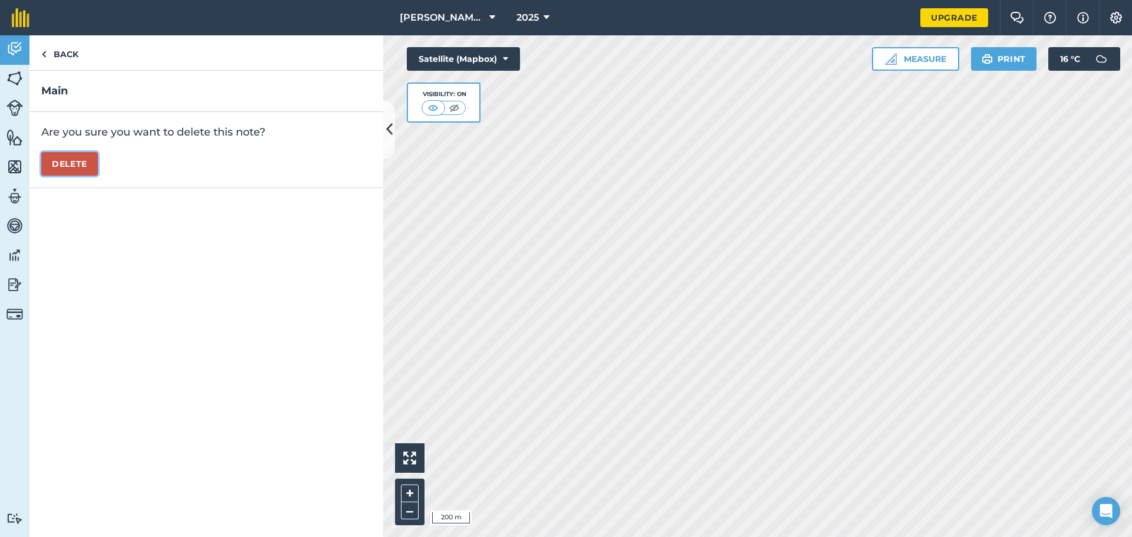
click at [70, 167] on button "Delete" at bounding box center [69, 164] width 57 height 24
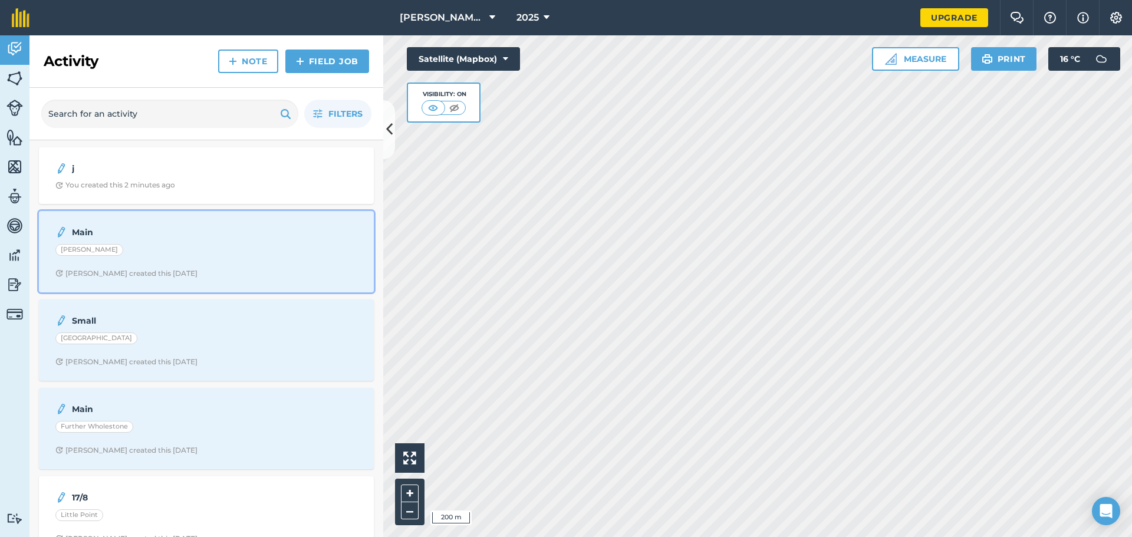
click at [199, 257] on div "[PERSON_NAME]" at bounding box center [206, 251] width 302 height 15
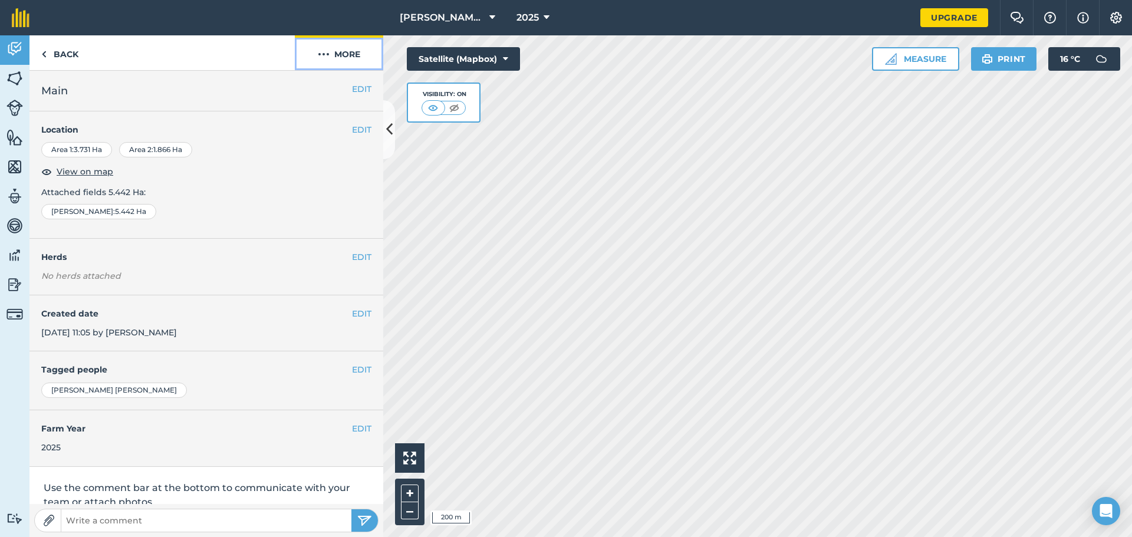
drag, startPoint x: 346, startPoint y: 50, endPoint x: 338, endPoint y: 69, distance: 20.4
click at [345, 50] on button "More" at bounding box center [339, 52] width 88 height 35
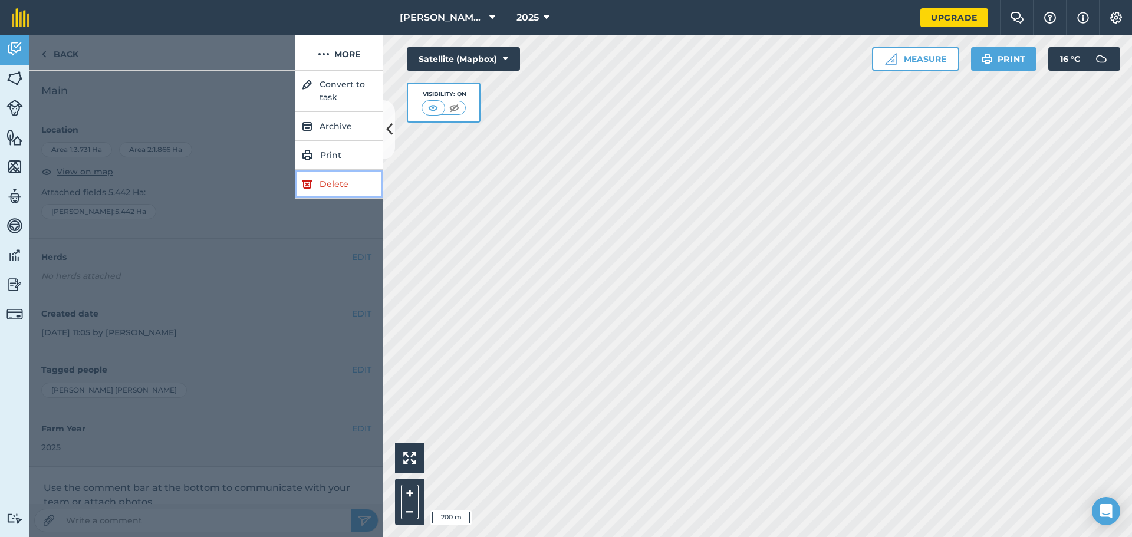
click at [317, 184] on link "Delete" at bounding box center [339, 184] width 88 height 29
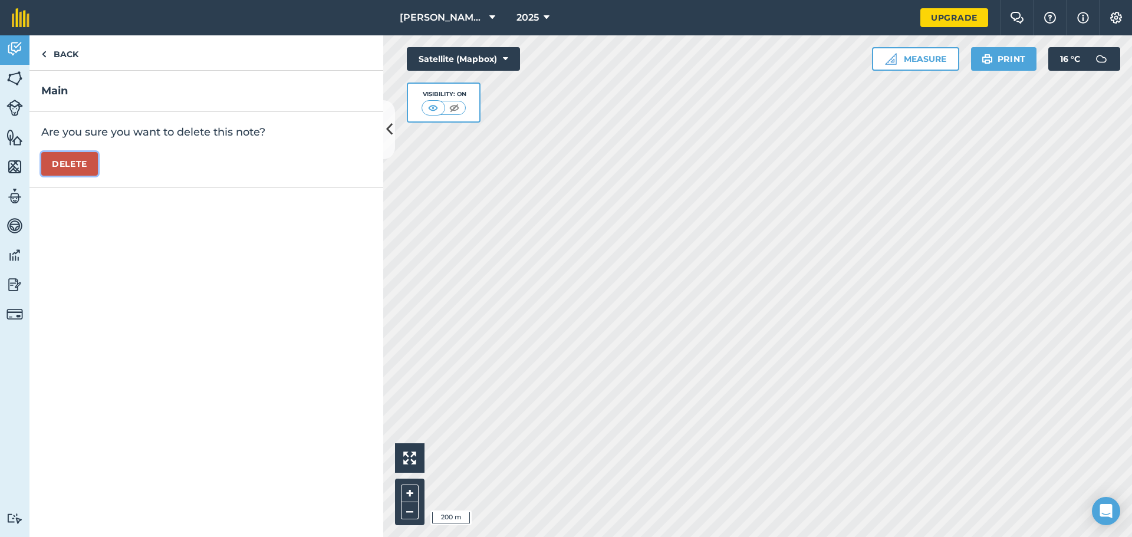
click at [73, 171] on button "Delete" at bounding box center [69, 164] width 57 height 24
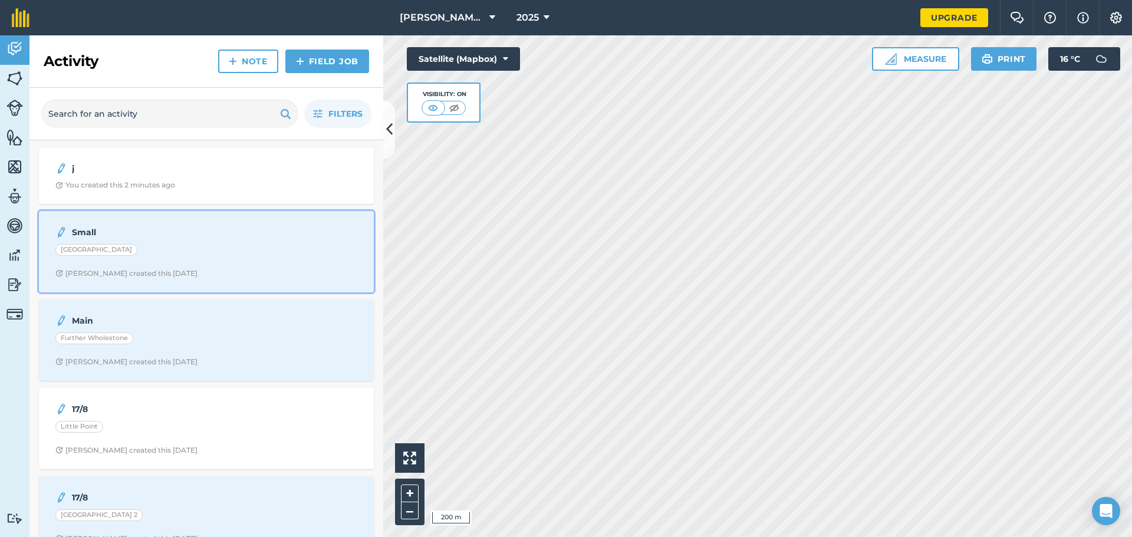
click at [197, 272] on span "[PERSON_NAME] created this [DATE]" at bounding box center [206, 273] width 302 height 9
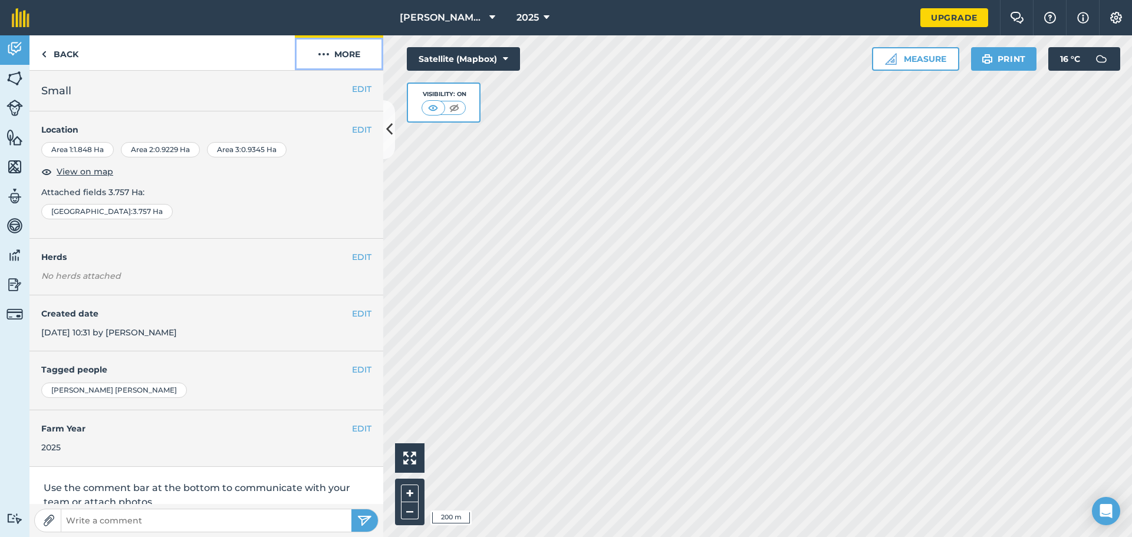
click at [328, 65] on button "More" at bounding box center [339, 52] width 88 height 35
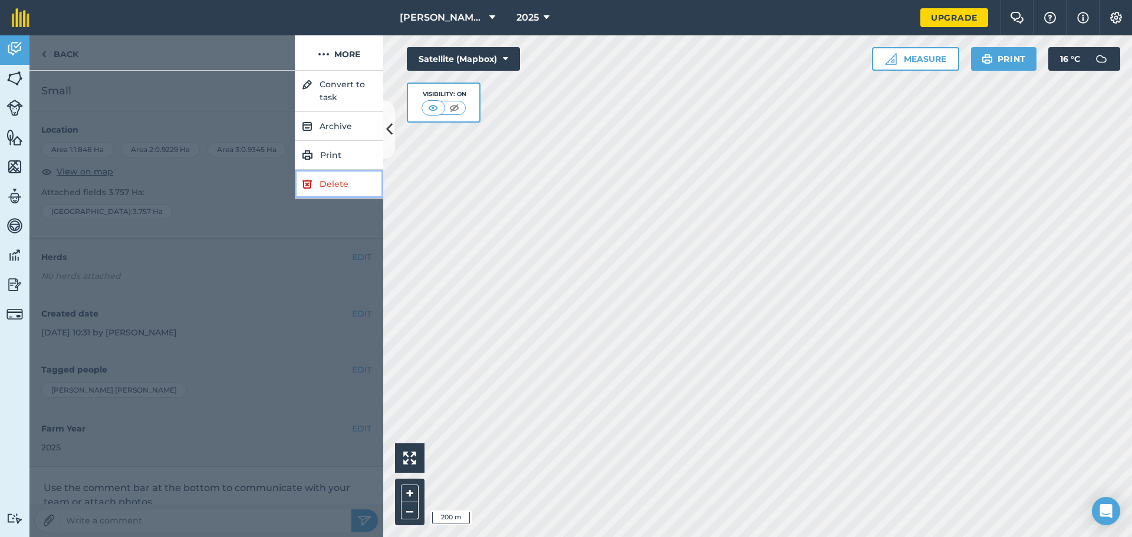
click at [347, 192] on link "Delete" at bounding box center [339, 184] width 88 height 29
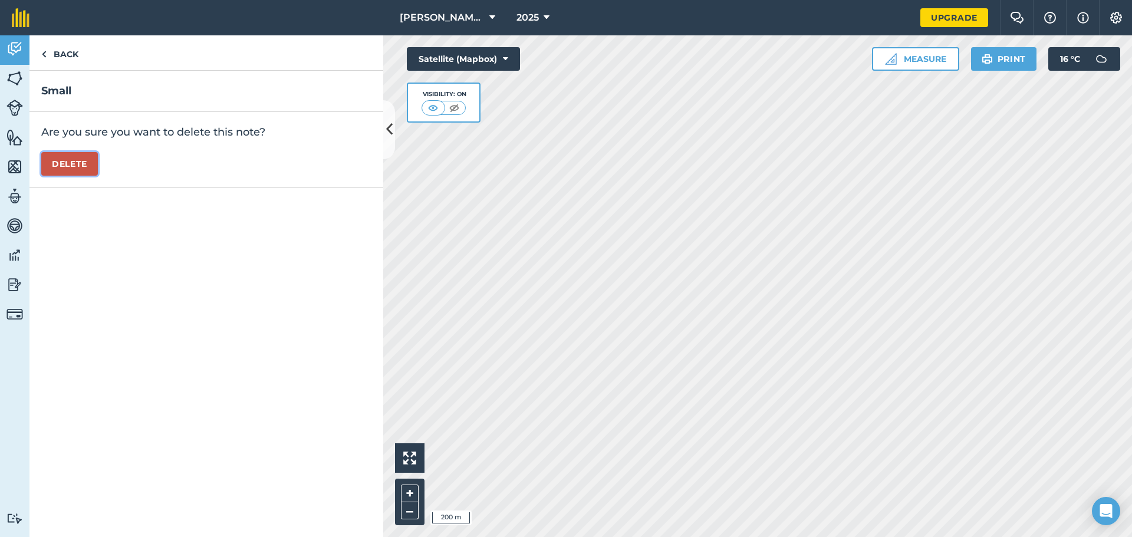
click at [82, 169] on button "Delete" at bounding box center [69, 164] width 57 height 24
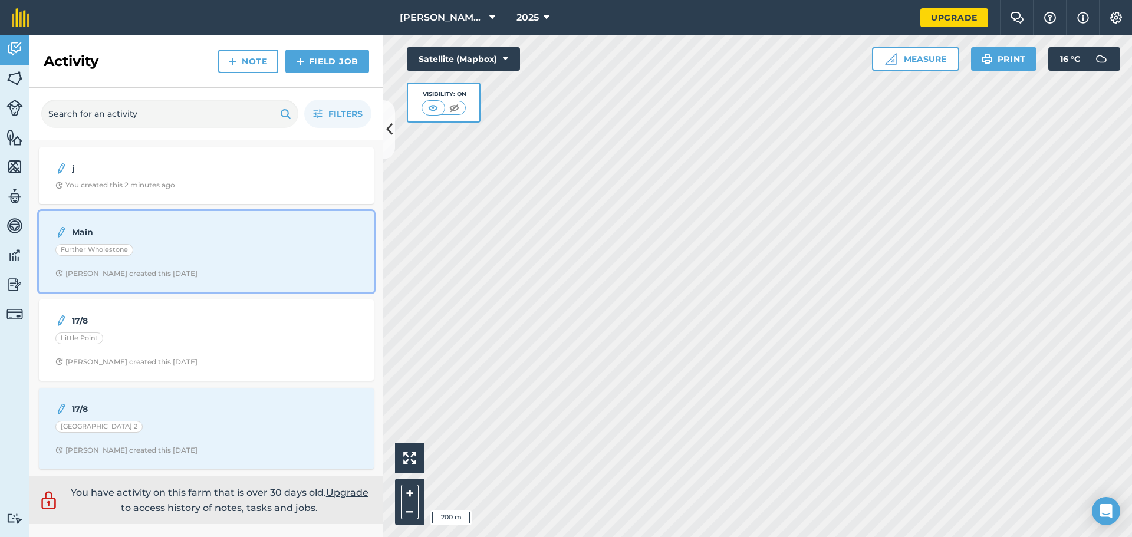
click at [201, 274] on span "[PERSON_NAME] created this [DATE]" at bounding box center [206, 273] width 302 height 9
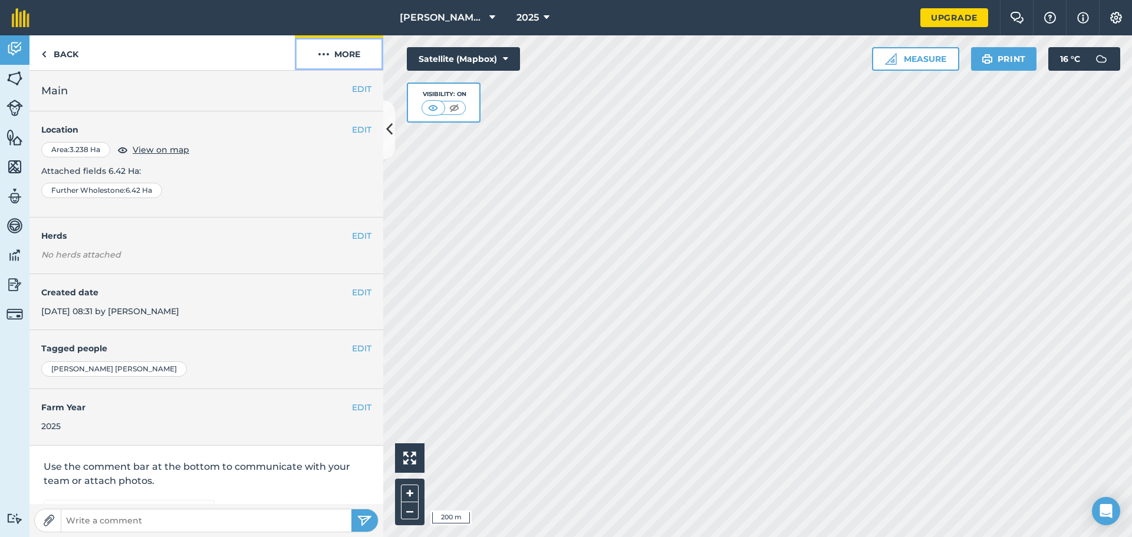
click at [336, 57] on button "More" at bounding box center [339, 52] width 88 height 35
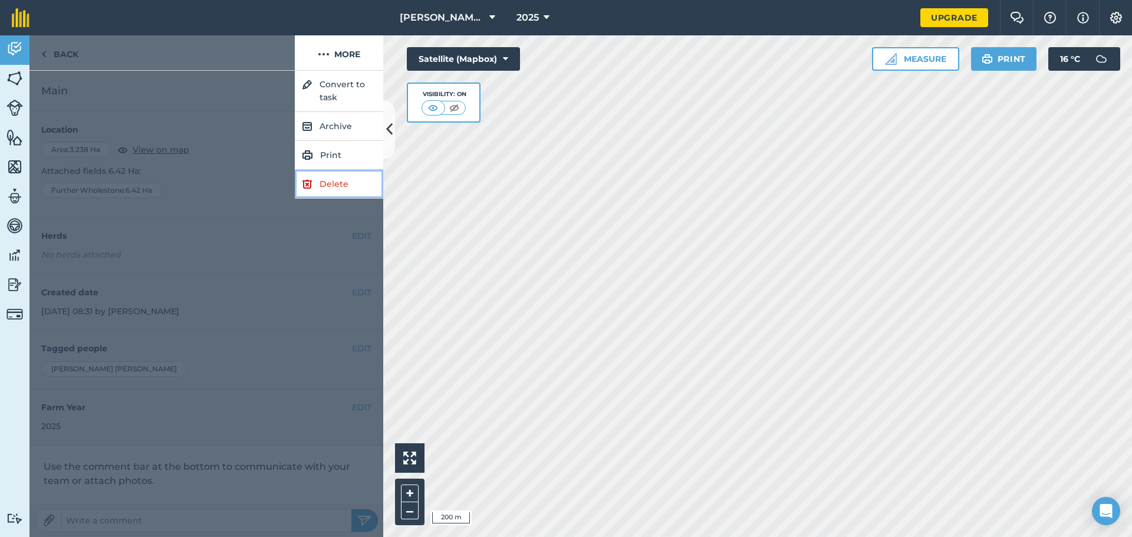
click at [340, 186] on link "Delete" at bounding box center [339, 184] width 88 height 29
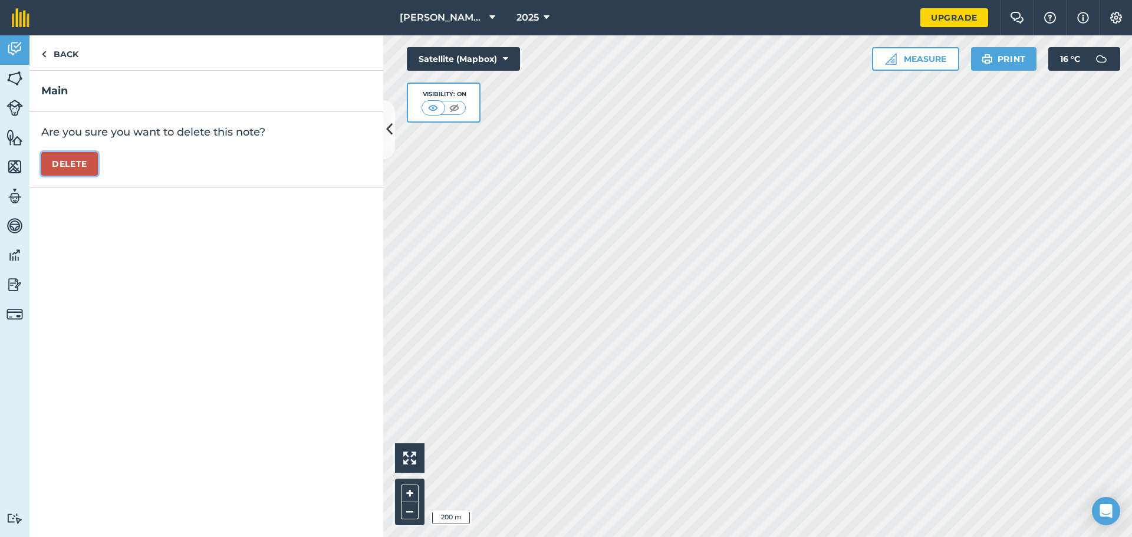
drag, startPoint x: 57, startPoint y: 163, endPoint x: 101, endPoint y: 186, distance: 49.6
click at [59, 164] on button "Delete" at bounding box center [69, 164] width 57 height 24
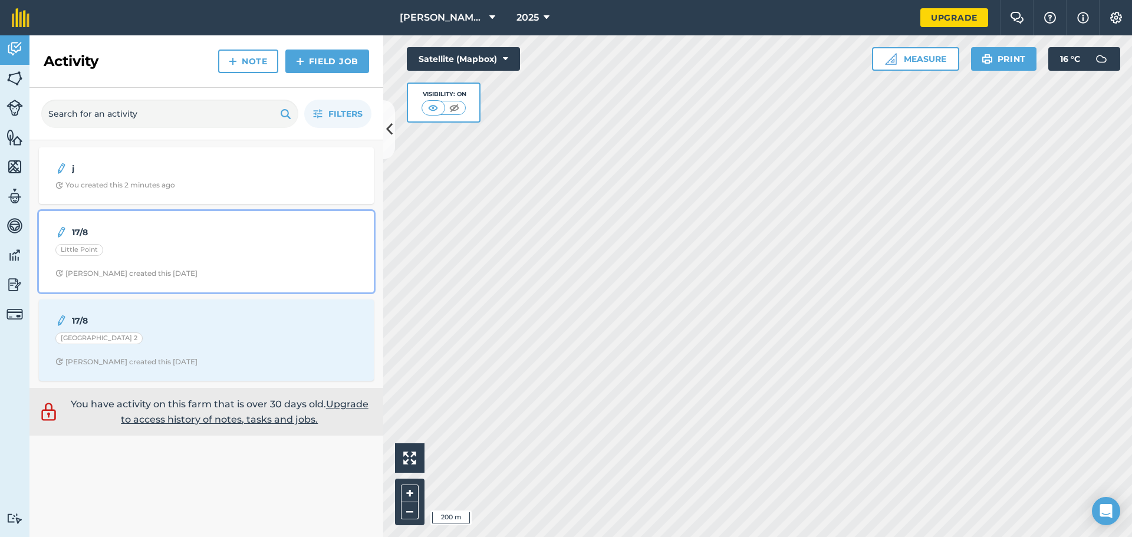
click at [222, 271] on span "[PERSON_NAME] created this [DATE]" at bounding box center [206, 273] width 302 height 9
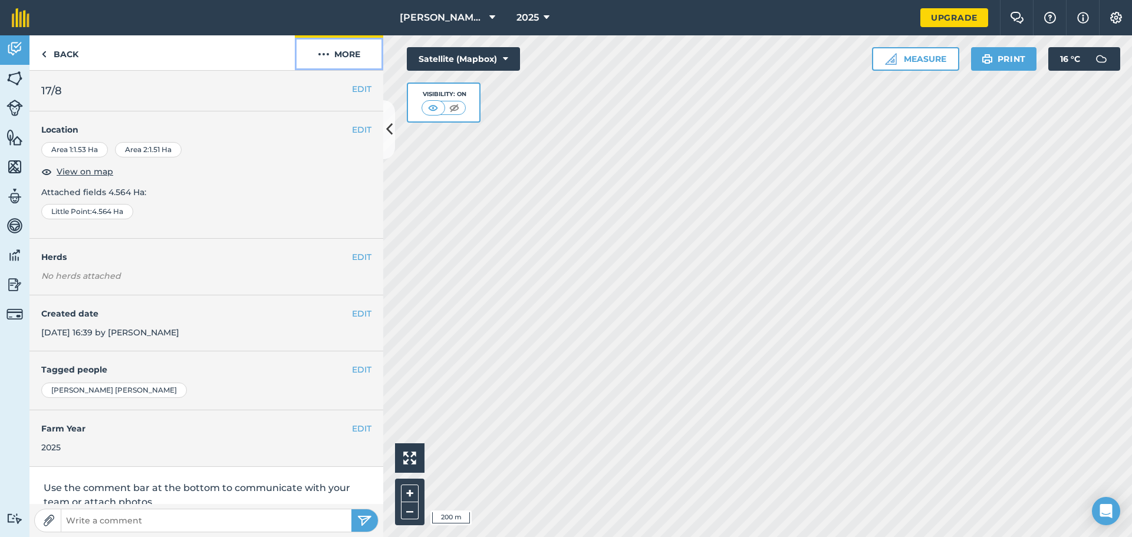
click at [328, 51] on img at bounding box center [324, 54] width 12 height 14
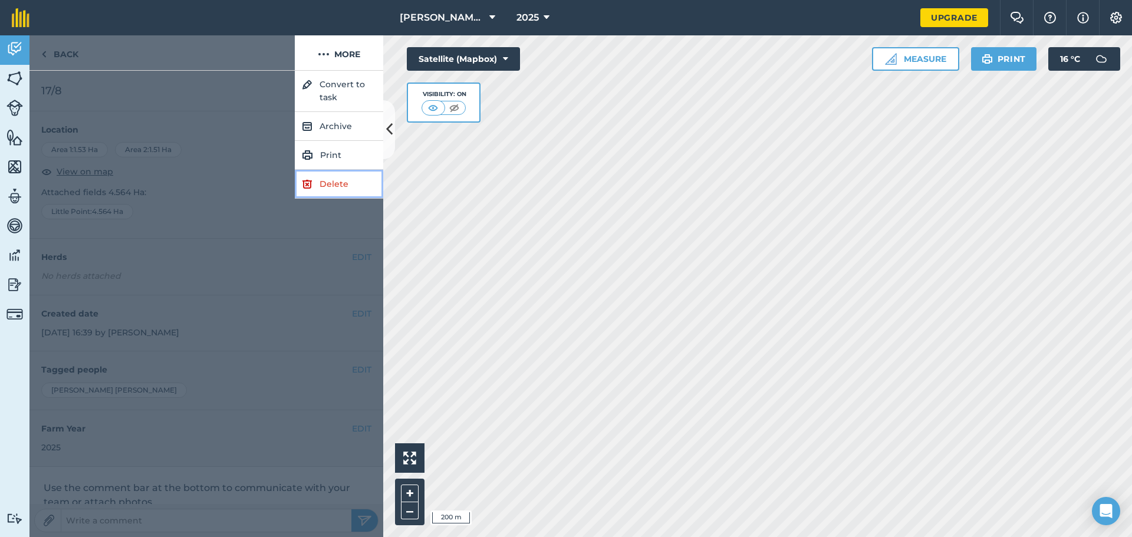
click at [308, 182] on img at bounding box center [307, 184] width 11 height 14
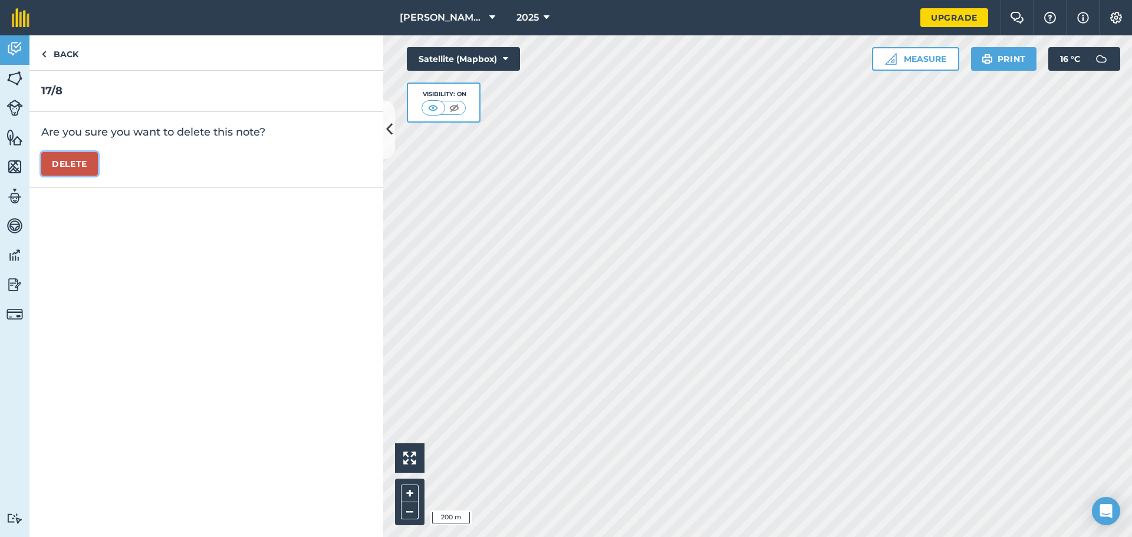
click at [75, 165] on button "Delete" at bounding box center [69, 164] width 57 height 24
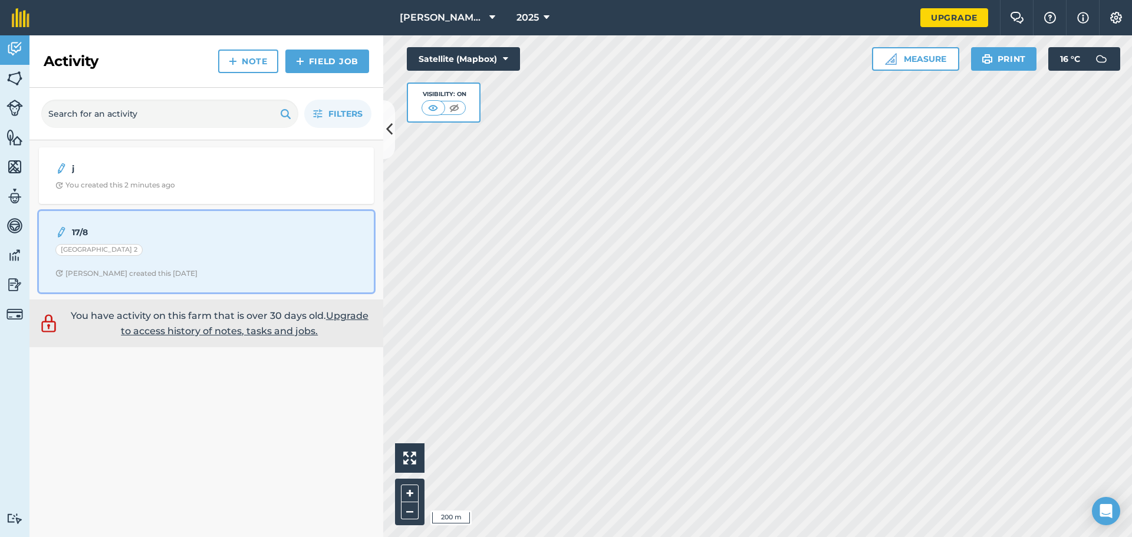
click at [207, 269] on span "[PERSON_NAME] created this [DATE]" at bounding box center [206, 273] width 302 height 9
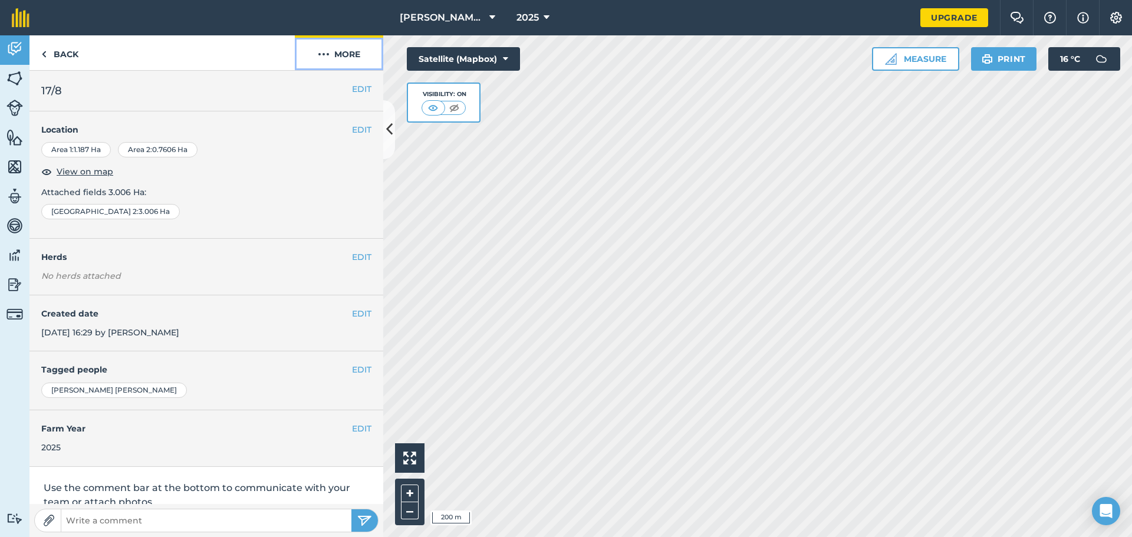
click at [337, 53] on button "More" at bounding box center [339, 52] width 88 height 35
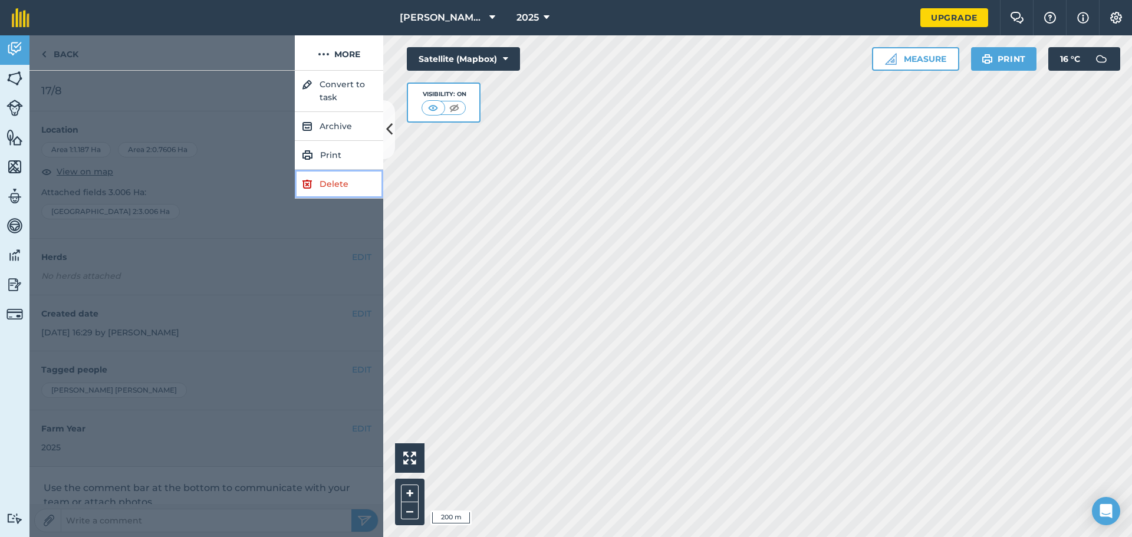
click at [328, 183] on link "Delete" at bounding box center [339, 184] width 88 height 29
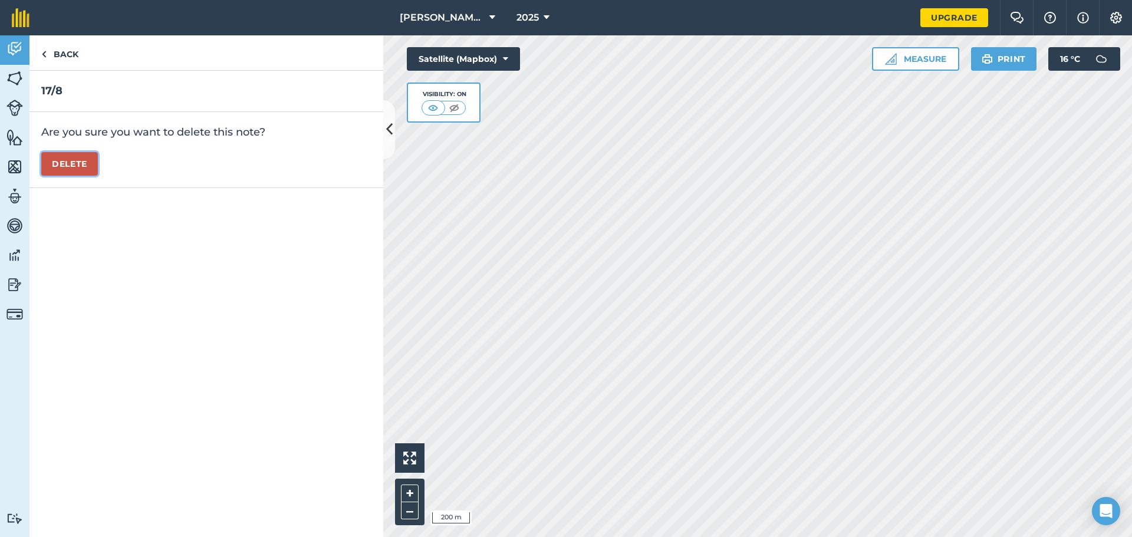
click at [65, 163] on button "Delete" at bounding box center [69, 164] width 57 height 24
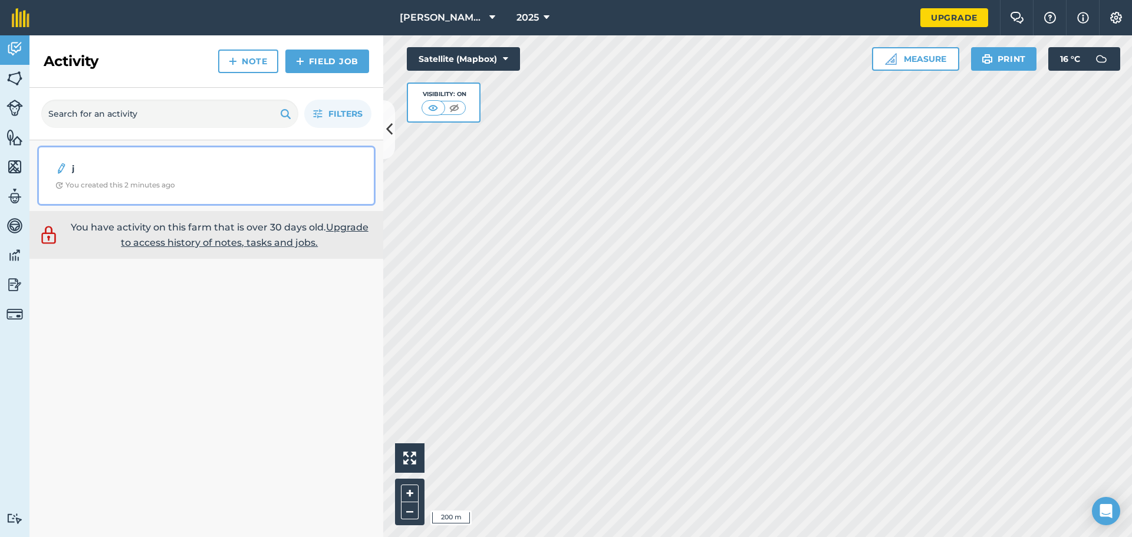
click at [217, 175] on strong "j" at bounding box center [165, 168] width 187 height 13
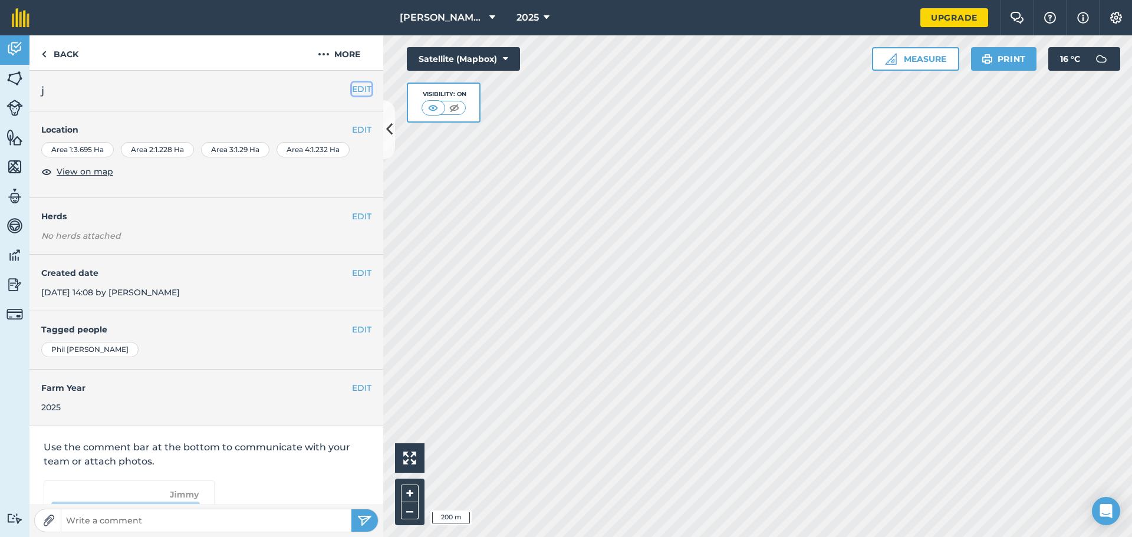
click at [357, 88] on button "EDIT" at bounding box center [361, 89] width 19 height 13
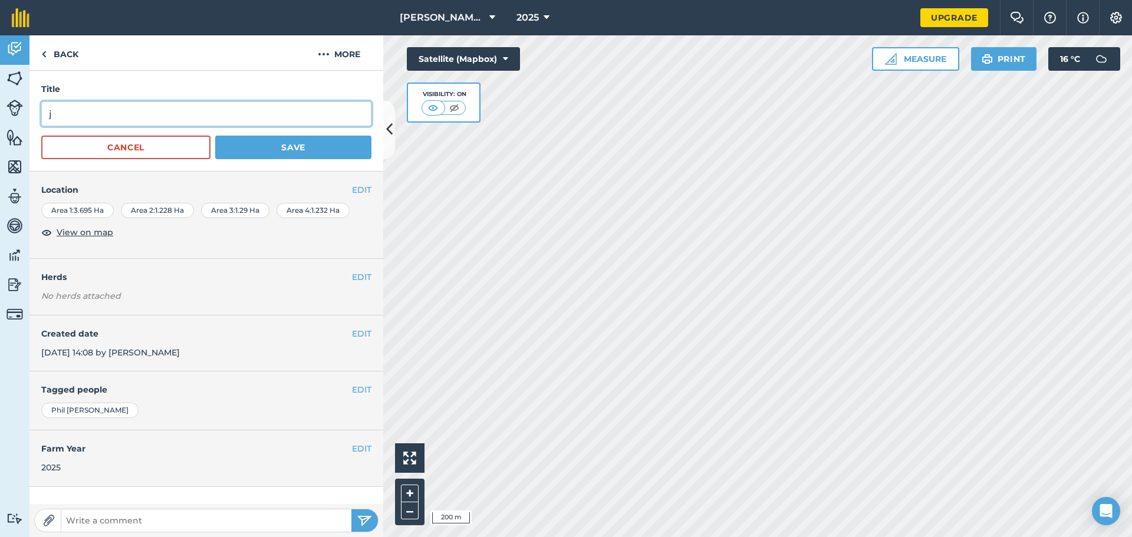
drag, startPoint x: 87, startPoint y: 117, endPoint x: 0, endPoint y: 126, distance: 87.8
click at [0, 126] on div "Activity Fields Livestock Features Maps Team Vehicles Data Reporting Billing Tu…" at bounding box center [566, 286] width 1132 height 502
type input "Main 18/9 AMx3+20/9PM"
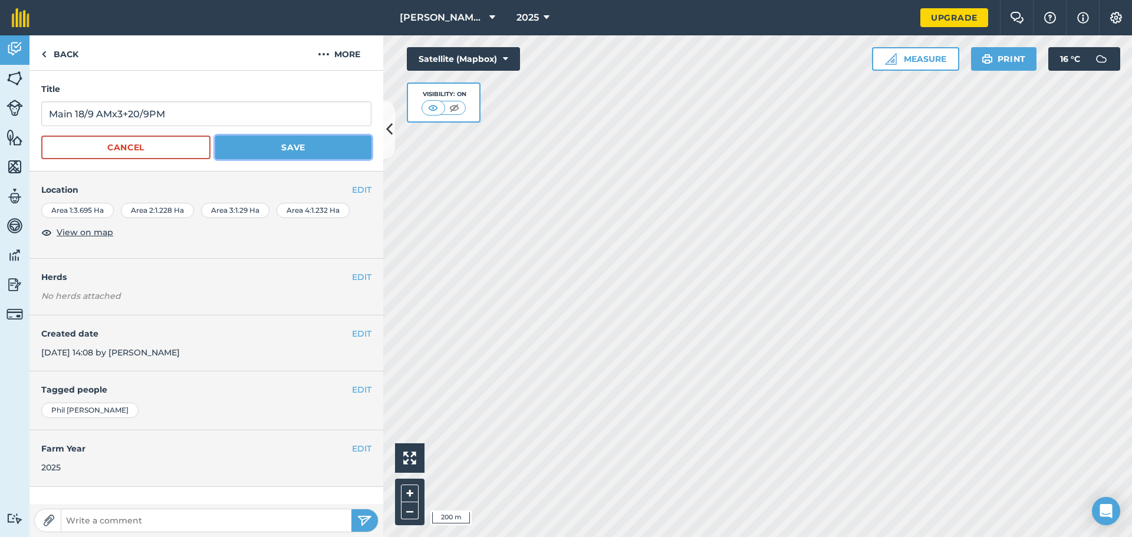
click at [248, 153] on button "Save" at bounding box center [293, 148] width 156 height 24
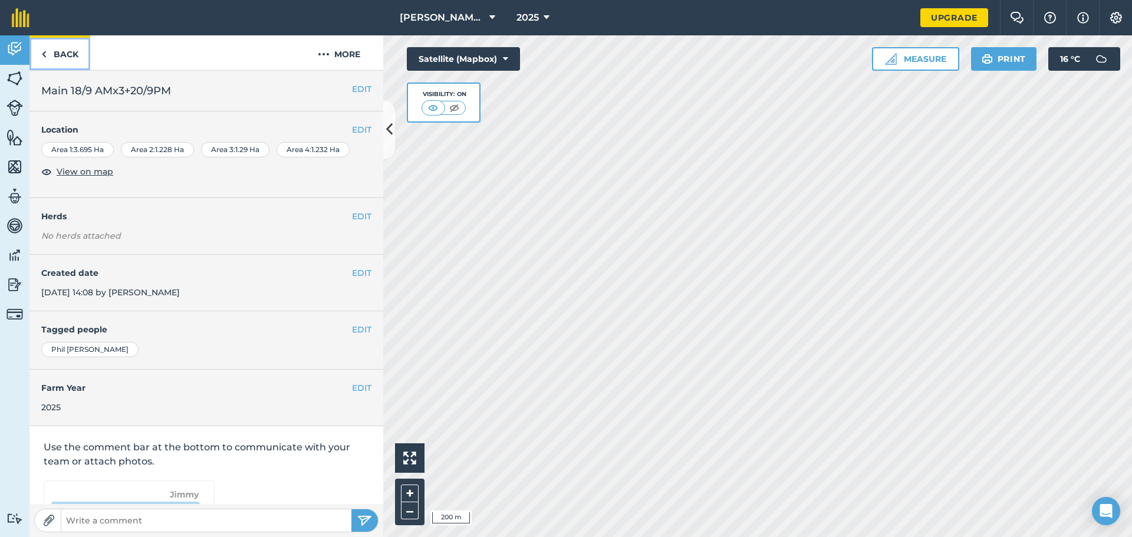
click at [56, 48] on link "Back" at bounding box center [59, 52] width 61 height 35
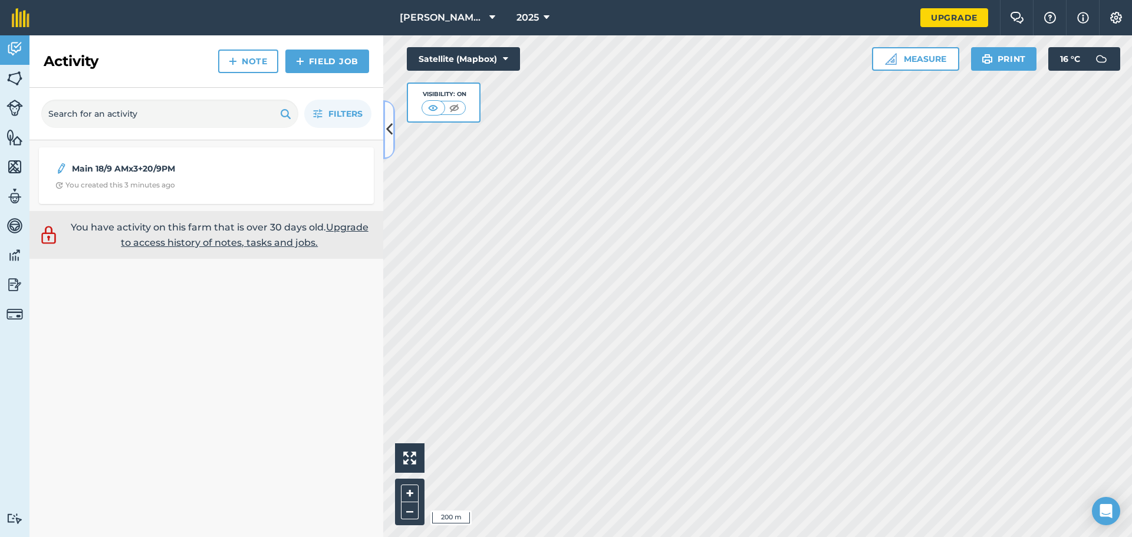
click at [389, 130] on icon at bounding box center [389, 129] width 6 height 21
